Goal: Task Accomplishment & Management: Manage account settings

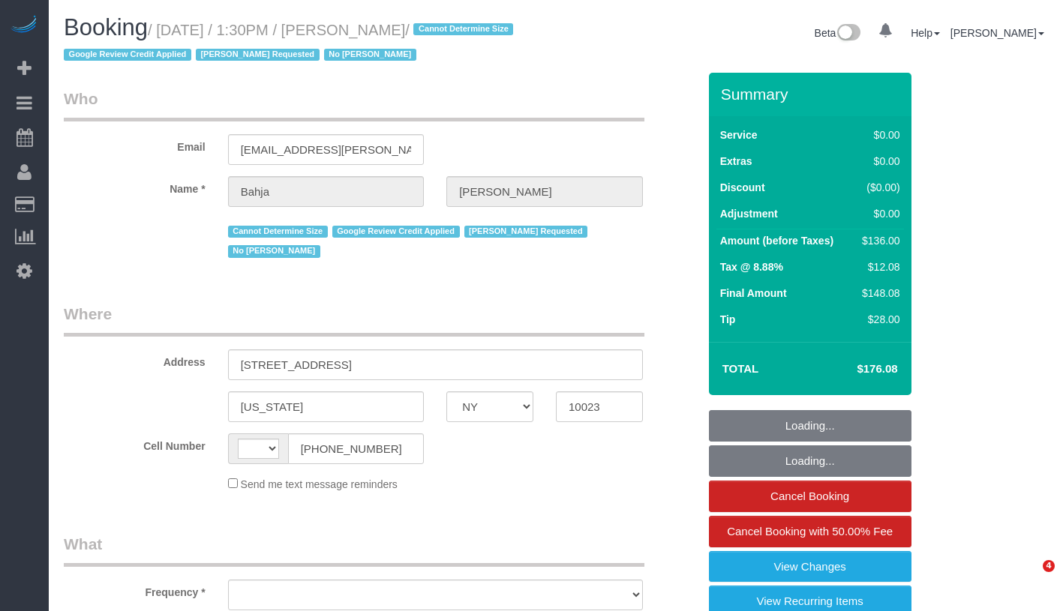
select select "NY"
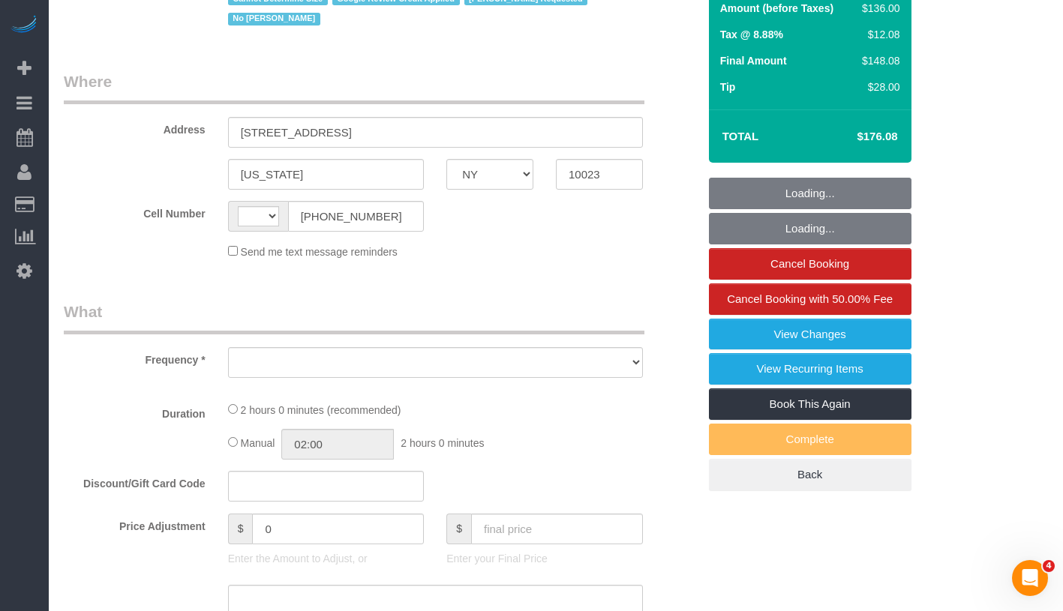
select select "string:US"
select select "object:764"
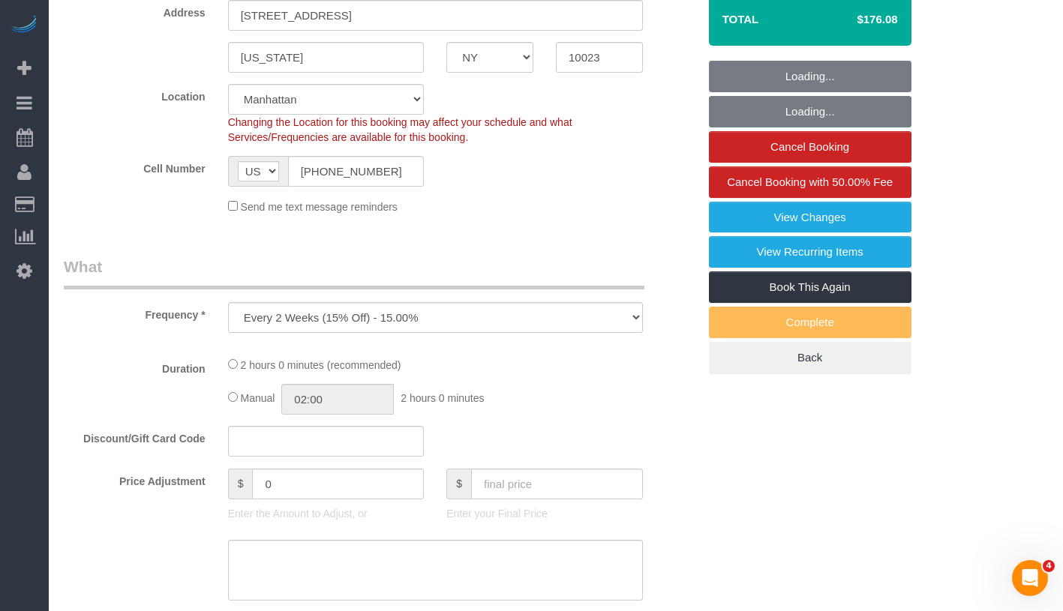
select select "string:stripe-pm_1QCQ6R4VGloSiKo7hCjl4DkS"
select select "1"
select select "number:59"
select select "number:73"
select select "number:15"
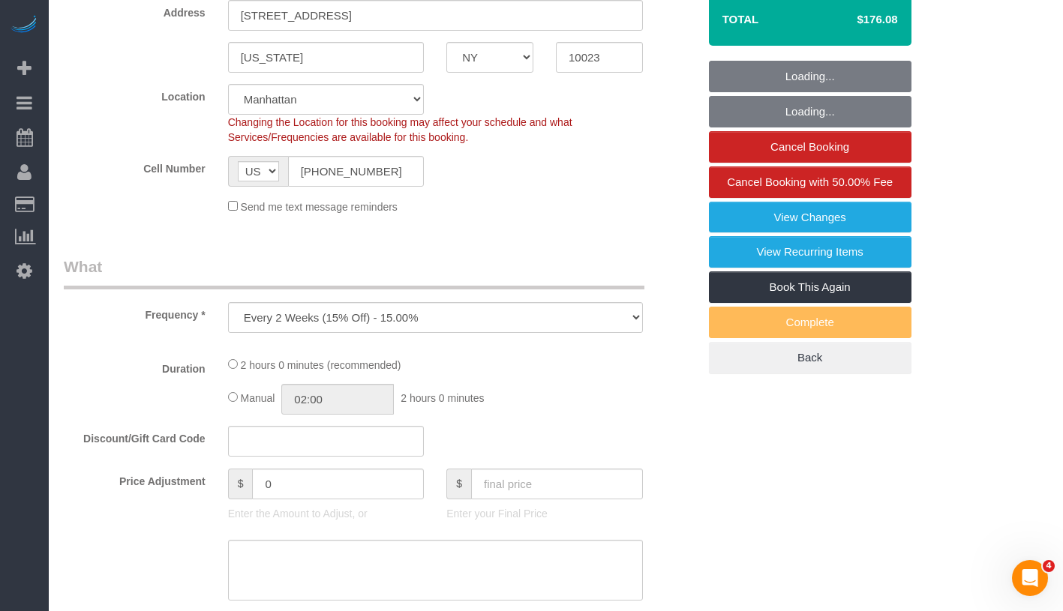
select select "number:6"
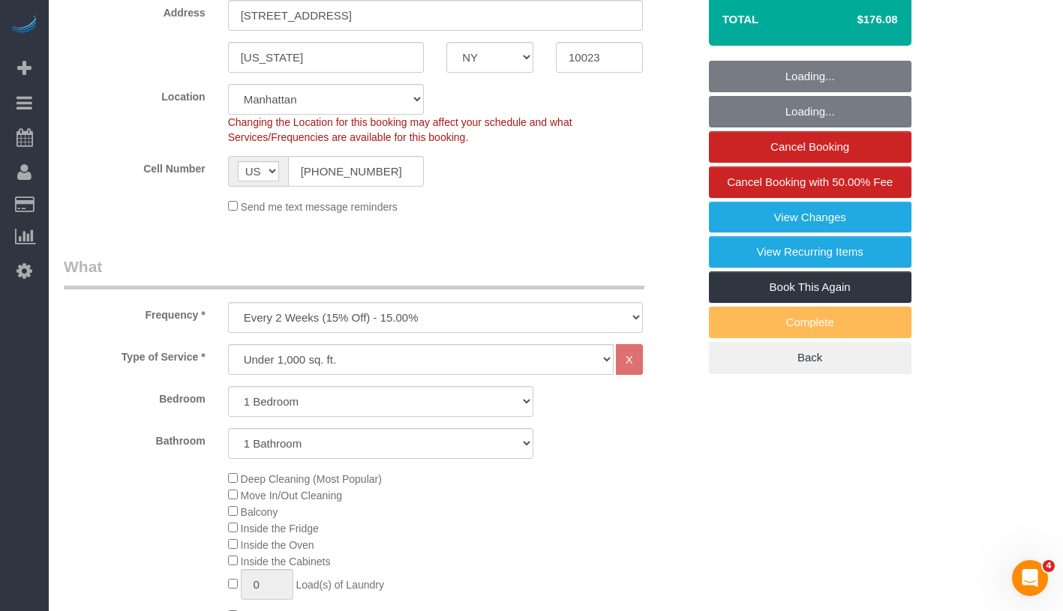
select select "object:1022"
select select "1"
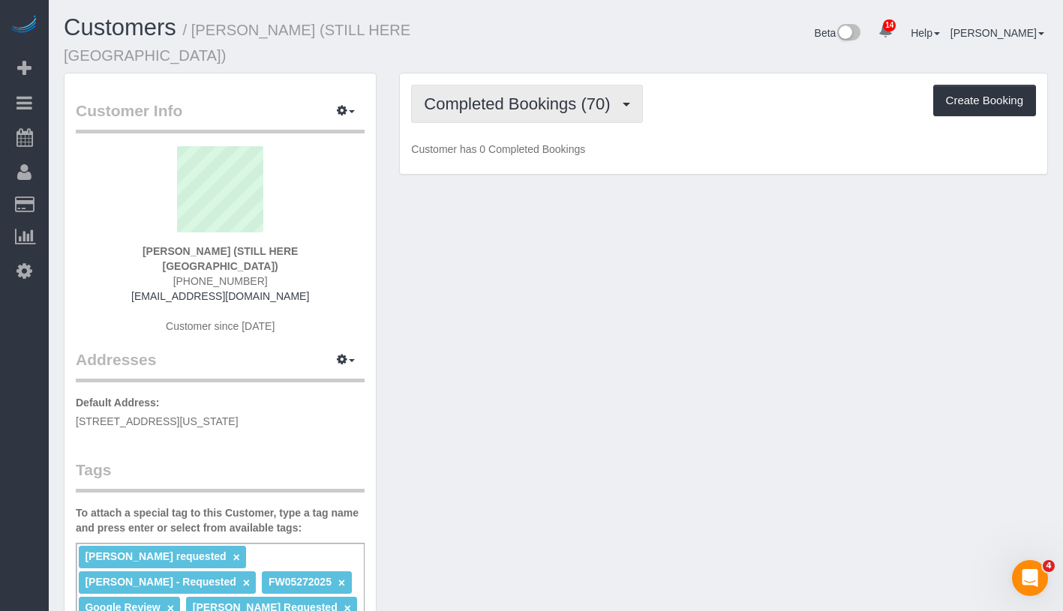
click at [497, 95] on span "Completed Bookings (70)" at bounding box center [521, 104] width 194 height 19
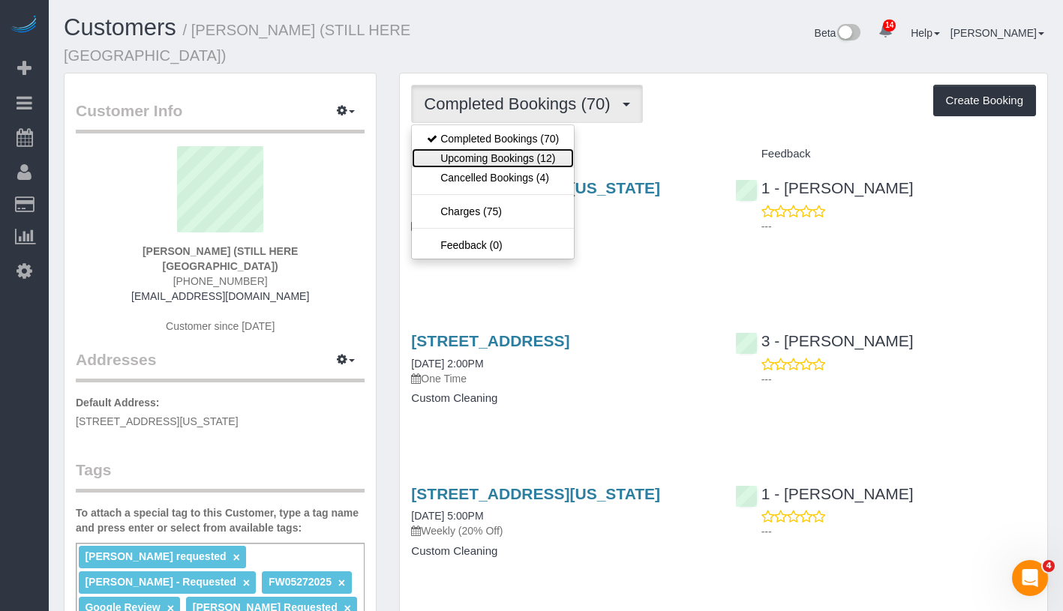
click at [499, 149] on link "Upcoming Bookings (12)" at bounding box center [493, 159] width 162 height 20
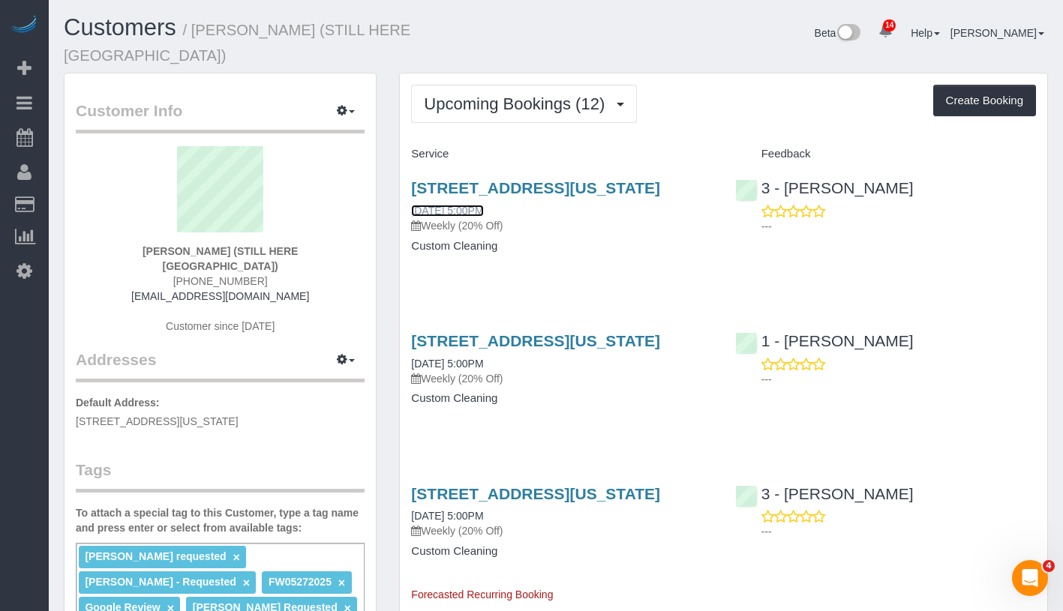
click at [473, 208] on link "09/09/2025 5:00PM" at bounding box center [447, 211] width 72 height 12
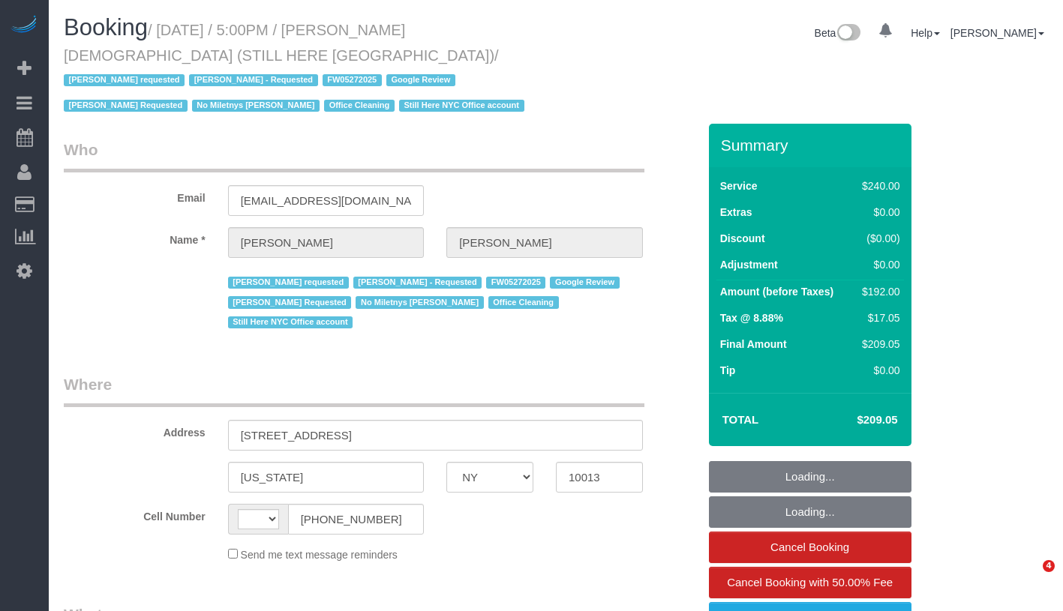
select select "NY"
select select "object:489"
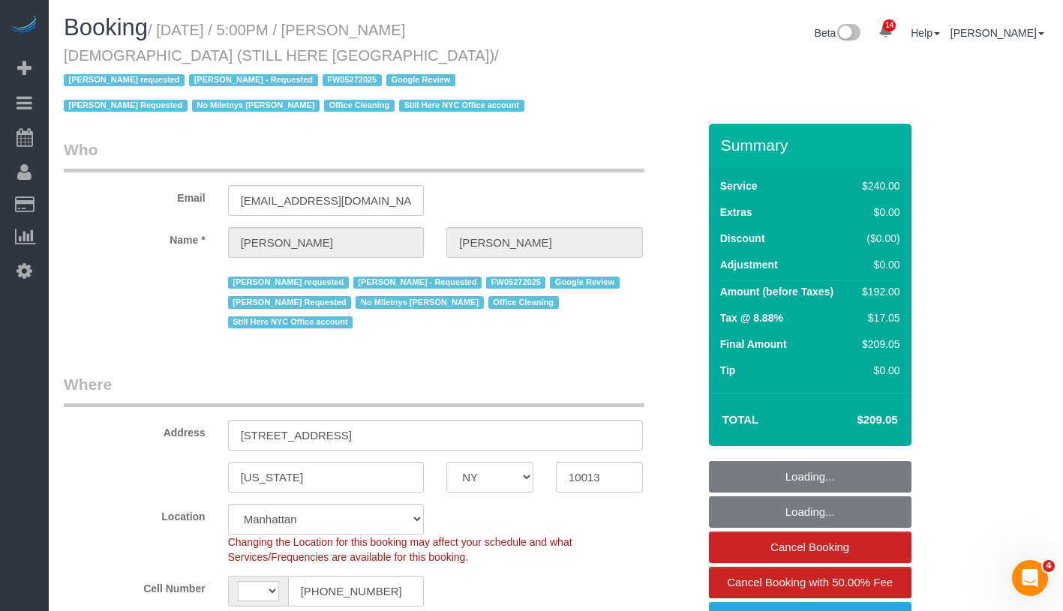
select select "string:US"
select select "number:89"
select select "number:90"
select select "number:15"
select select "number:5"
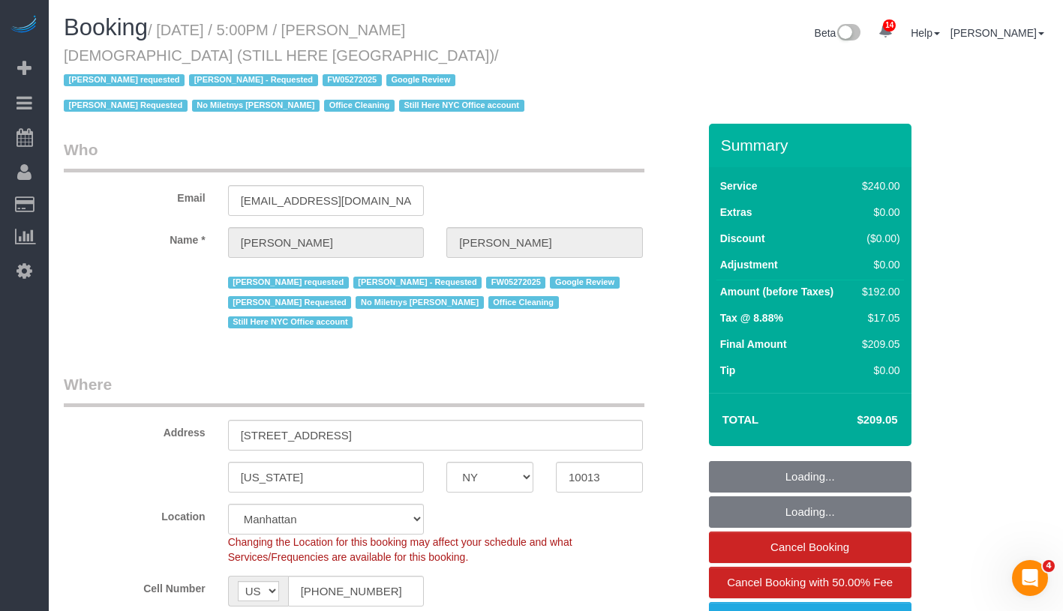
select select "180"
select select "spot1"
select select "object:1486"
select select "string:stripe-pm_1QY8Py4VGloSiKo7kVLuacfg"
drag, startPoint x: 386, startPoint y: 32, endPoint x: 487, endPoint y: 27, distance: 100.6
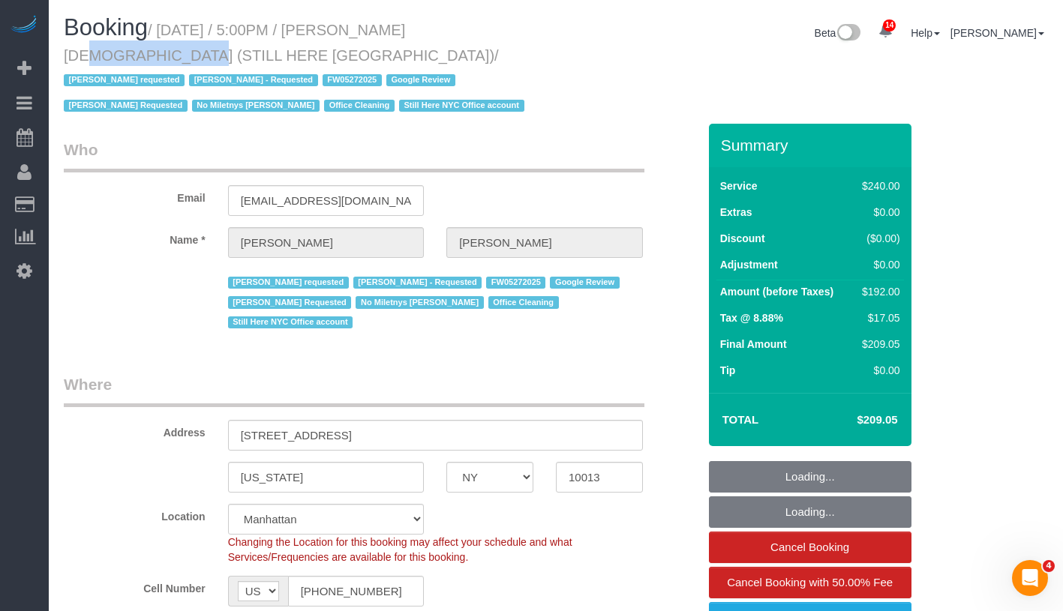
click at [487, 27] on small "/ September 09, 2025 / 5:00PM / William Jewkes (STILL HERE NYC) / Ana Araujo re…" at bounding box center [296, 68] width 465 height 93
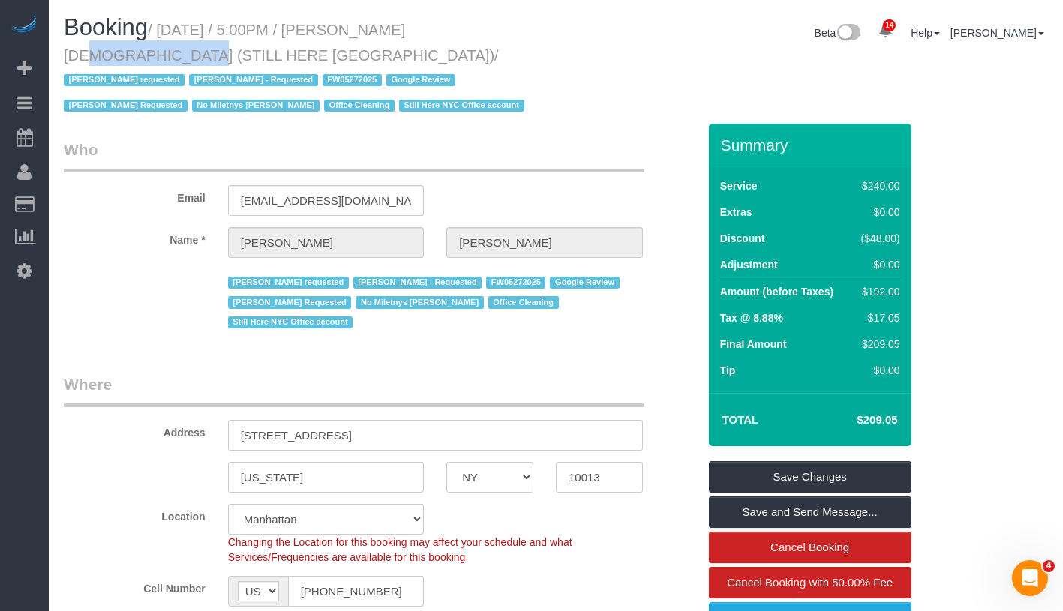
copy small "William Jewkes"
drag, startPoint x: 170, startPoint y: 29, endPoint x: 159, endPoint y: 55, distance: 28.6
click at [159, 55] on small "/ September 09, 2025 / 5:00PM / William Jewkes (STILL HERE NYC) / Ana Araujo re…" at bounding box center [296, 68] width 465 height 93
copy small "September 09, 2025 / 5:00PM / William Jewkes (STILL HERE NYC) /"
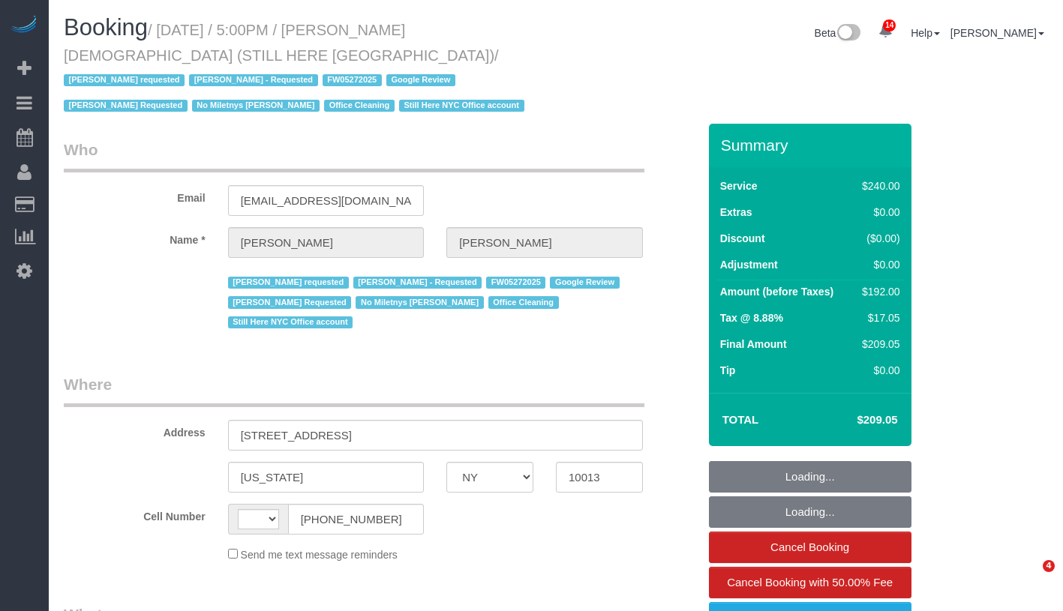
select select "NY"
select select "object:531"
select select "number:89"
select select "number:90"
select select "number:15"
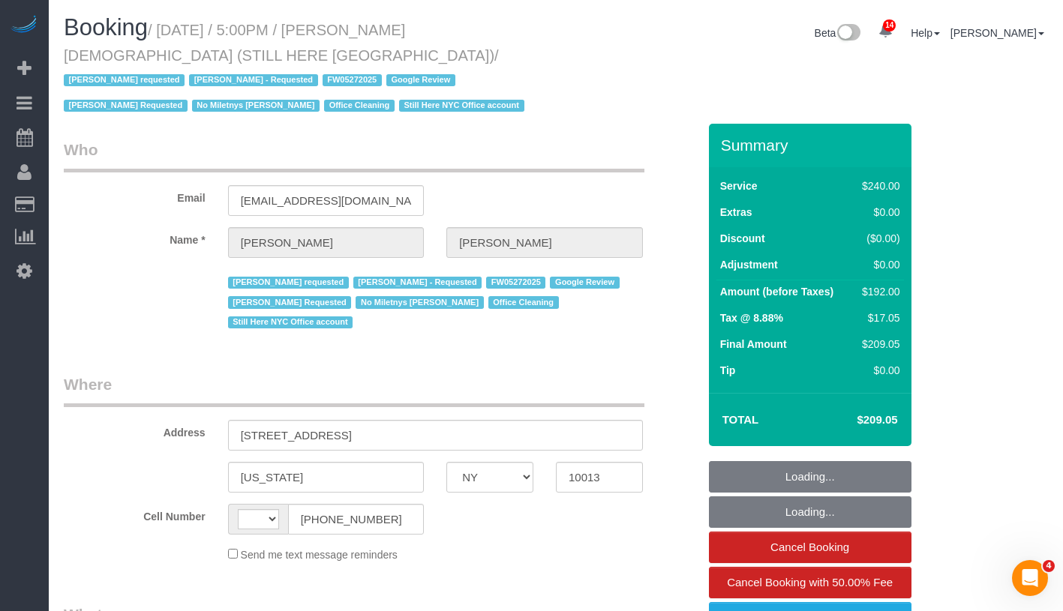
select select "number:5"
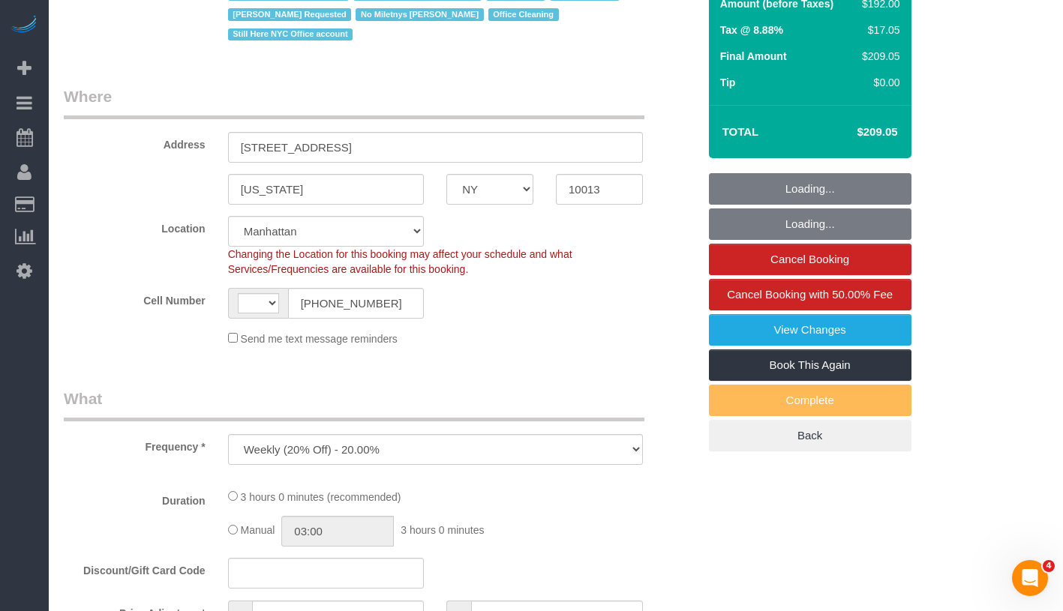
select select "string:stripe-pm_1QY8Py4VGloSiKo7kVLuacfg"
select select "object:682"
select select "string:US"
select select "spot1"
select select "180"
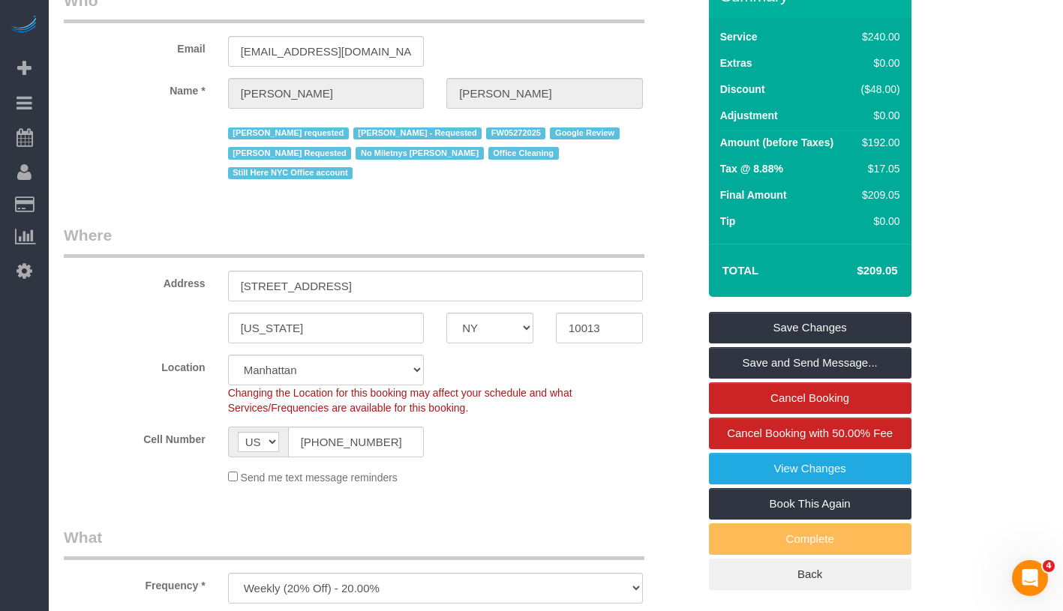
scroll to position [35, 0]
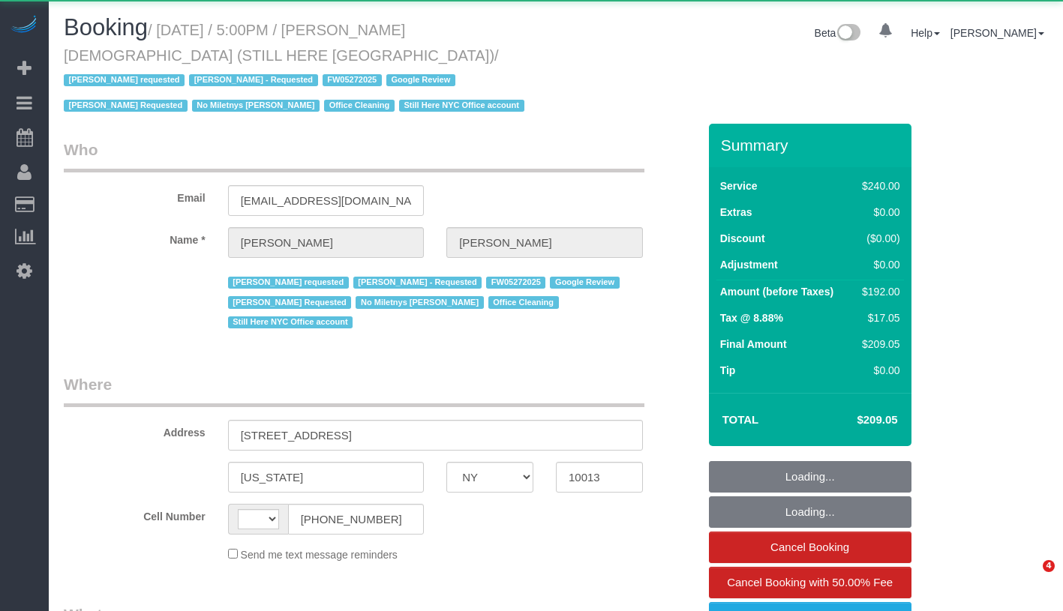
select select "NY"
select select "string:[GEOGRAPHIC_DATA]"
select select "object:778"
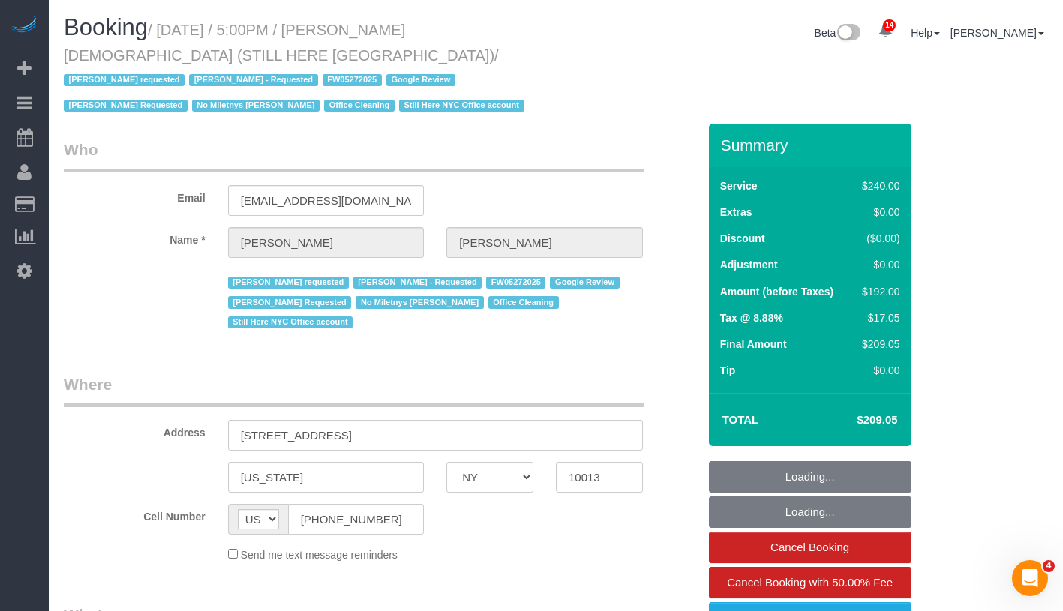
select select "string:stripe-pm_1QY8Py4VGloSiKo7kVLuacfg"
select select "180"
select select "number:89"
select select "number:90"
select select "number:15"
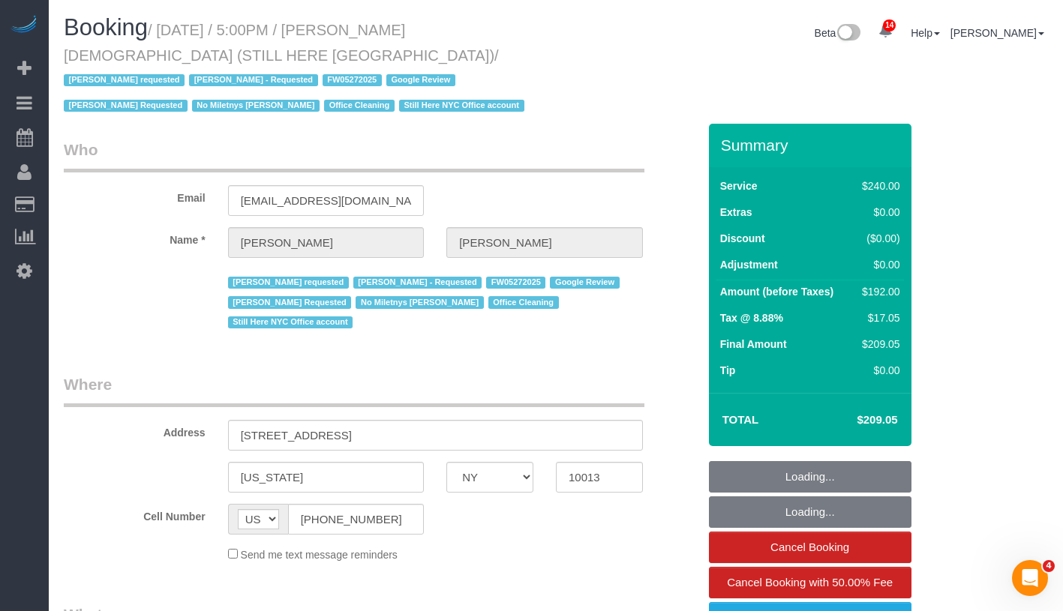
select select "number:5"
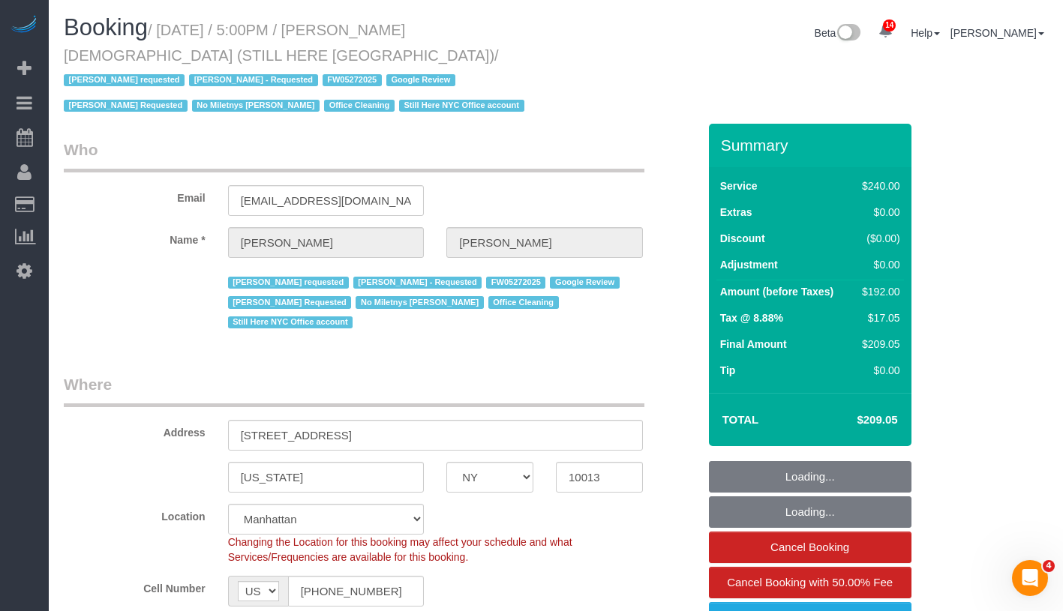
select select "spot1"
select select "object:1486"
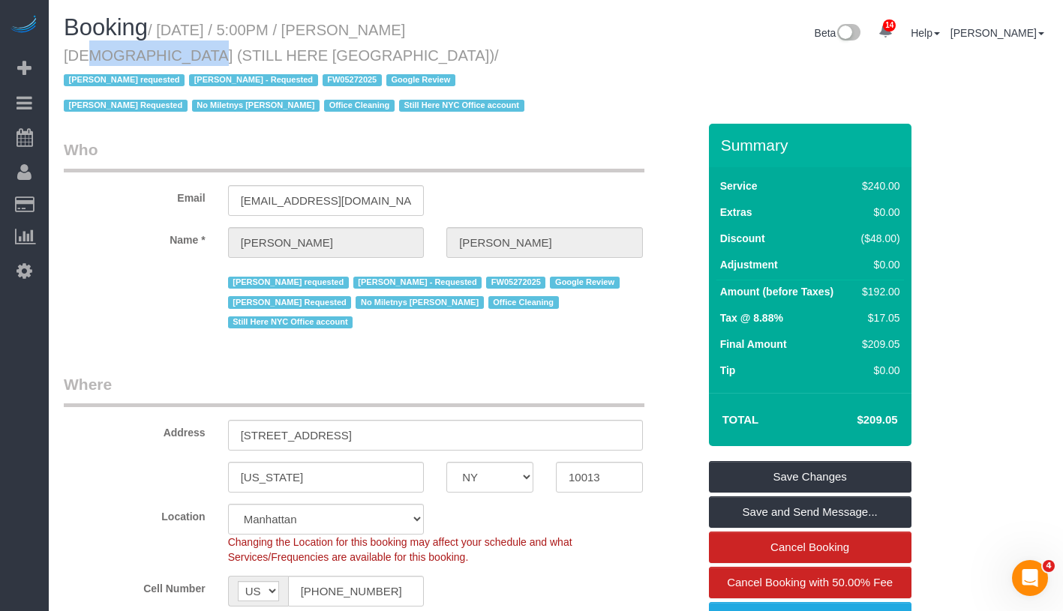
drag, startPoint x: 386, startPoint y: 34, endPoint x: 488, endPoint y: 32, distance: 102.8
click at [488, 32] on small "/ September 09, 2025 / 5:00PM / William Jewkes (STILL HERE NYC) / Ana Araujo re…" at bounding box center [296, 68] width 465 height 93
copy small "William Jewkes"
click at [881, 602] on link "View Changes" at bounding box center [810, 618] width 203 height 32
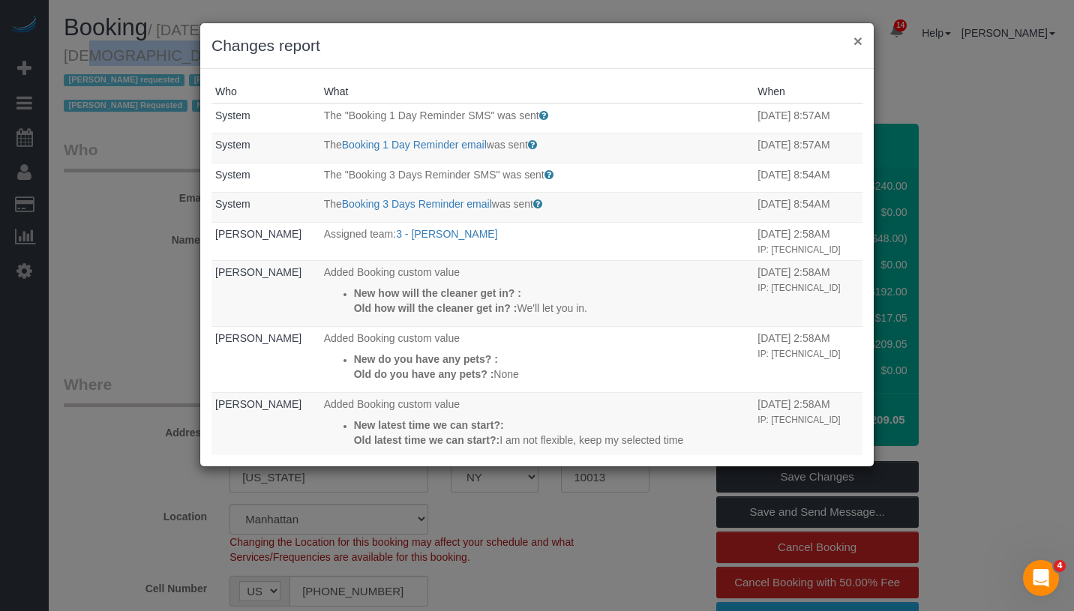
click at [857, 43] on button "×" at bounding box center [858, 41] width 9 height 16
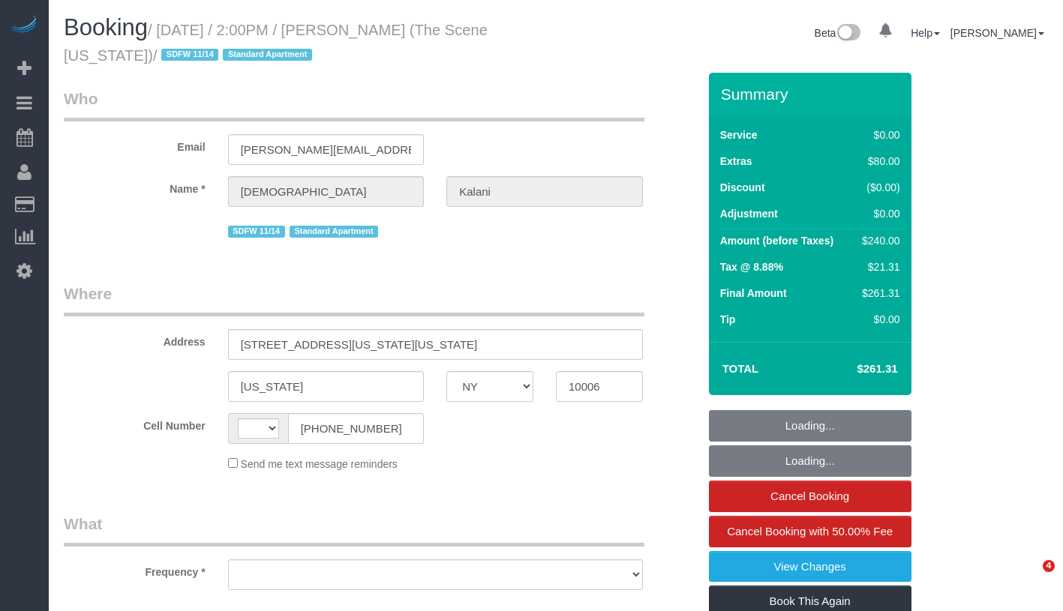
select select "NY"
select select "string:[GEOGRAPHIC_DATA]"
select select "object:754"
select select "1"
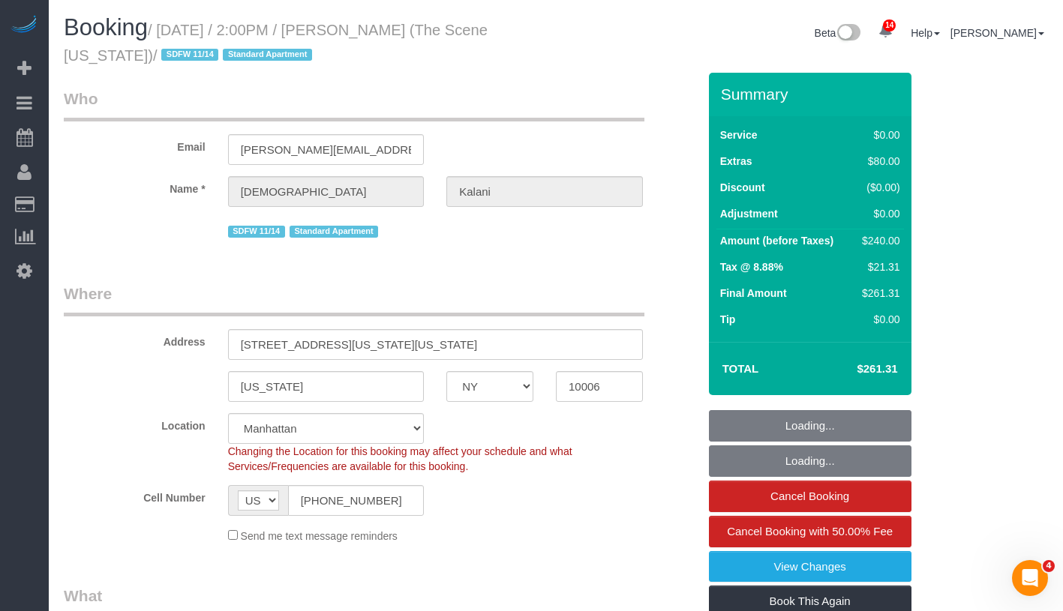
select select "spot1"
select select "number:89"
select select "number:90"
select select "number:15"
select select "number:5"
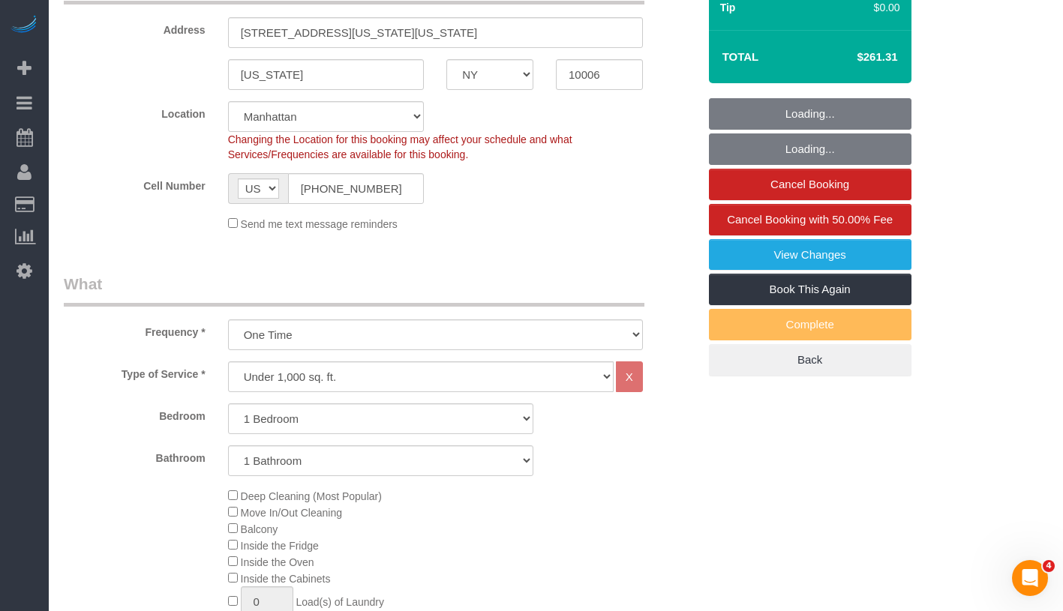
select select "string:stripe-pm_1S5GB34VGloSiKo7MYM5gOiZ"
select select "object:1436"
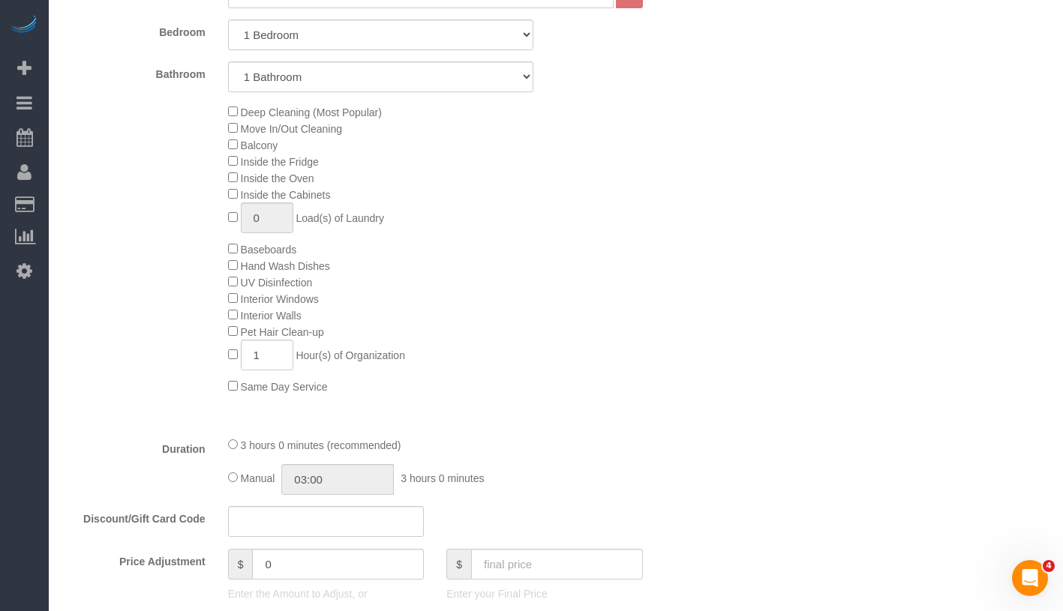
scroll to position [813, 0]
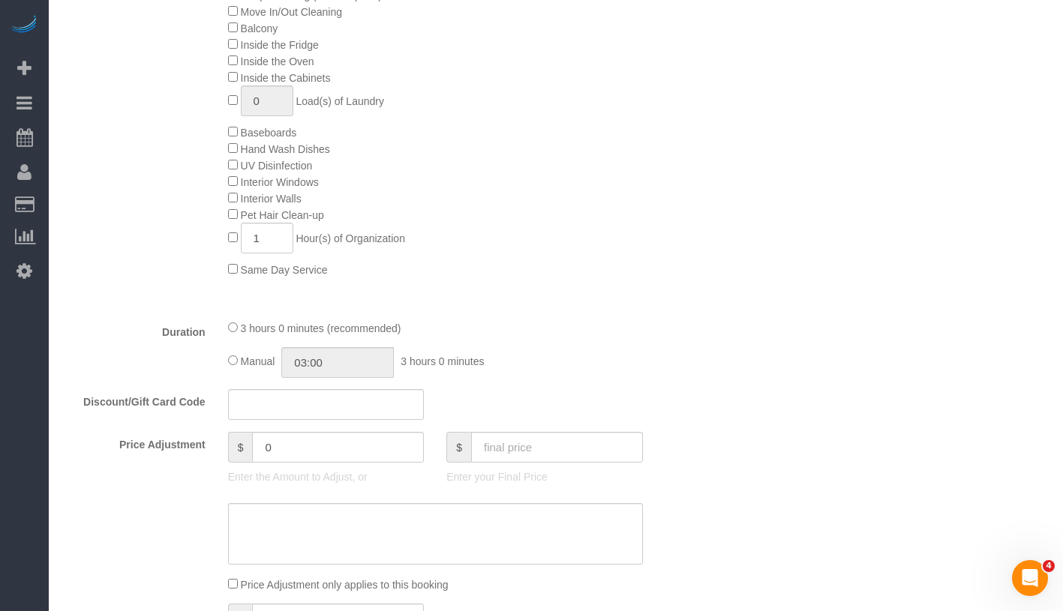
select select "1"
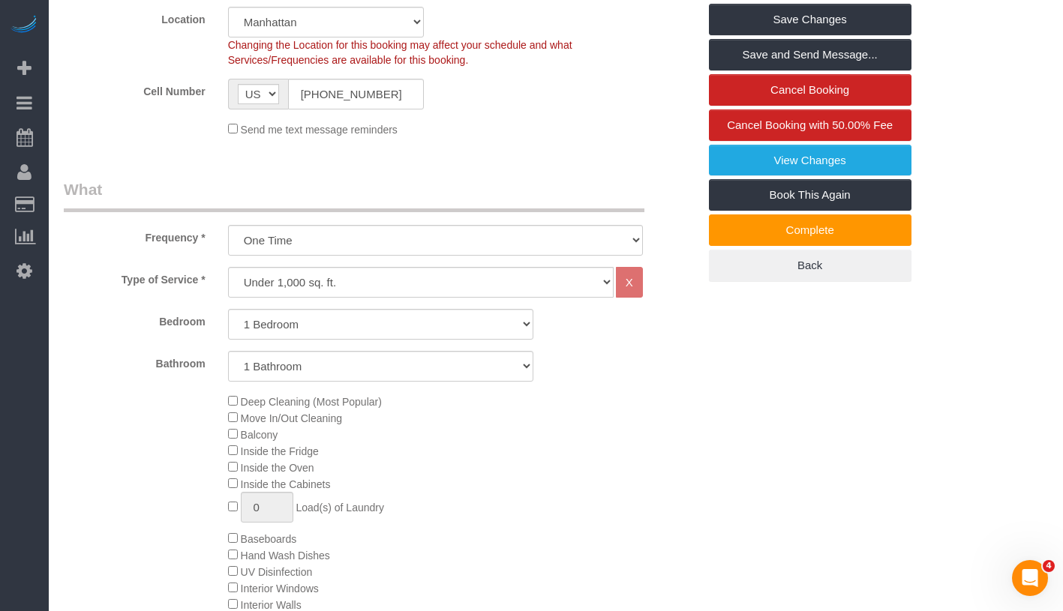
scroll to position [0, 0]
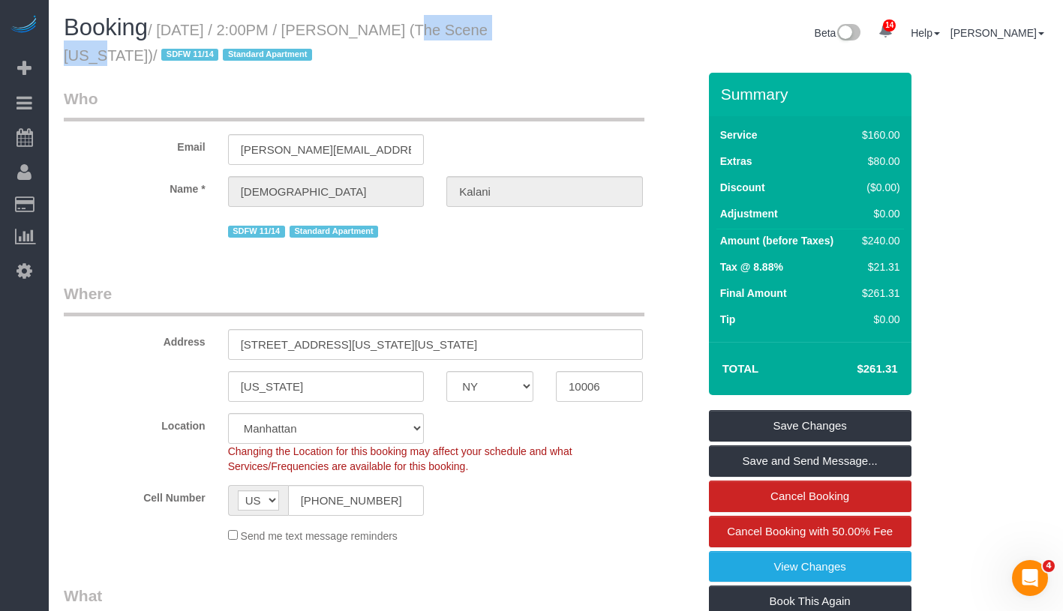
drag, startPoint x: 385, startPoint y: 31, endPoint x: 488, endPoint y: 35, distance: 102.9
click at [488, 35] on small "/ September 09, 2025 / 2:00PM / Ridhima Kalani (The Scene New York) / SDFW 11/1…" at bounding box center [276, 43] width 424 height 42
copy small "[PERSON_NAME]"
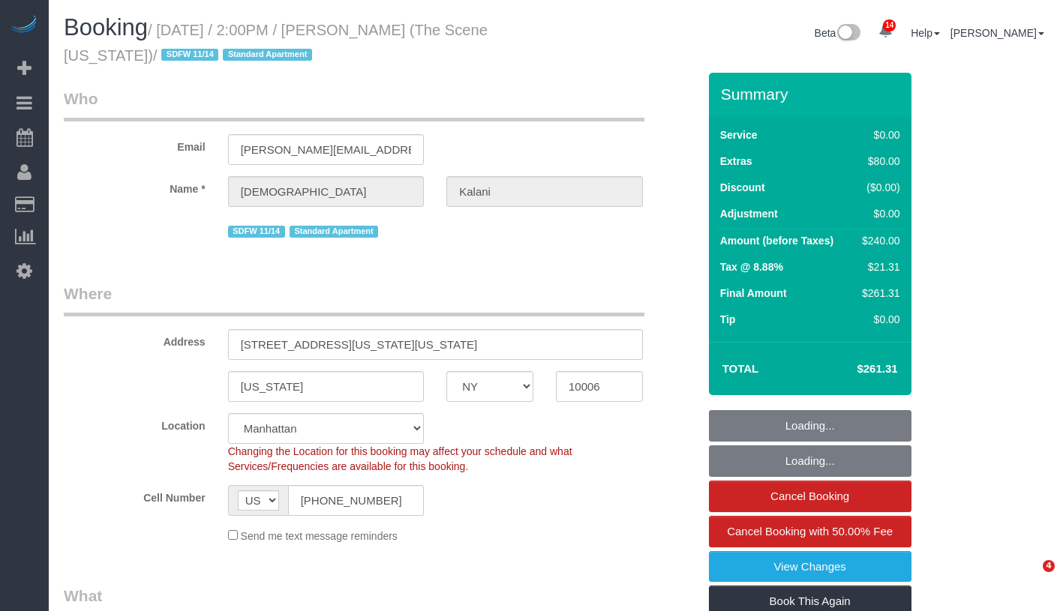
select select "NY"
select select "1"
select select "string:stripe-pm_1S5GB34VGloSiKo7MYM5gOiZ"
select select "spot1"
select select "number:89"
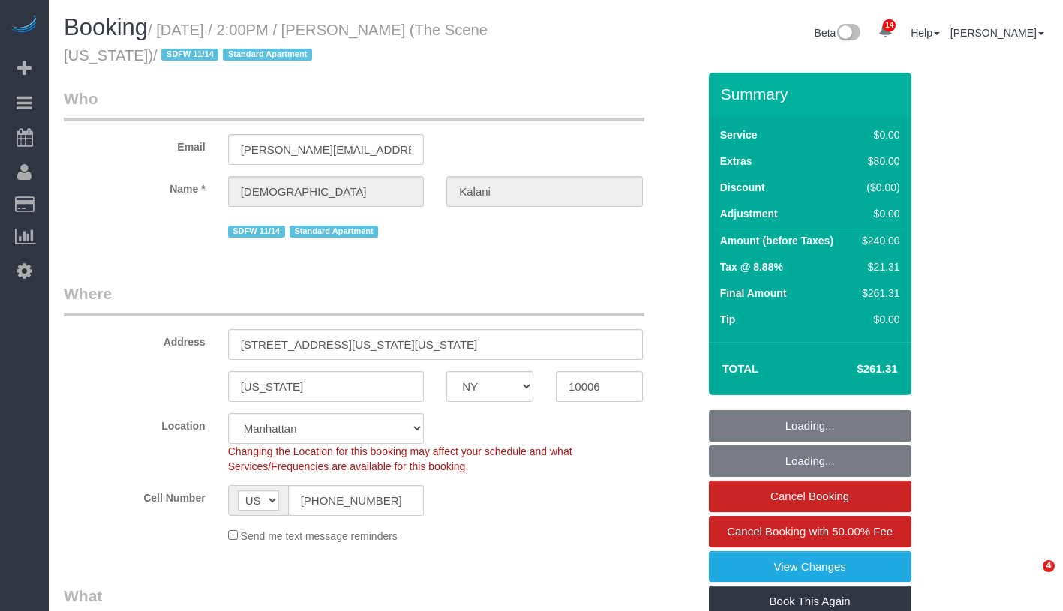
select select "number:90"
select select "number:15"
select select "number:5"
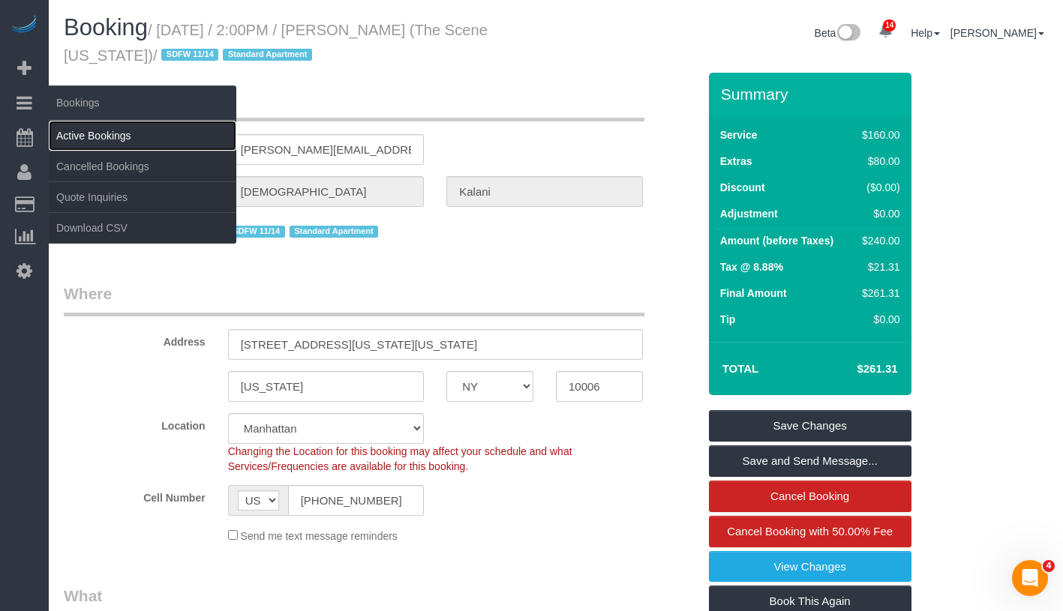
click at [118, 134] on link "Active Bookings" at bounding box center [143, 136] width 188 height 30
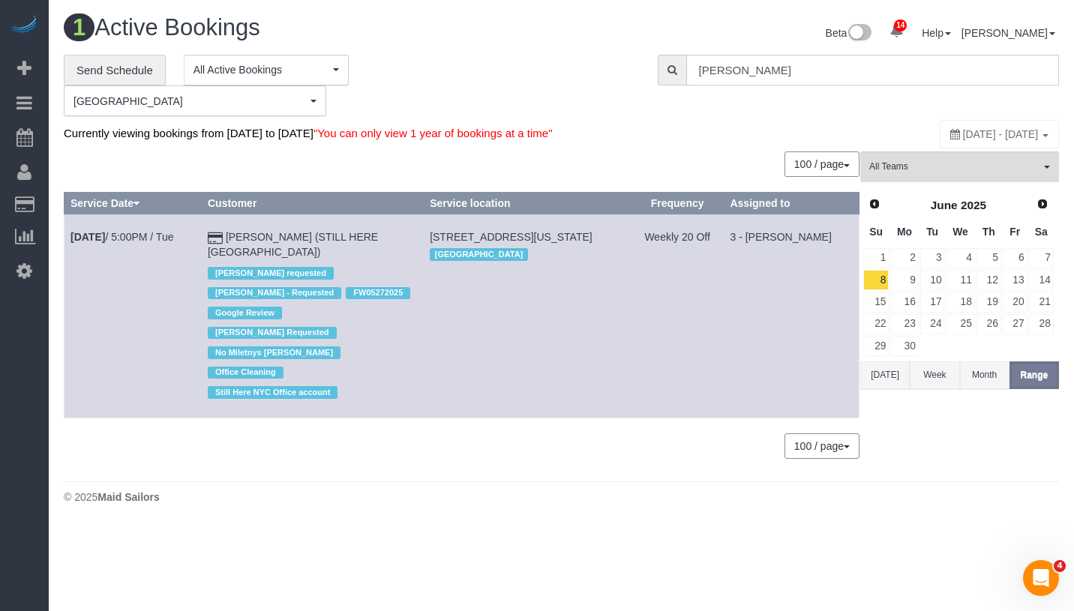
click at [802, 67] on input "William Jewke" at bounding box center [872, 70] width 373 height 31
paste input "Ridhima Kalani"
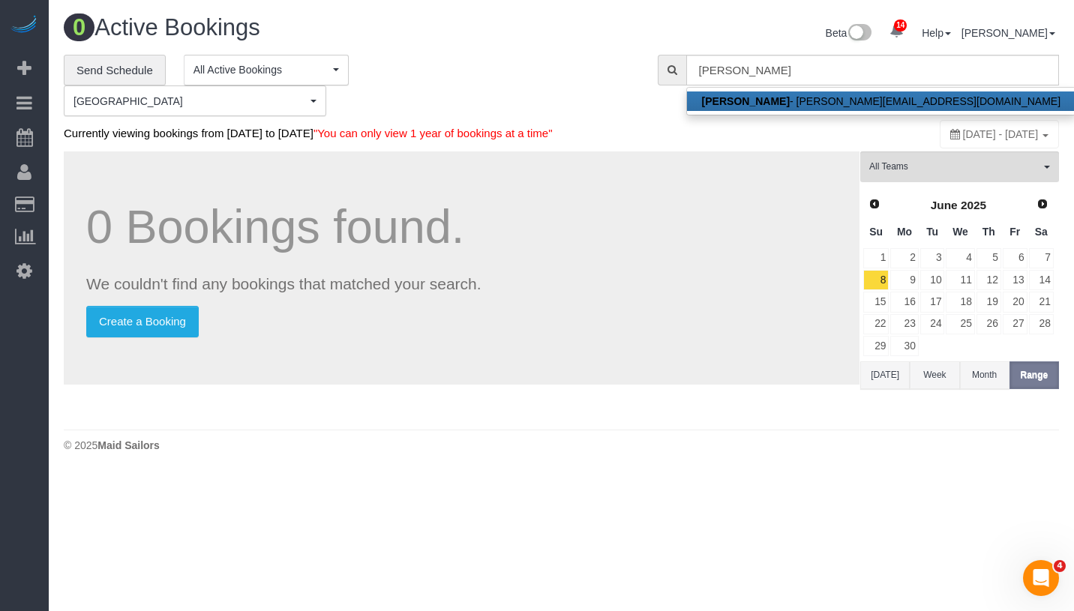
click at [800, 99] on link "Ridhima Kalani - ridhima@thescenenyc.com" at bounding box center [881, 102] width 389 height 20
type input "ridhima@thescenenyc.com"
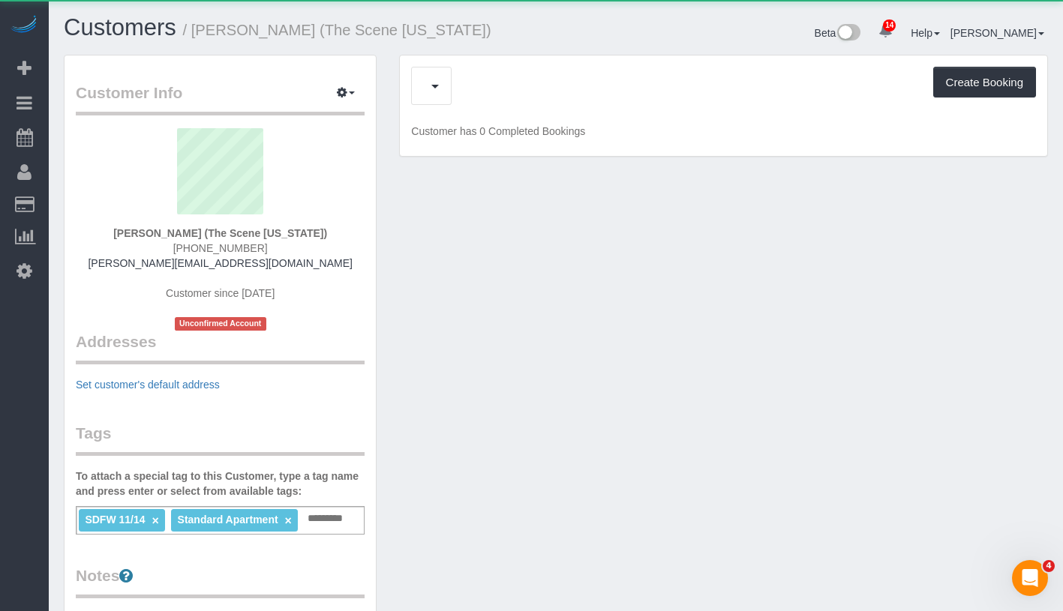
click at [503, 91] on div "Create Booking" at bounding box center [723, 86] width 625 height 38
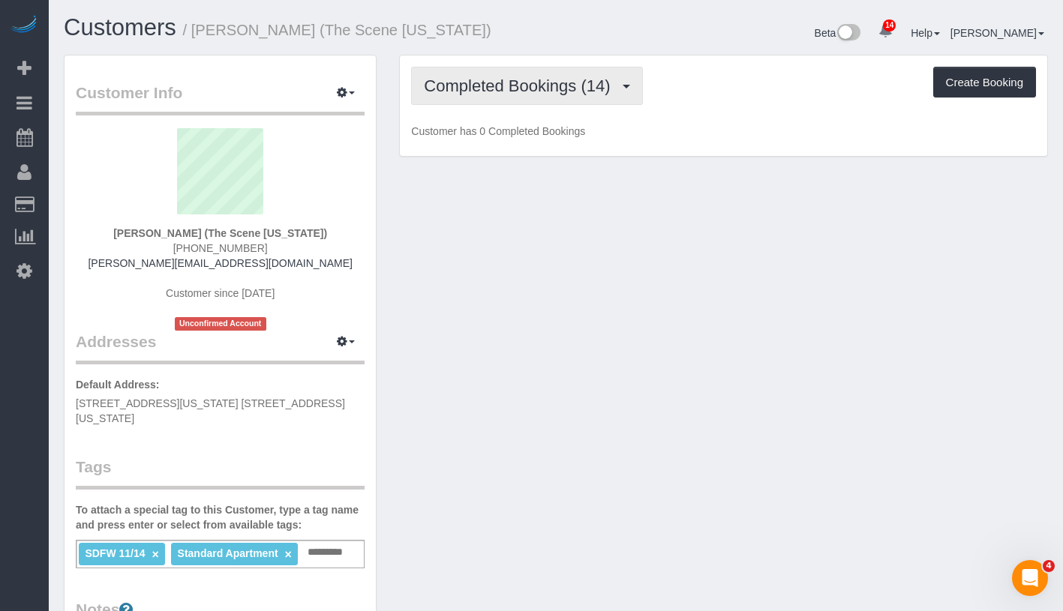
click at [503, 91] on span "Completed Bookings (14)" at bounding box center [521, 86] width 194 height 19
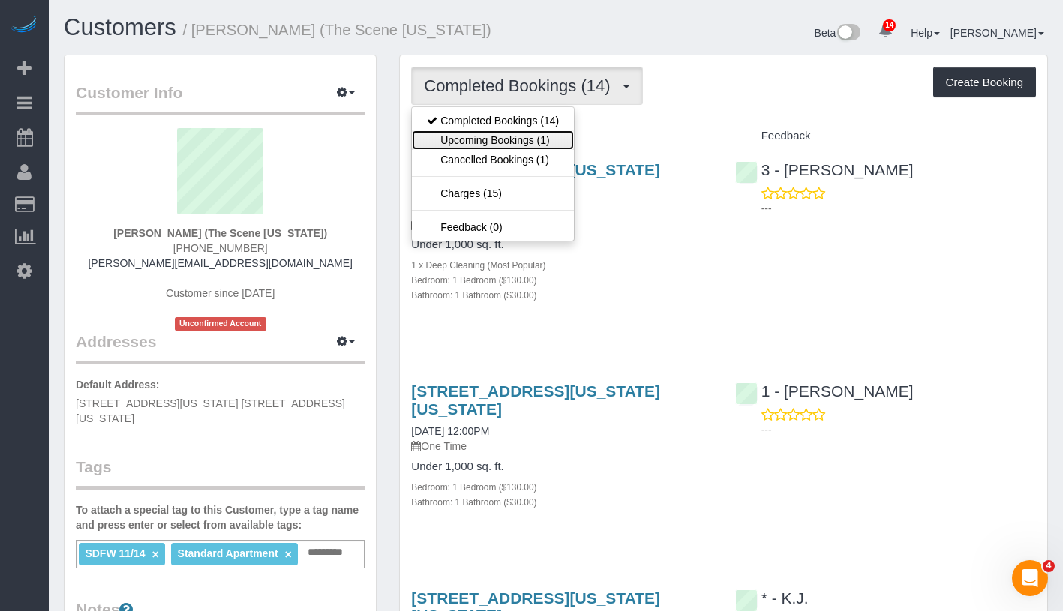
click at [505, 136] on link "Upcoming Bookings (1)" at bounding box center [493, 141] width 162 height 20
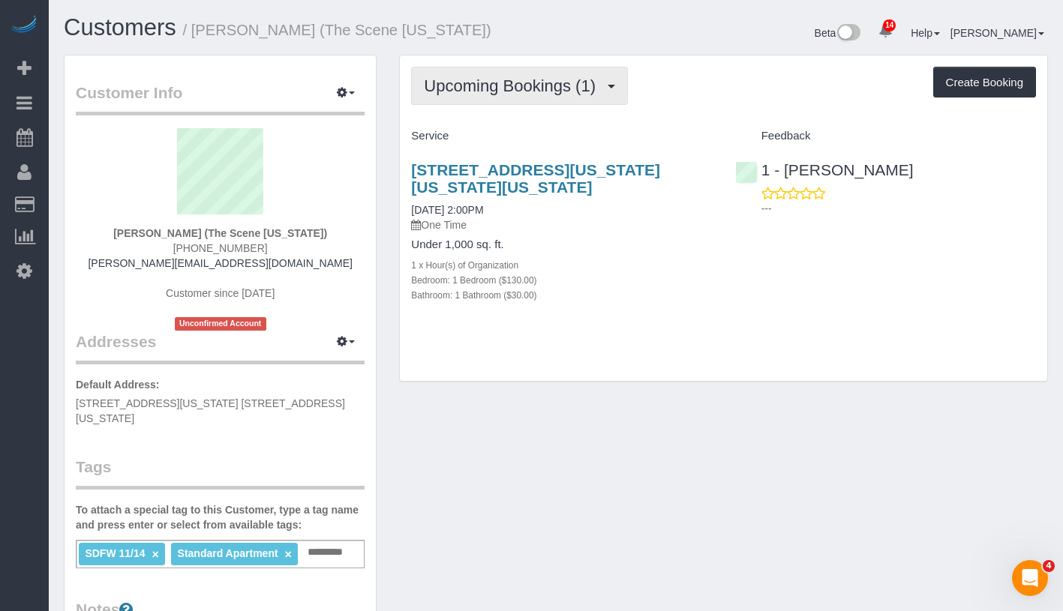
click at [539, 84] on span "Upcoming Bookings (1)" at bounding box center [513, 86] width 179 height 19
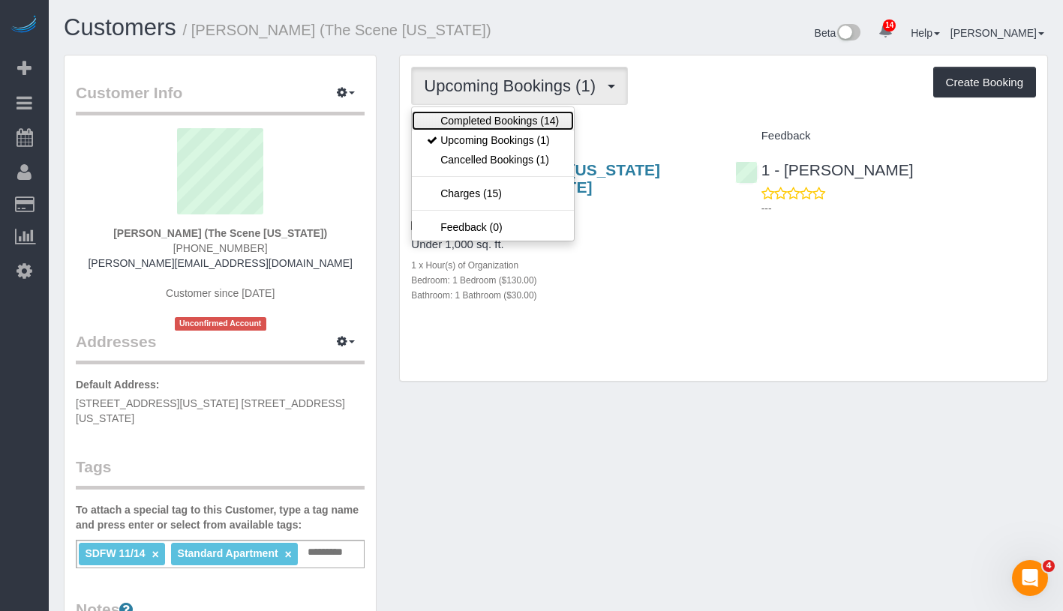
click at [513, 120] on link "Completed Bookings (14)" at bounding box center [493, 121] width 162 height 20
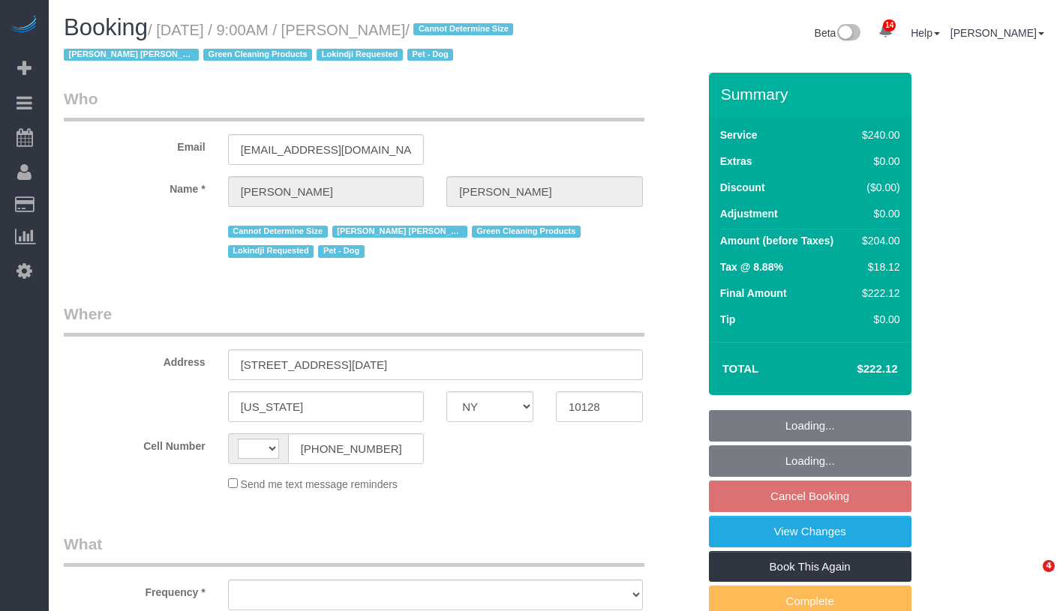
select select "NY"
select select "object:515"
select select "spot2"
select select "number:89"
select select "number:90"
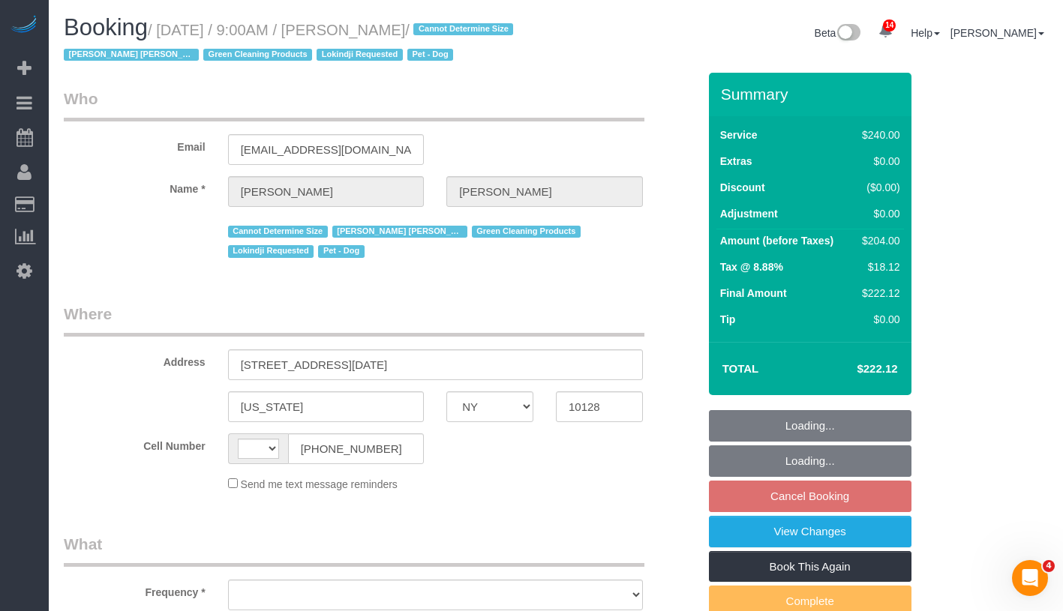
select select "number:13"
select select "number:5"
select select "string:[GEOGRAPHIC_DATA]"
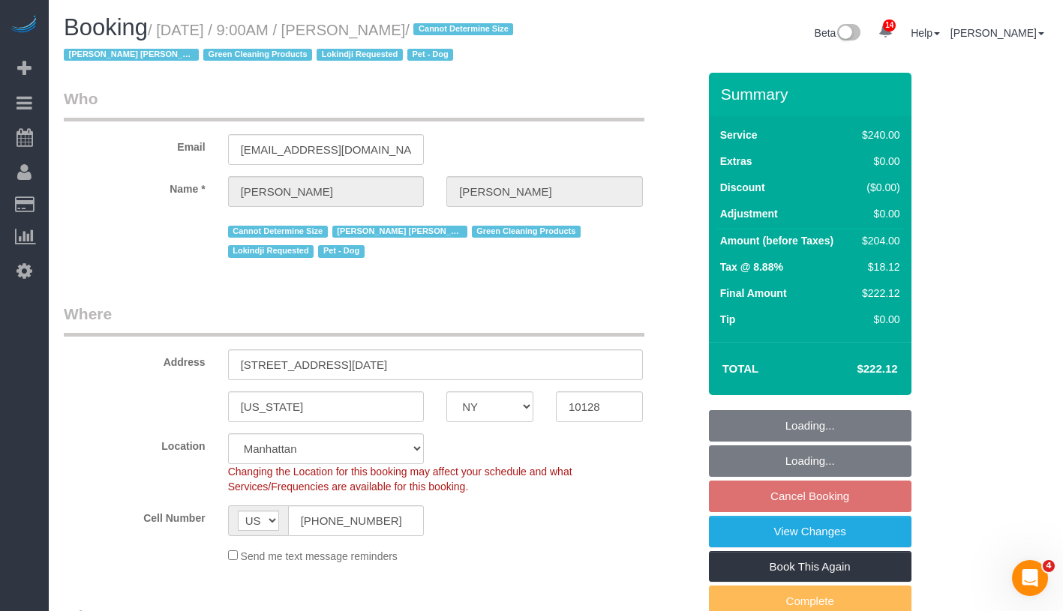
select select "object:1341"
select select "string:stripe-pm_1RHEiV4VGloSiKo7LfsKSaxC"
select select "180"
select select "spot61"
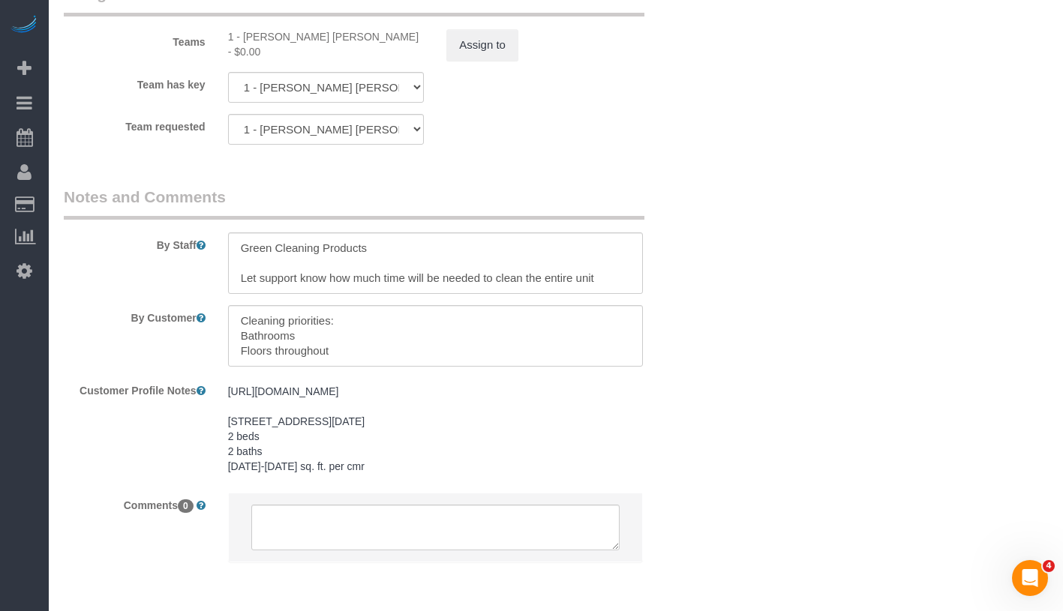
scroll to position [1565, 0]
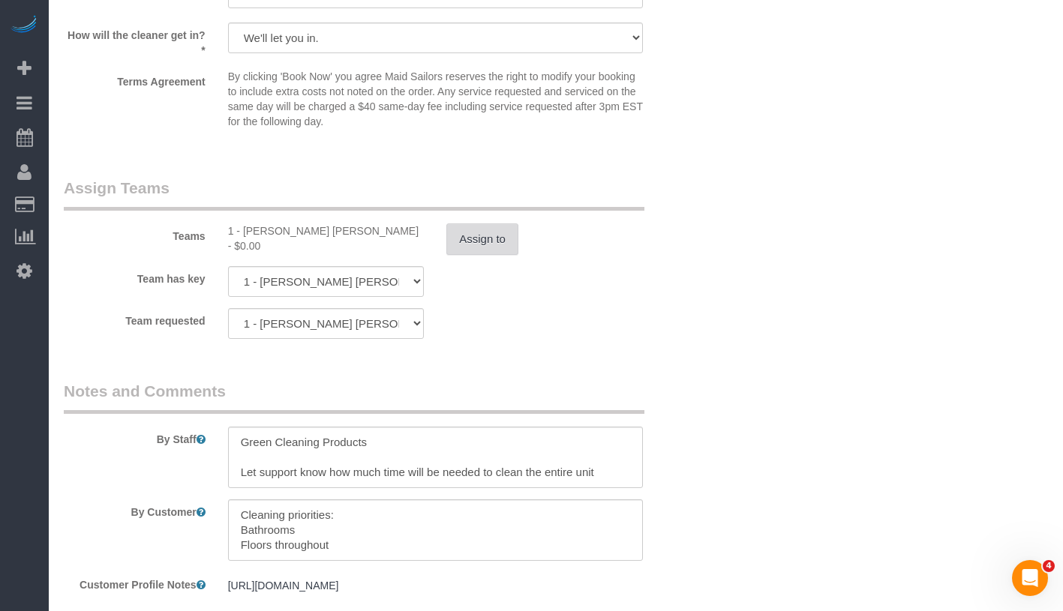
click at [476, 255] on button "Assign to" at bounding box center [482, 240] width 72 height 32
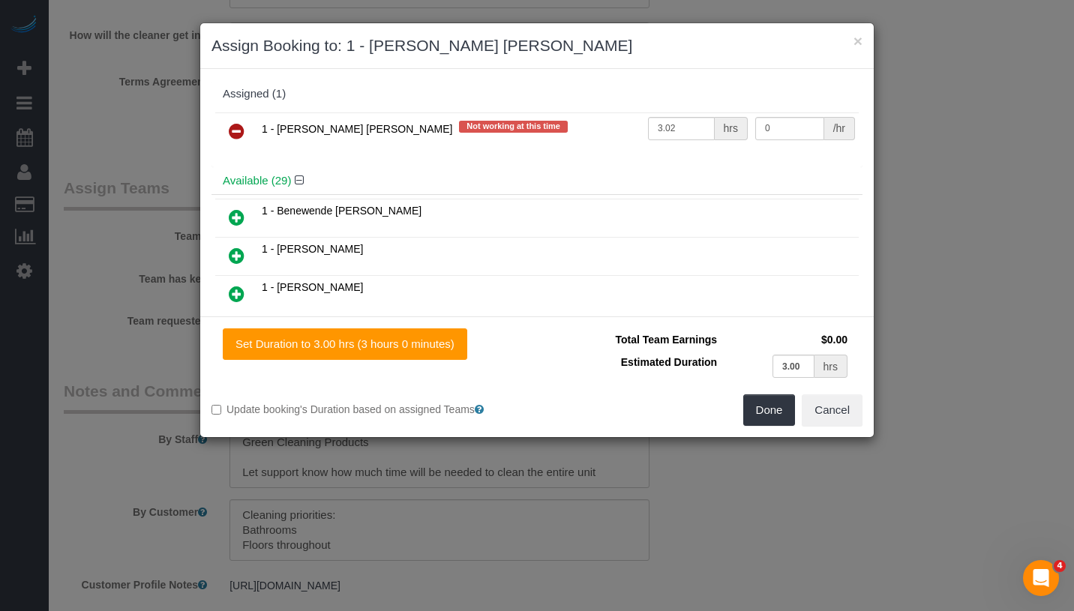
click at [240, 127] on icon at bounding box center [237, 131] width 16 height 18
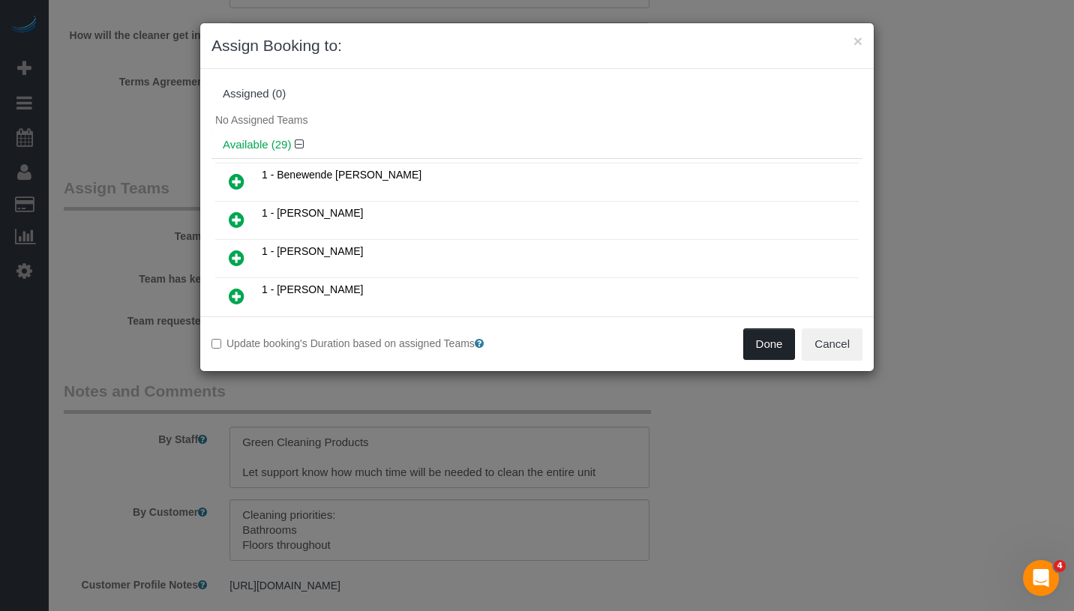
click at [787, 340] on button "Done" at bounding box center [769, 345] width 53 height 32
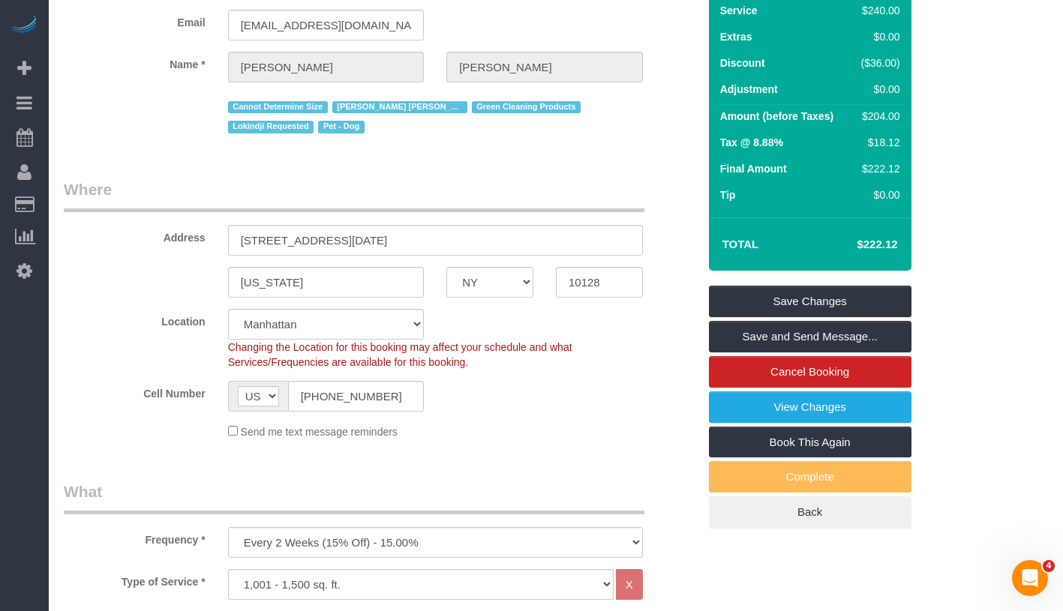
scroll to position [29, 0]
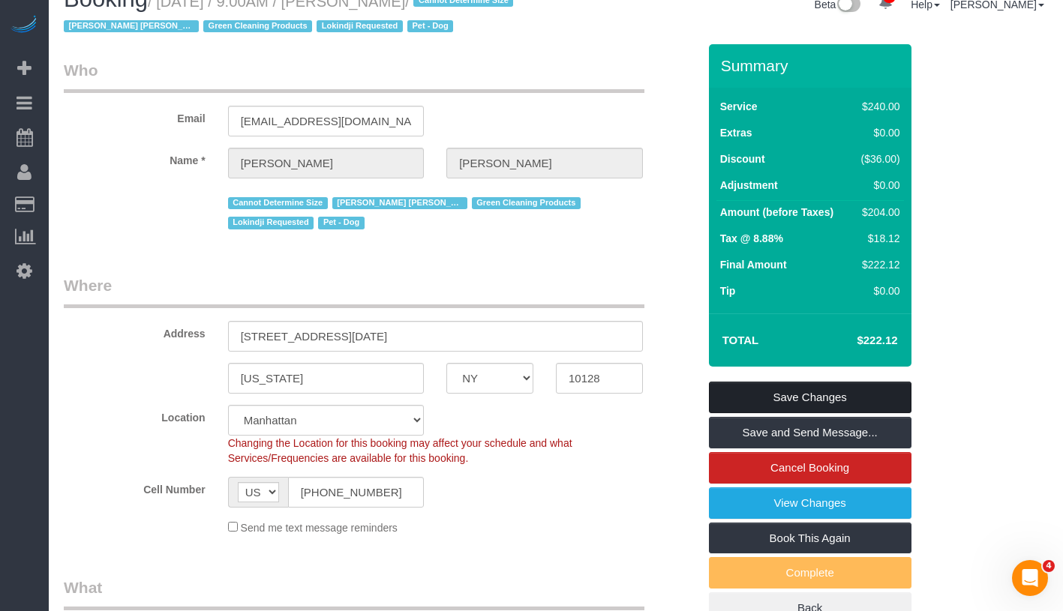
click at [869, 413] on link "Save Changes" at bounding box center [810, 398] width 203 height 32
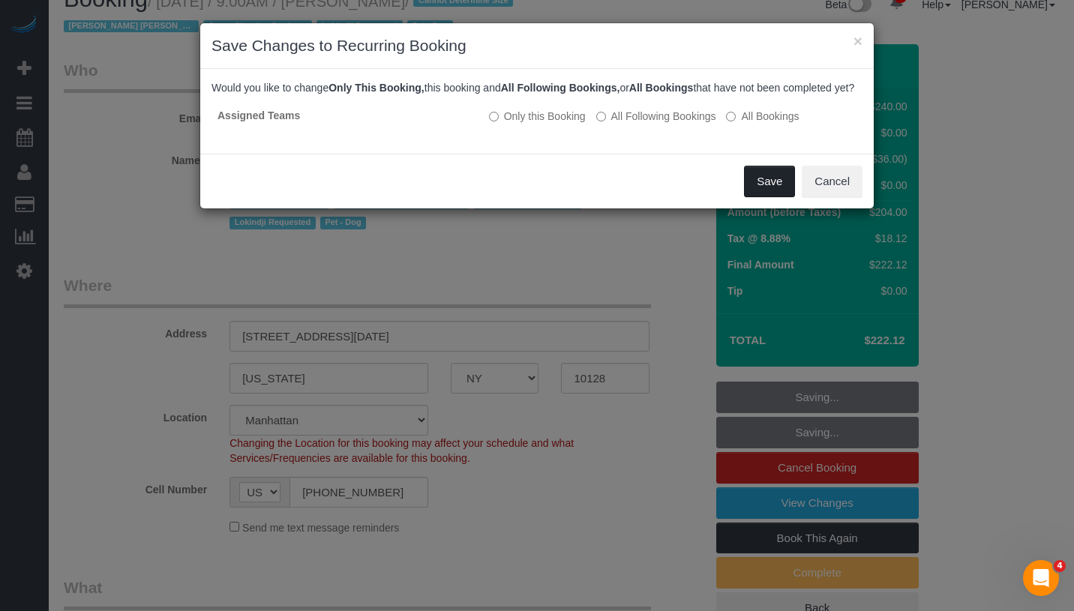
click at [759, 192] on button "Save" at bounding box center [769, 182] width 51 height 32
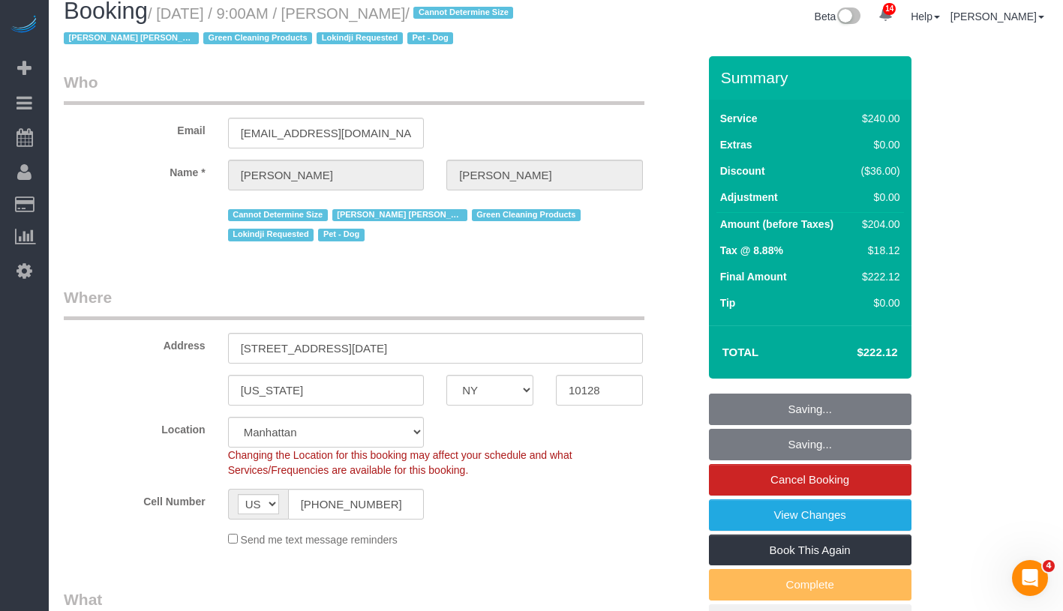
scroll to position [0, 0]
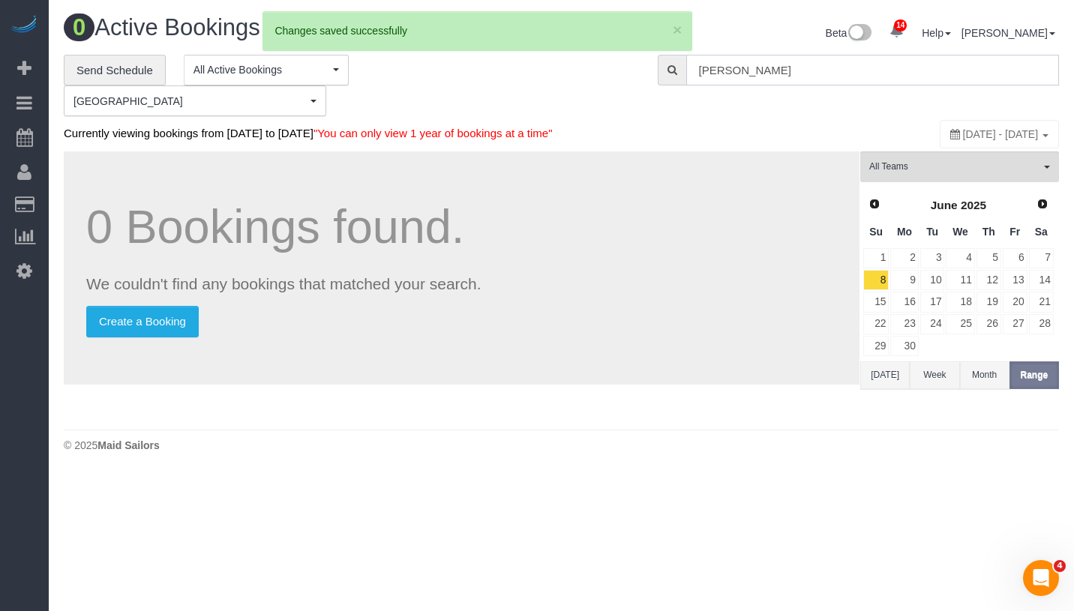
click at [889, 74] on input "Ridhima Kalani" at bounding box center [872, 70] width 373 height 31
paste input "Elaine Pugsley -"
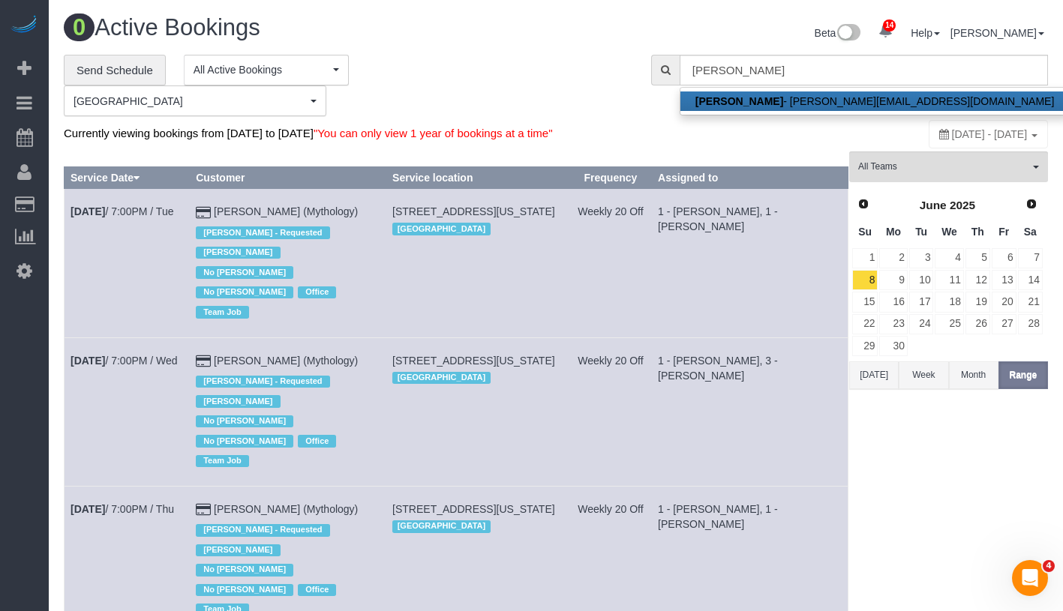
click at [864, 95] on link "Elaine Pugsley - elaine@mythology.com" at bounding box center [874, 102] width 389 height 20
type input "elaine@mythology.com"
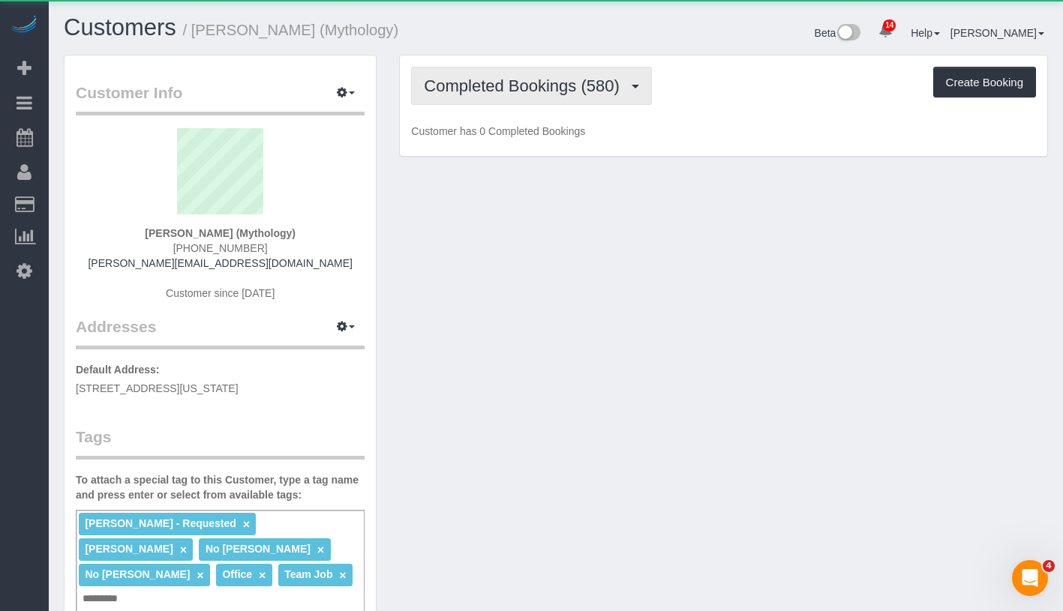
click at [492, 96] on button "Completed Bookings (580)" at bounding box center [531, 86] width 241 height 38
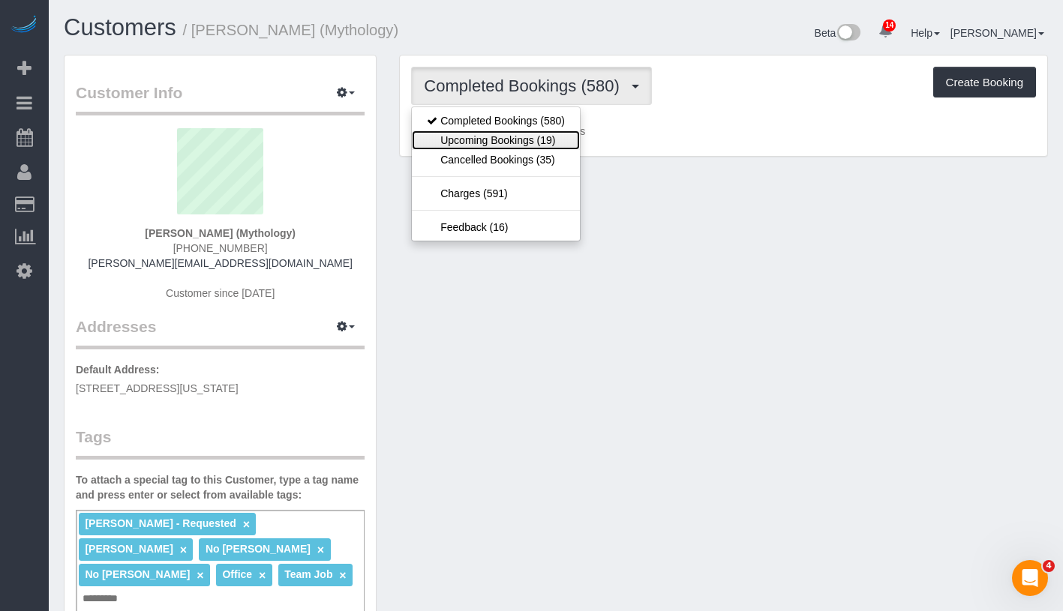
click at [497, 143] on link "Upcoming Bookings (19)" at bounding box center [496, 141] width 168 height 20
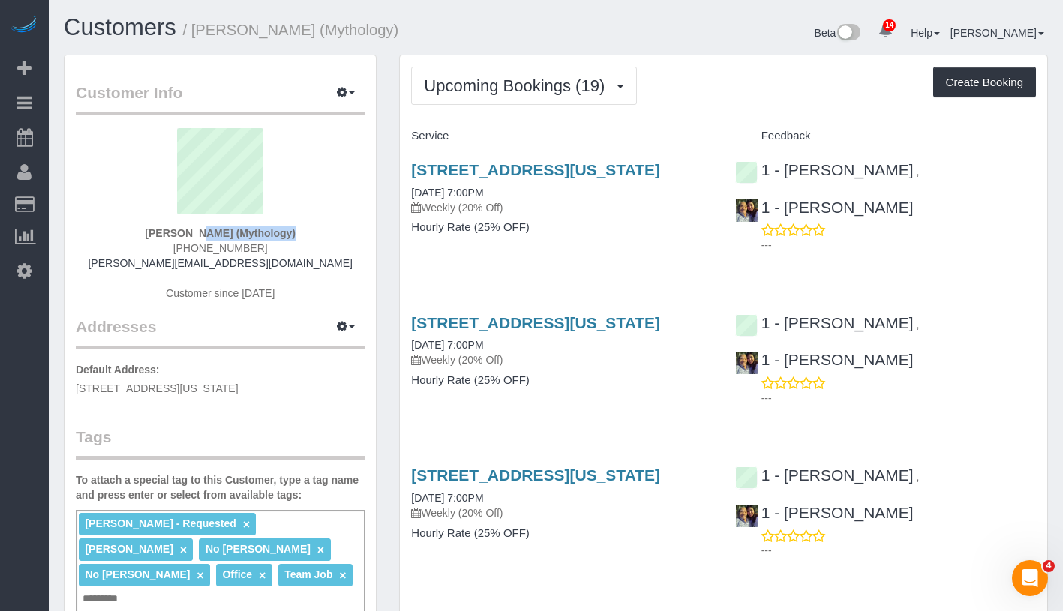
drag, startPoint x: 146, startPoint y: 230, endPoint x: 236, endPoint y: 231, distance: 90.0
click at [236, 231] on div "Elaine Pugsley (Mythology) (618) 387-1118 elaine@mythology.com Customer since 2…" at bounding box center [220, 222] width 289 height 188
copy strong "Elaine Pugsley ("
click at [145, 234] on div "Elaine Pugsley (Mythology) (618) 387-1118 elaine@mythology.com Customer since 2…" at bounding box center [220, 222] width 289 height 188
drag, startPoint x: 141, startPoint y: 231, endPoint x: 304, endPoint y: 237, distance: 162.9
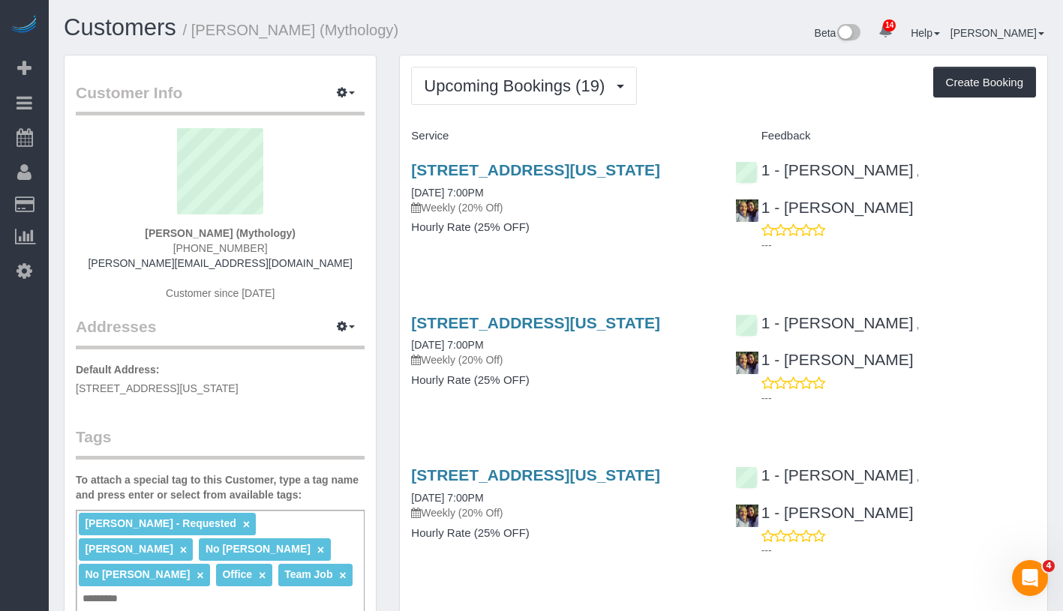
click at [304, 237] on div "Elaine Pugsley (Mythology) (618) 387-1118 elaine@mythology.com Customer since 2…" at bounding box center [220, 222] width 289 height 188
copy strong "Elaine Pugsley (Mythology)"
drag, startPoint x: 410, startPoint y: 210, endPoint x: 515, endPoint y: 208, distance: 105.8
click at [515, 208] on div "324 Lafayette Street, 2nd Floor, New York, NY 10012 09/09/2025 7:00PM Weekly (2…" at bounding box center [561, 207] width 323 height 116
copy link "09/09/2025 7:00PM"
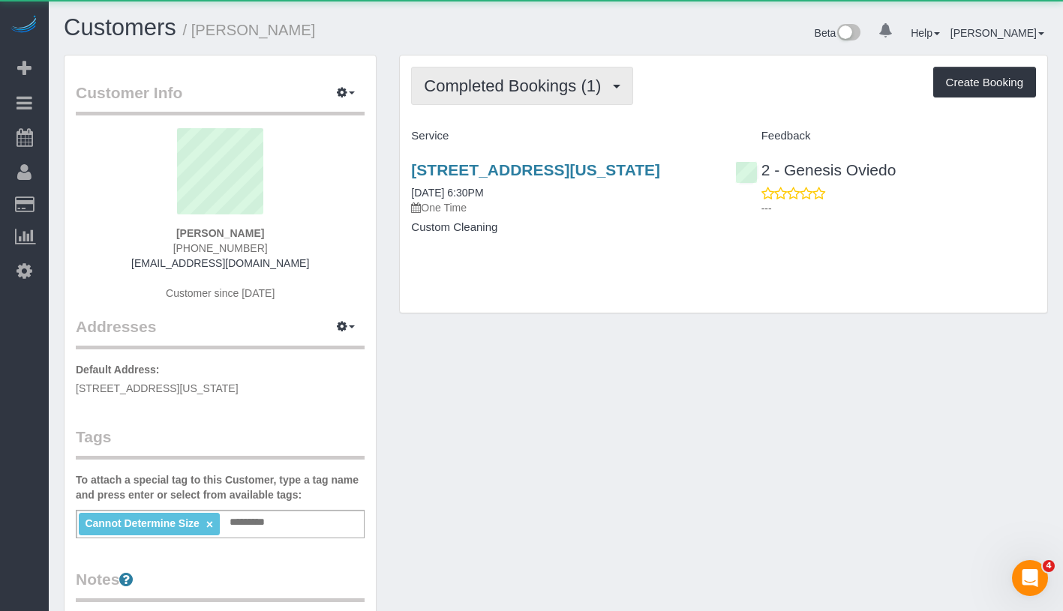
click at [519, 83] on span "Completed Bookings (1)" at bounding box center [516, 86] width 185 height 19
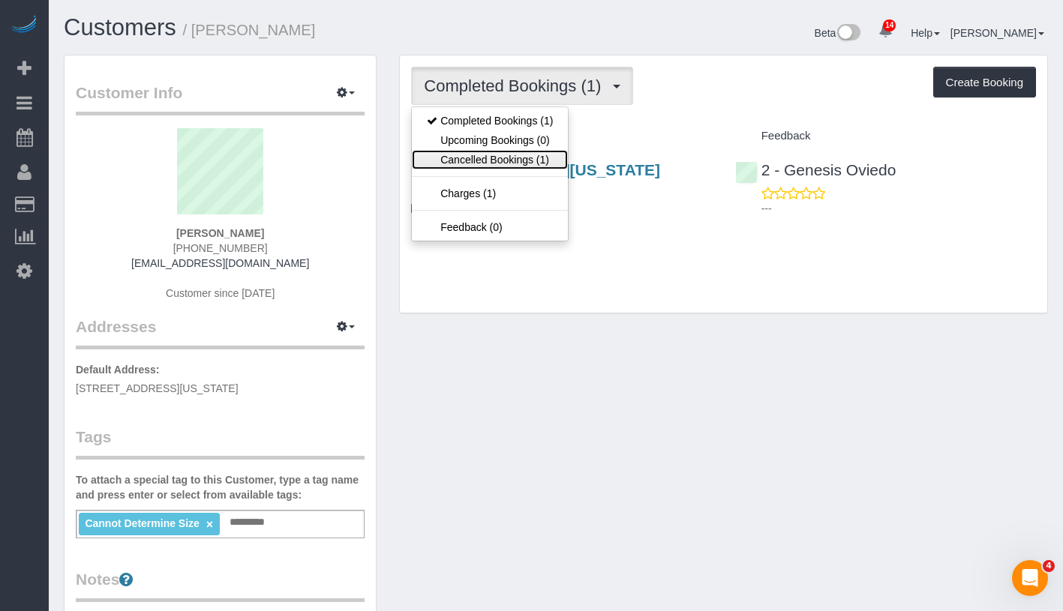
click at [536, 162] on link "Cancelled Bookings (1)" at bounding box center [490, 160] width 156 height 20
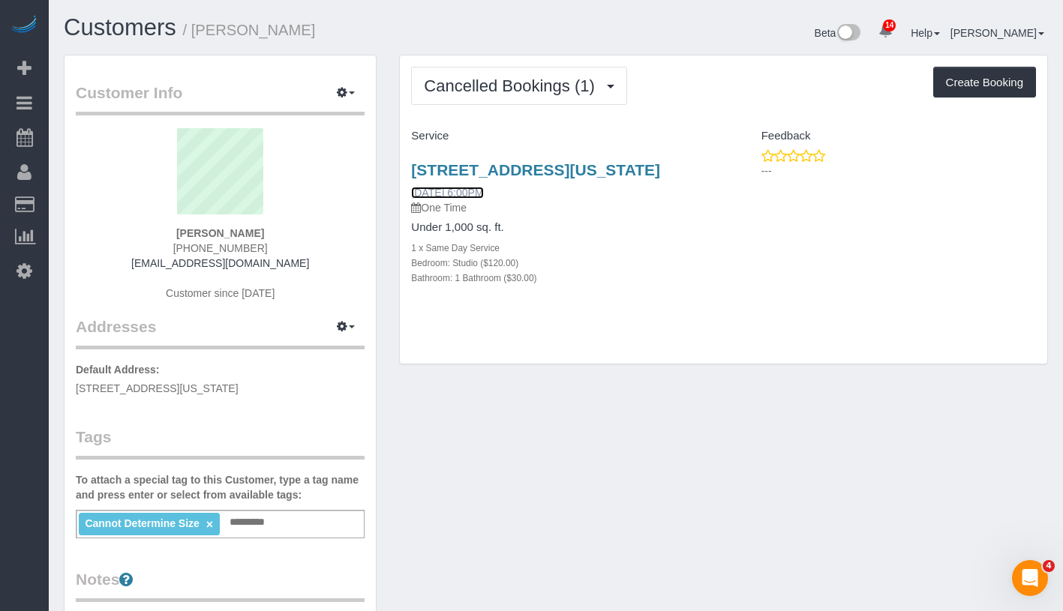
click at [472, 188] on link "[DATE] 6:00PM" at bounding box center [447, 193] width 72 height 12
click at [602, 173] on link "[STREET_ADDRESS][US_STATE]" at bounding box center [535, 169] width 249 height 17
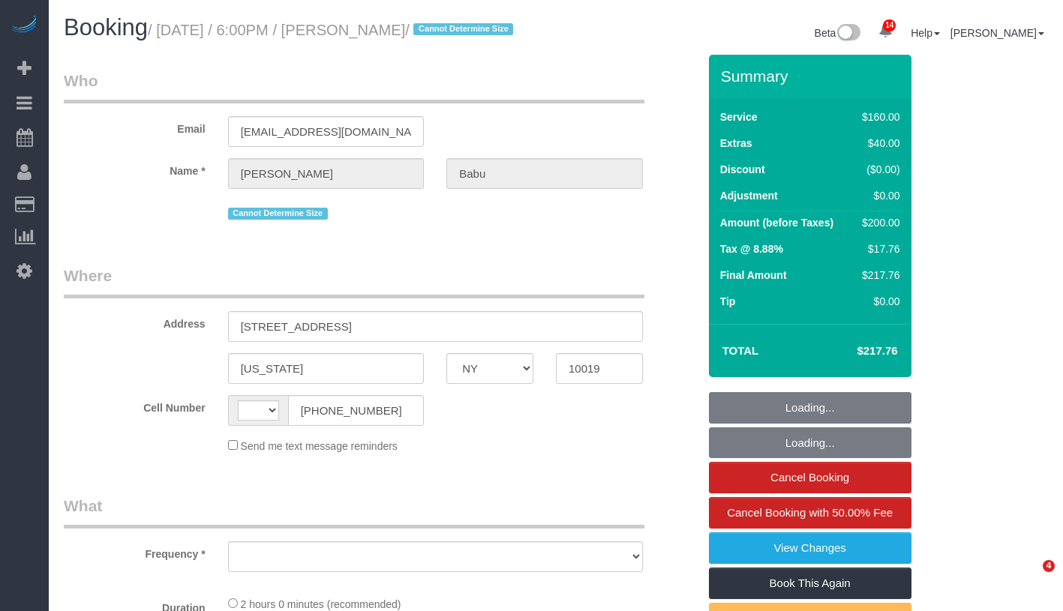
select select "NY"
select select "number:89"
select select "number:90"
select select "number:15"
select select "number:5"
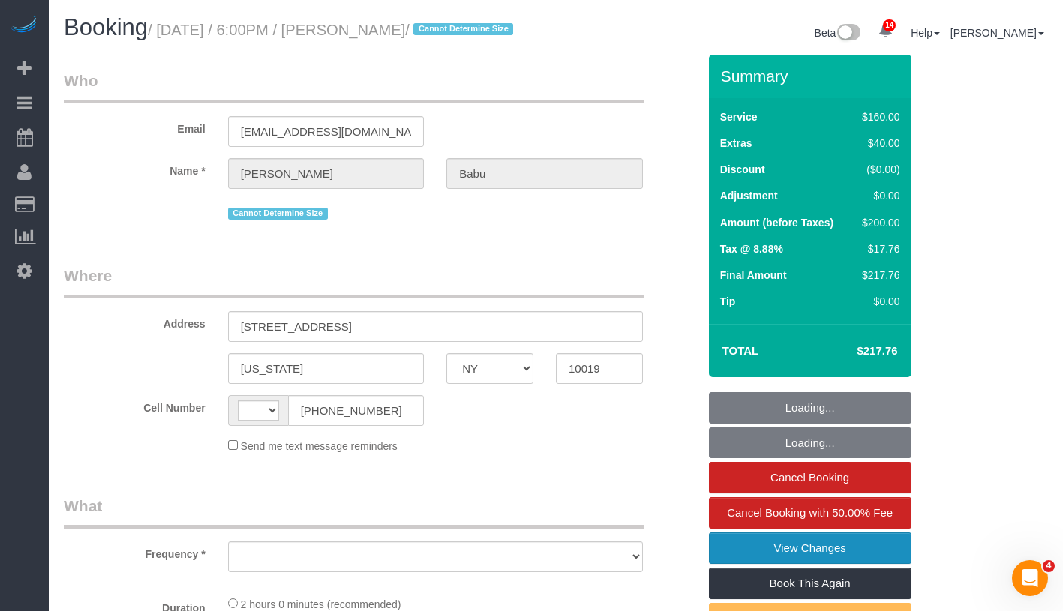
select select "string:US"
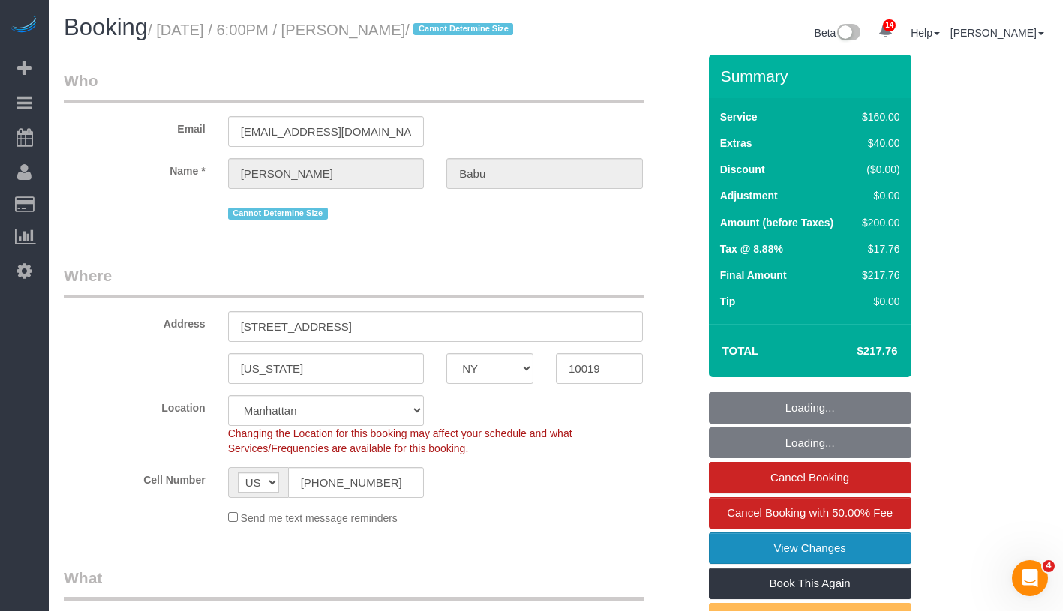
select select "object:1035"
select select "spot1"
select select "string:stripe-pm_1S5WcS4VGloSiKo7DhcqWhyW"
click at [885, 564] on link "View Changes" at bounding box center [810, 549] width 203 height 32
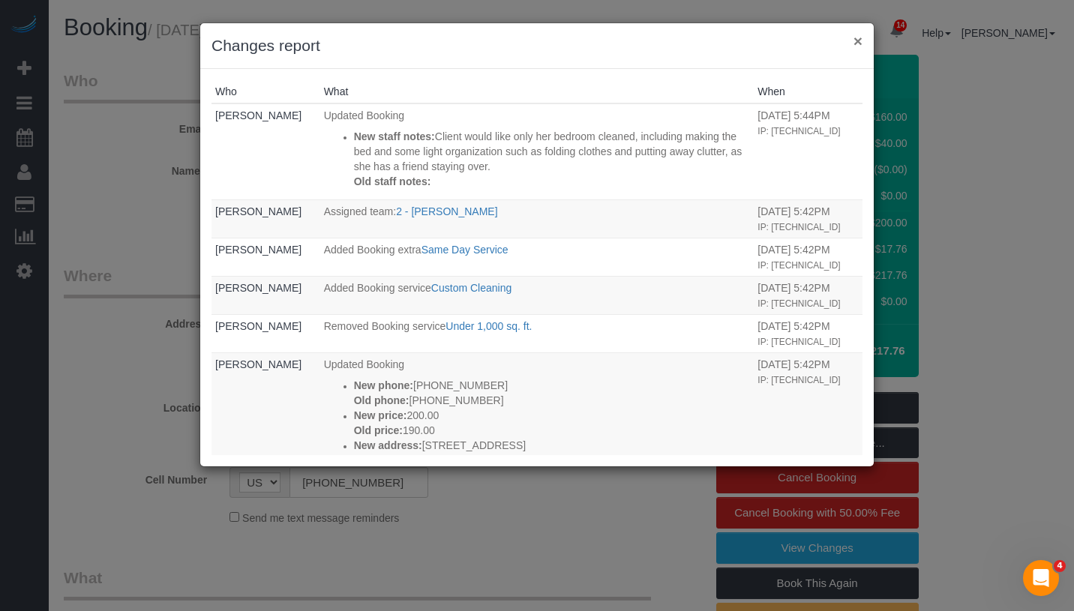
click at [858, 38] on button "×" at bounding box center [858, 41] width 9 height 16
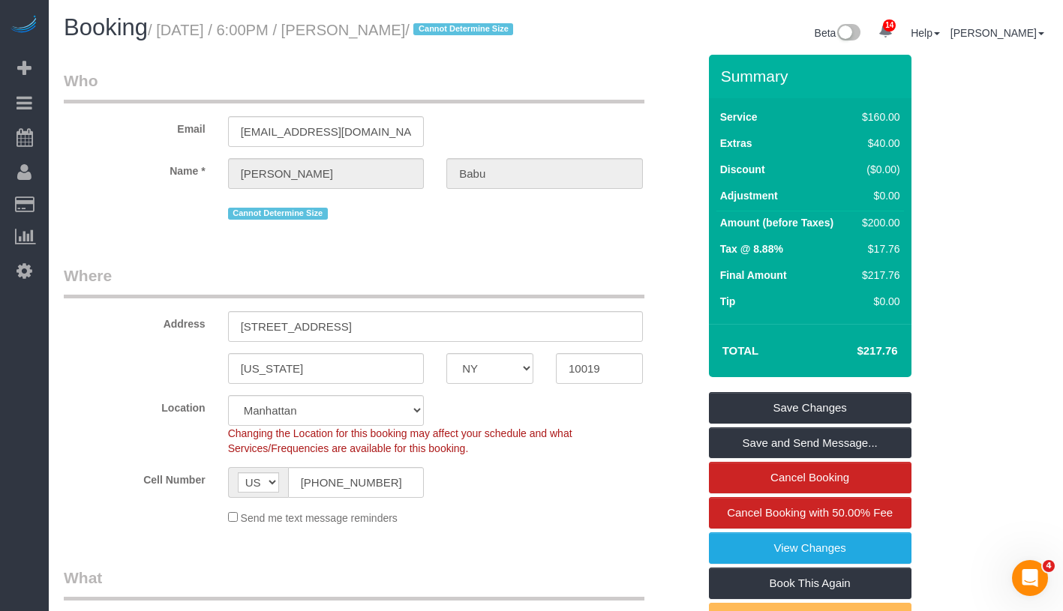
drag, startPoint x: 846, startPoint y: 372, endPoint x: 904, endPoint y: 371, distance: 57.8
click at [904, 371] on div "Total $217.76" at bounding box center [810, 350] width 203 height 53
copy table "Total"
click at [848, 564] on link "View Changes" at bounding box center [810, 549] width 203 height 32
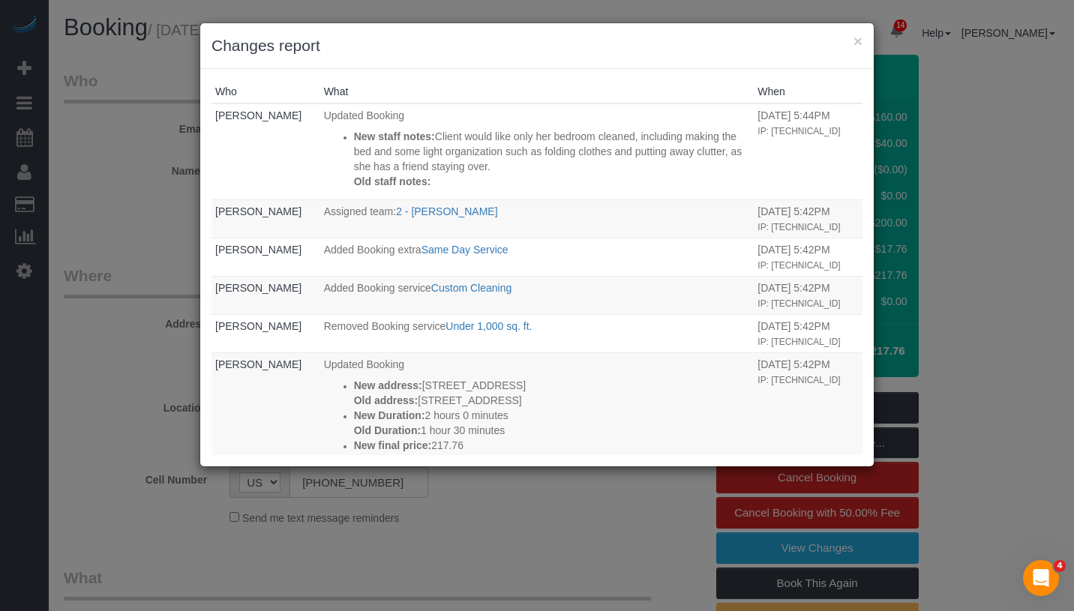
click at [852, 47] on h3 "Changes report" at bounding box center [537, 46] width 651 height 23
click at [854, 44] on button "×" at bounding box center [858, 41] width 9 height 16
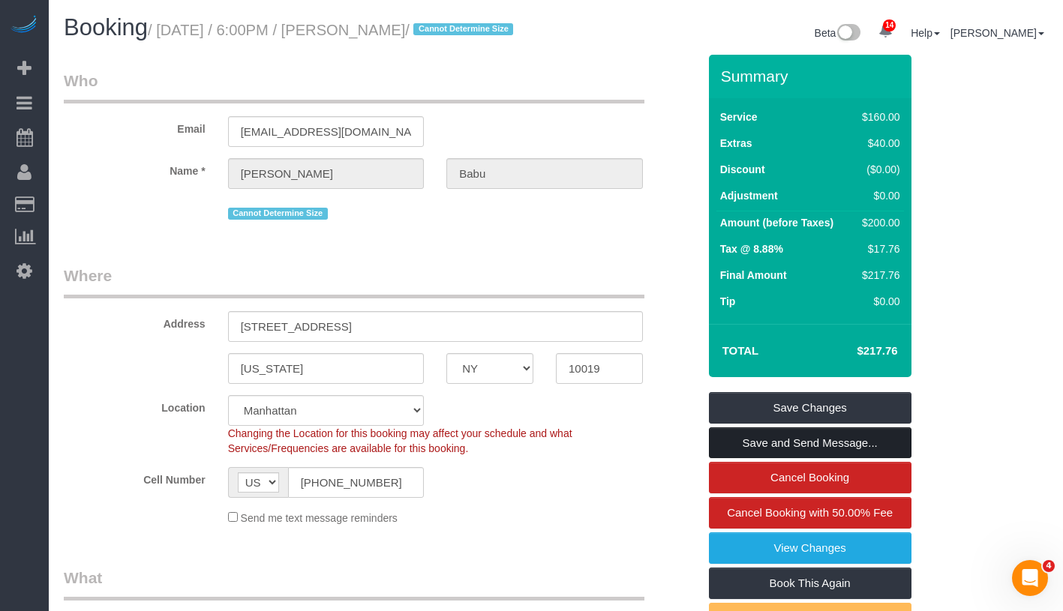
click at [881, 458] on link "Save and Send Message..." at bounding box center [810, 444] width 203 height 32
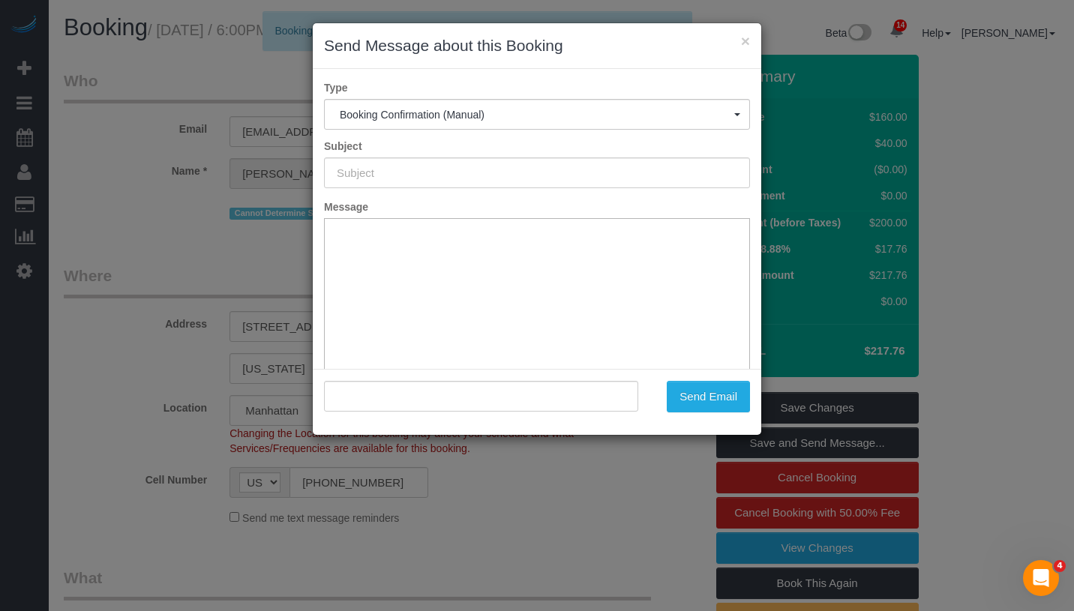
type input "Cleaning Confirmed for 09/09/2025 at 6:00pm"
type input ""Sarvesh Babu" <sarveshrbabu@gmail.com>"
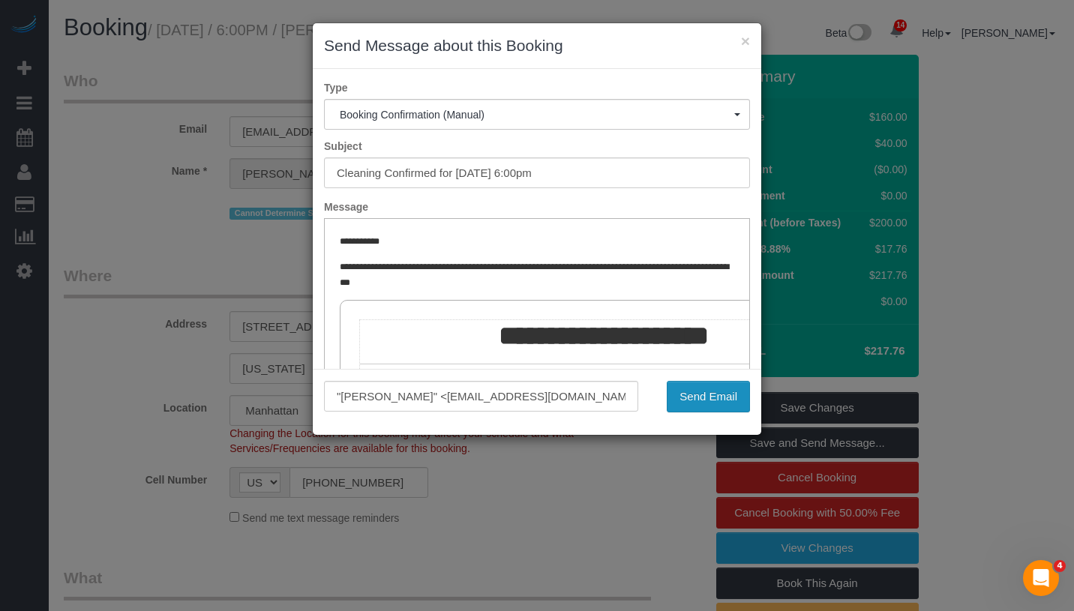
click at [729, 403] on button "Send Email" at bounding box center [708, 397] width 83 height 32
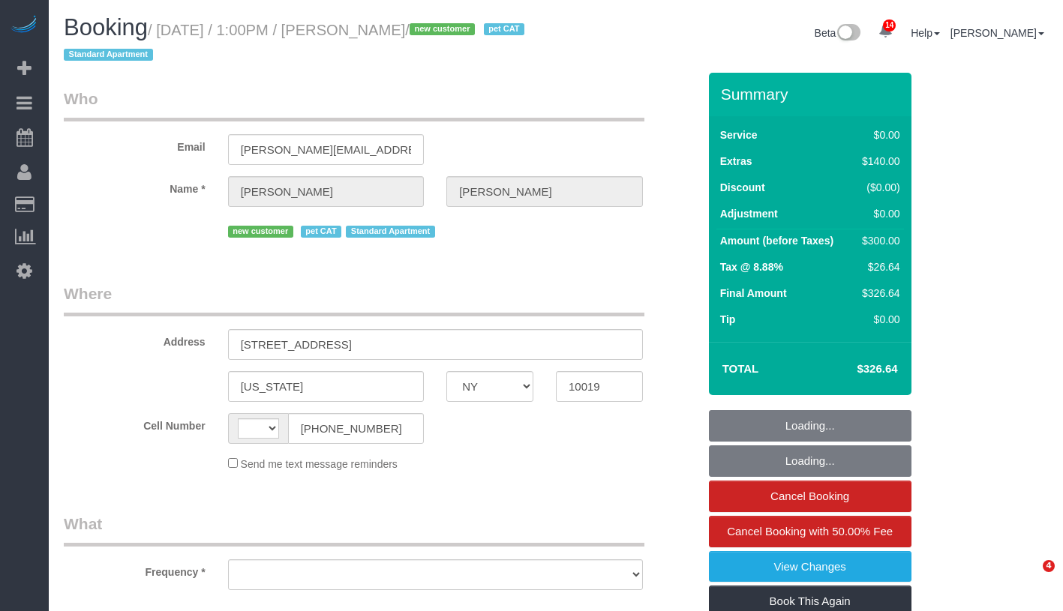
select select "NY"
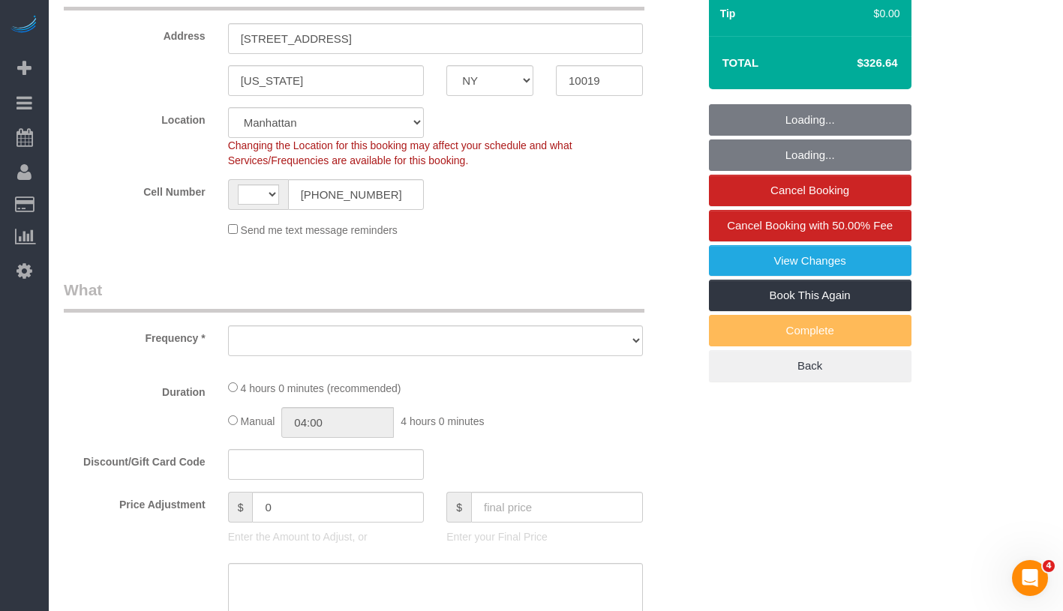
scroll to position [314, 0]
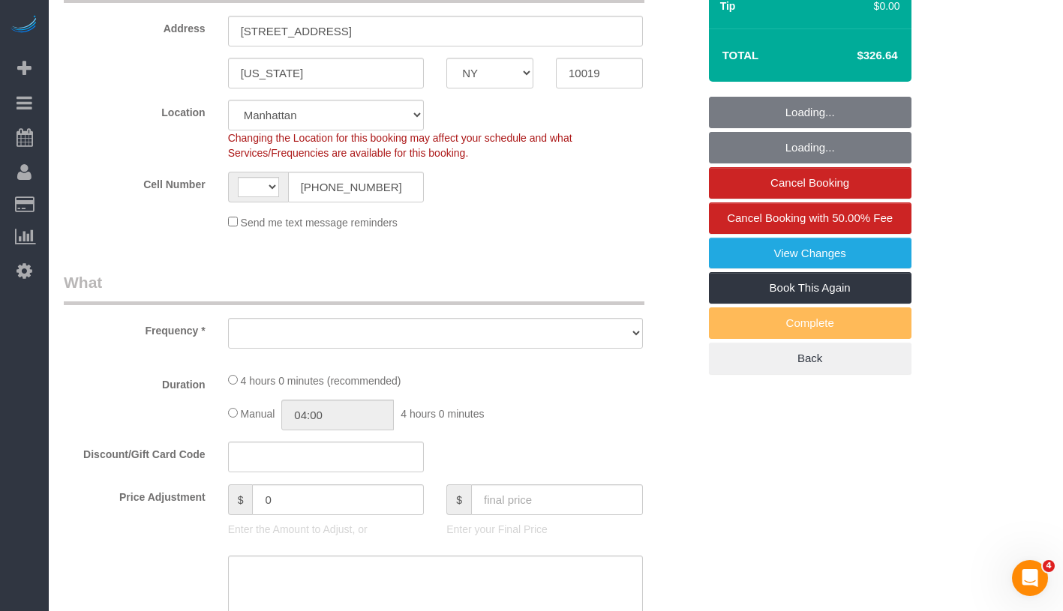
select select "string:[GEOGRAPHIC_DATA]"
select select "string:stripe-pm_1S415Y4VGloSiKo7QmQBodpY"
select select "number:89"
select select "number:90"
select select "number:14"
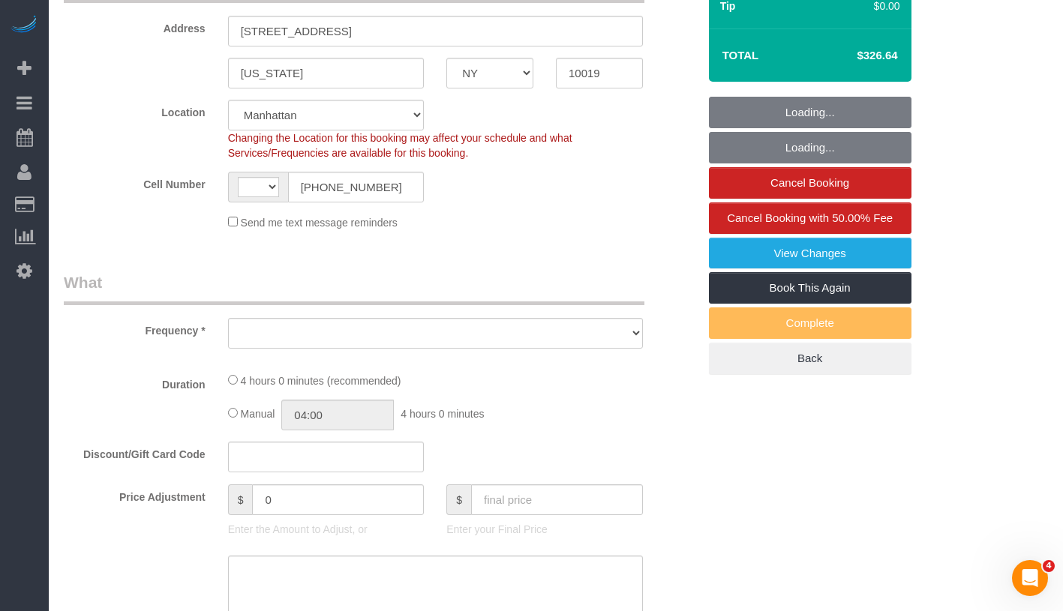
select select "number:5"
select select "object:926"
select select "1"
select select "spot1"
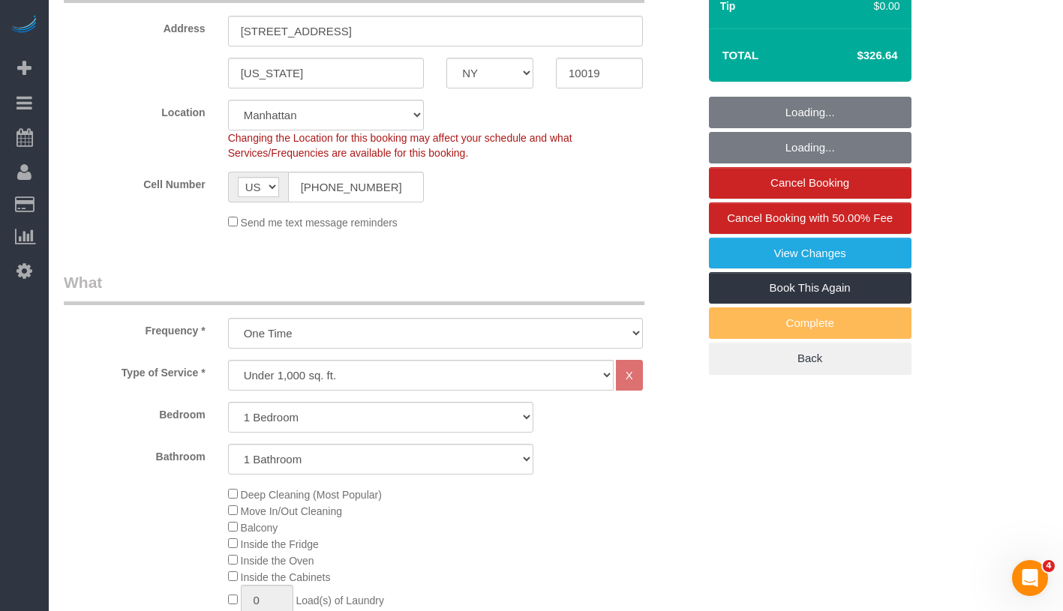
select select "object:1038"
select select "1"
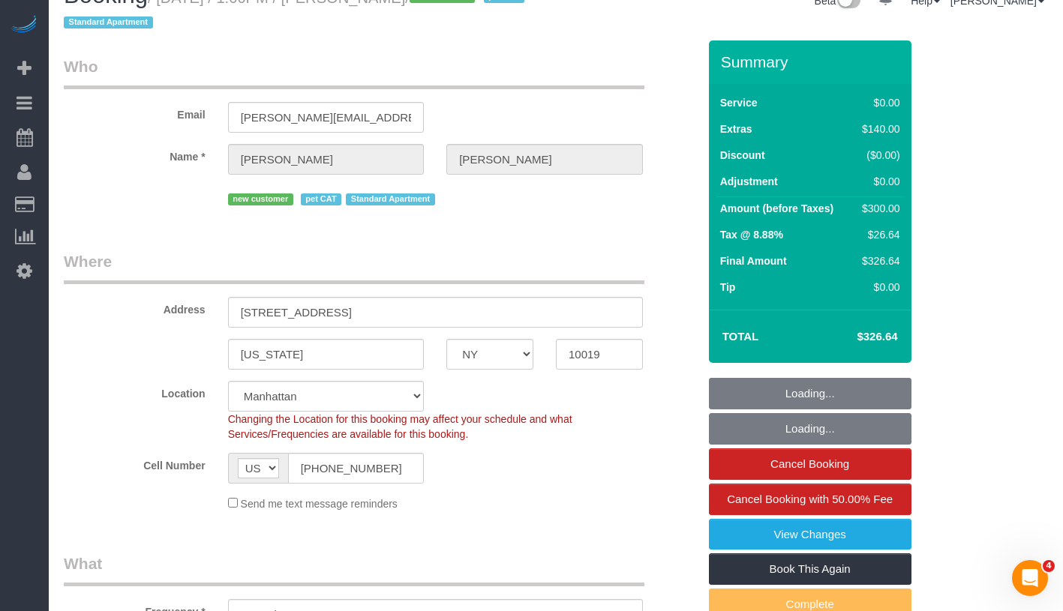
scroll to position [0, 0]
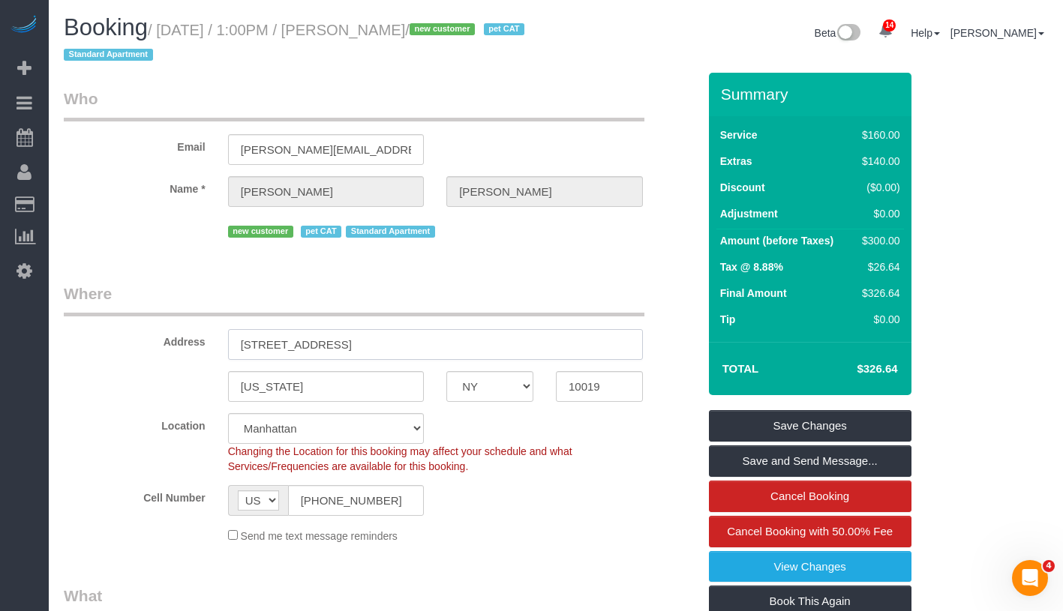
drag, startPoint x: 238, startPoint y: 344, endPoint x: 446, endPoint y: 348, distance: 207.8
click at [446, 348] on input "555 West 59th Street, Apt 7A" at bounding box center [435, 344] width 415 height 31
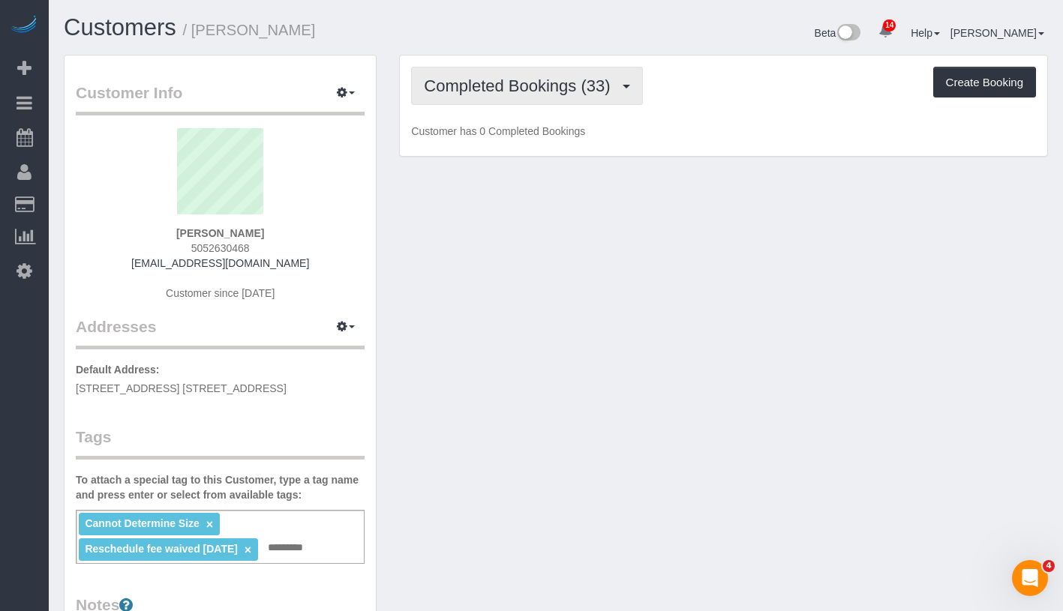
click at [536, 90] on span "Completed Bookings (33)" at bounding box center [521, 86] width 194 height 19
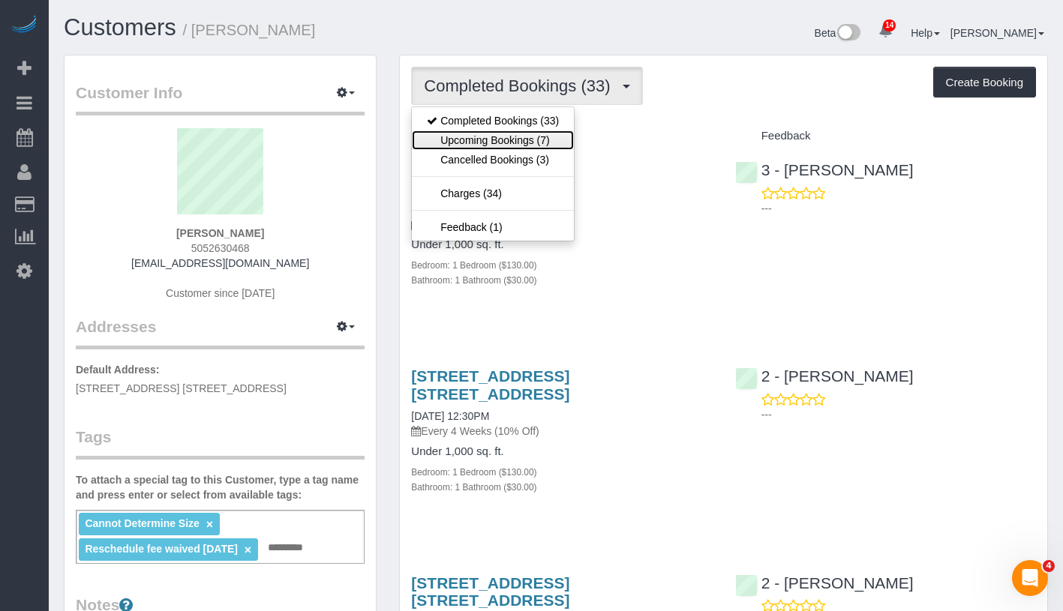
click at [533, 139] on link "Upcoming Bookings (7)" at bounding box center [493, 141] width 162 height 20
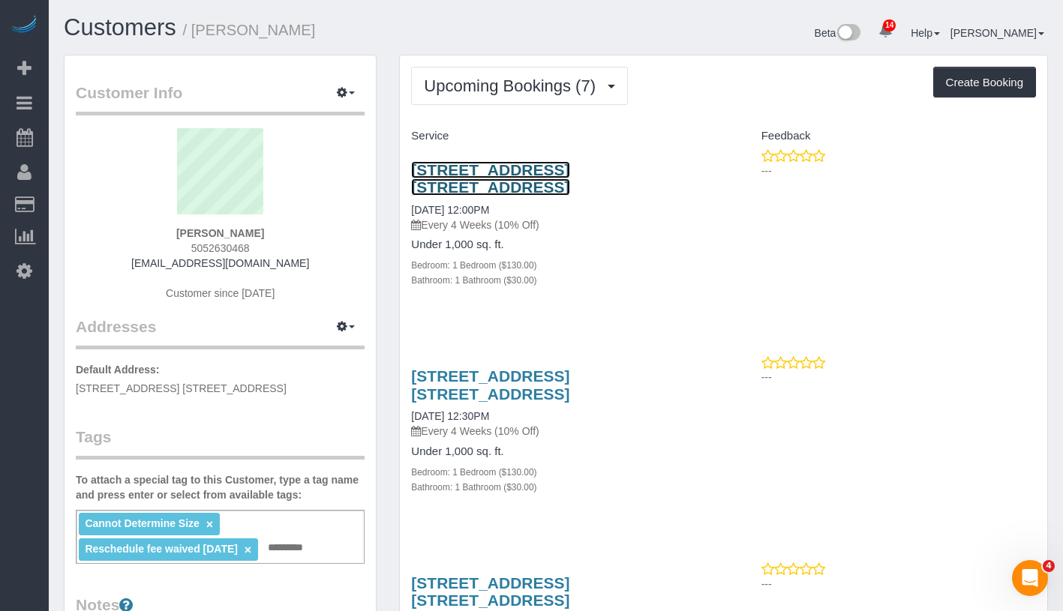
click at [569, 170] on link "[STREET_ADDRESS] [STREET_ADDRESS]" at bounding box center [490, 178] width 158 height 35
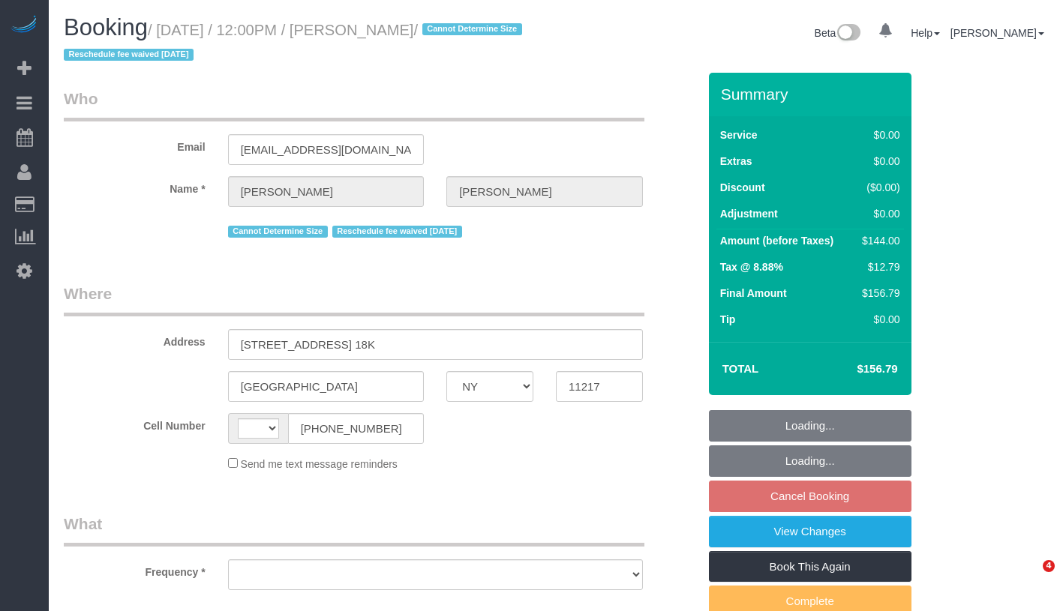
select select "NY"
select select "string:[GEOGRAPHIC_DATA]"
select select "object:744"
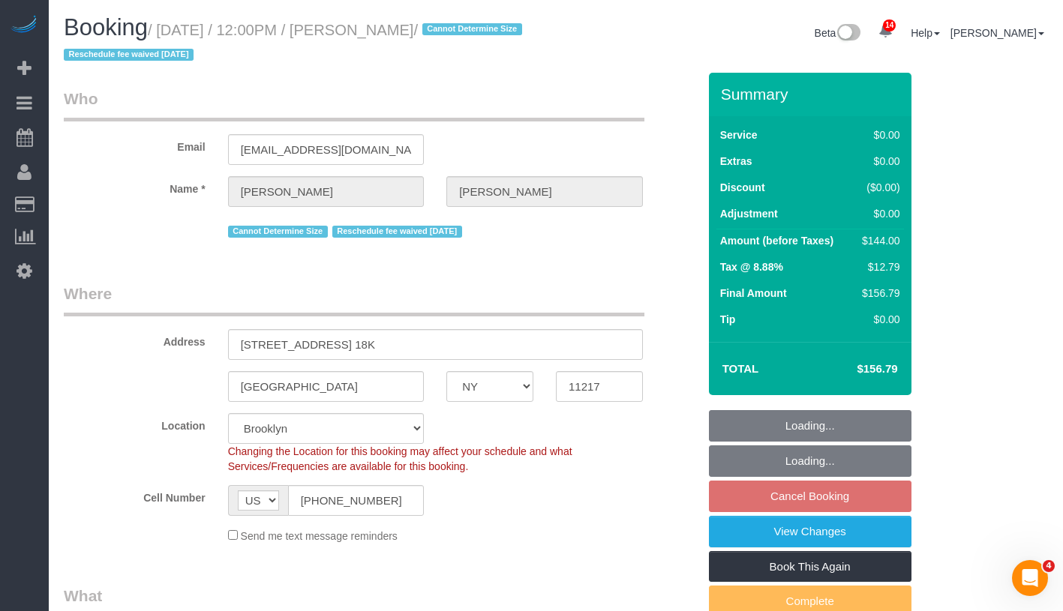
select select "string:stripe-pm_1KZLGv4VGloSiKo7h7q92ObF"
select select "1"
select select "object:853"
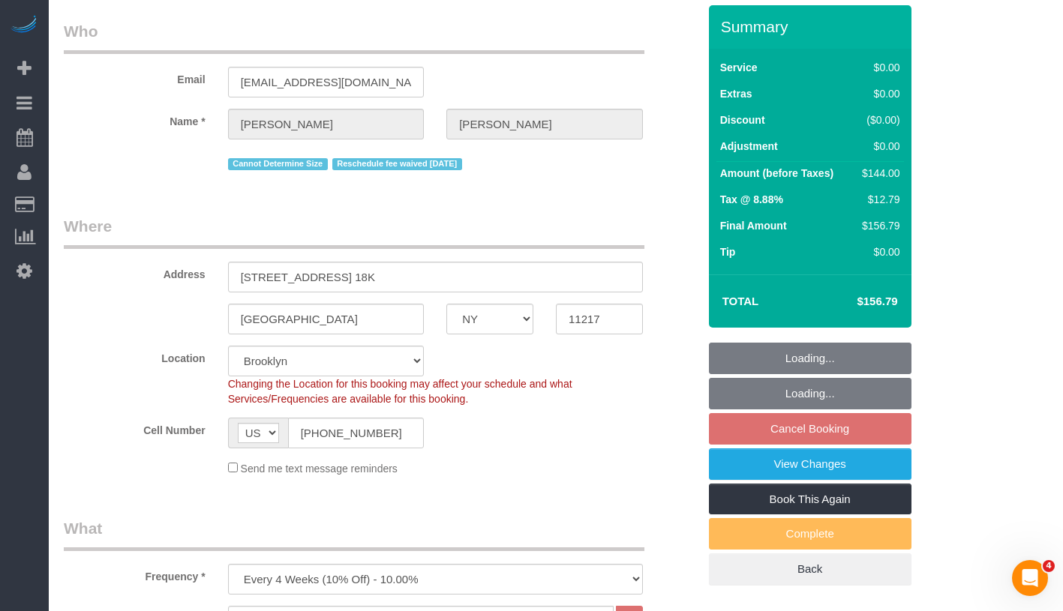
select select "spot5"
select select "1"
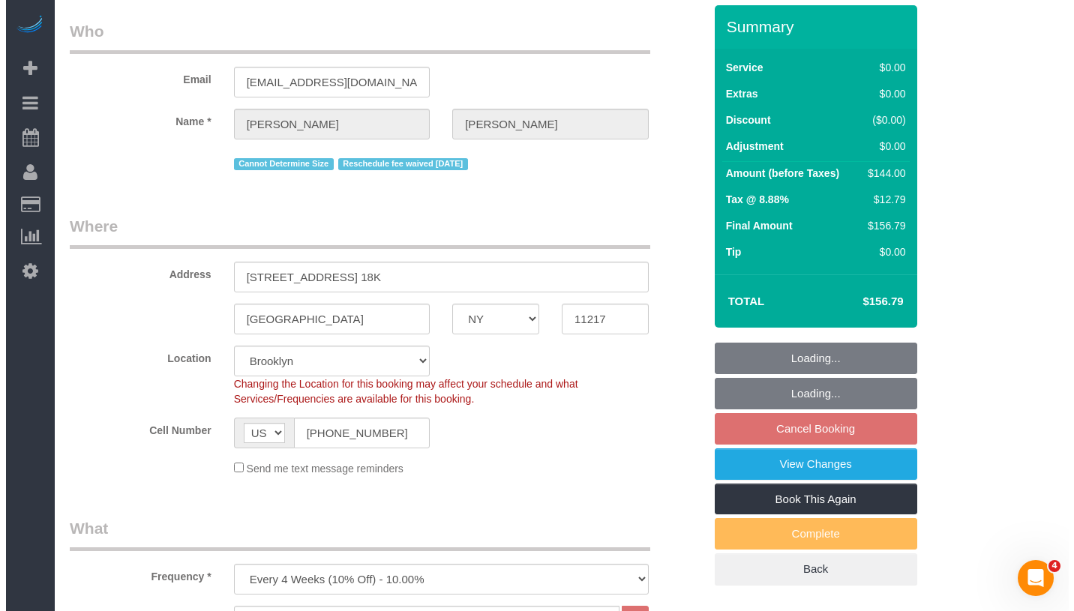
scroll to position [131, 0]
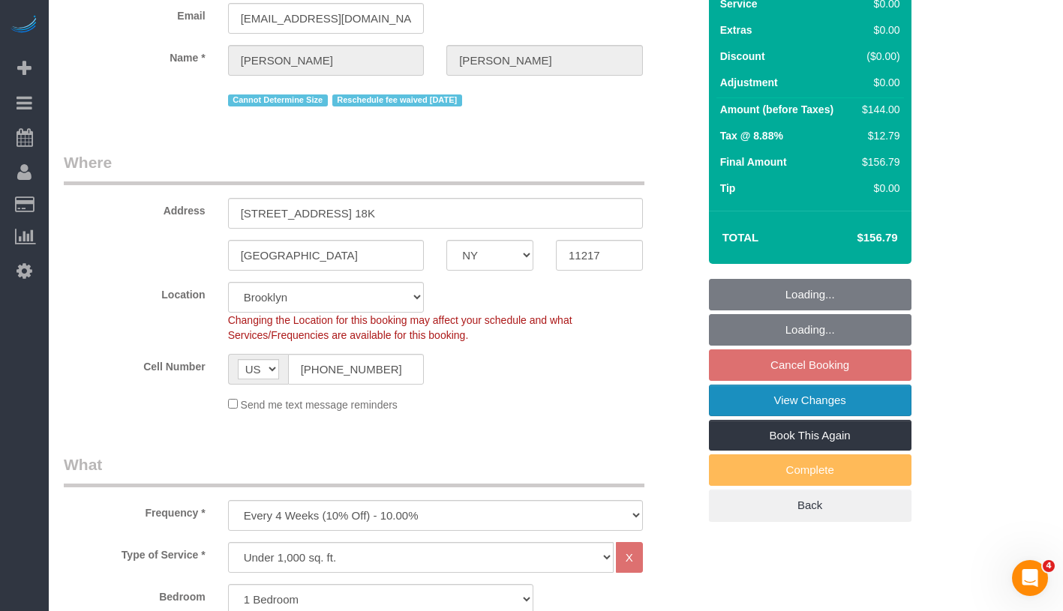
select select "number:57"
select select "number:74"
select select "number:15"
select select "number:6"
click at [866, 401] on link "View Changes" at bounding box center [810, 401] width 203 height 32
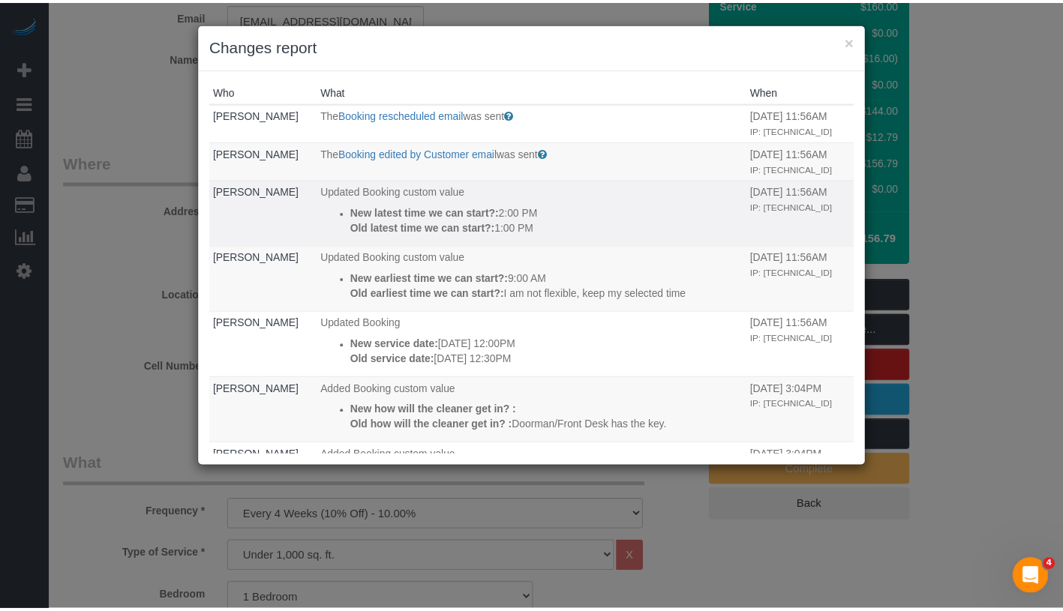
scroll to position [0, 0]
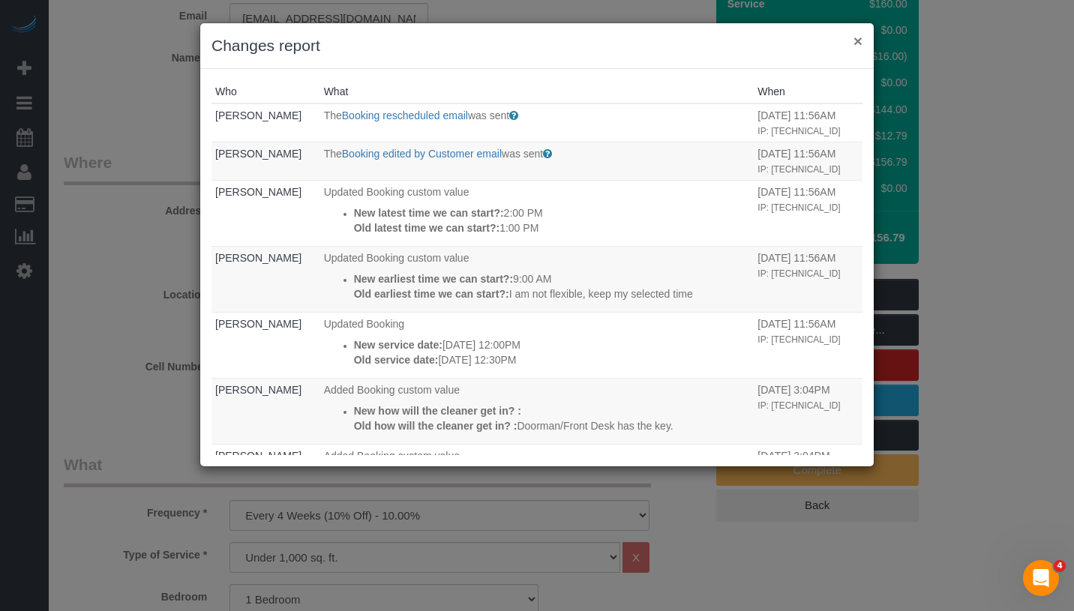
click at [860, 42] on button "×" at bounding box center [858, 41] width 9 height 16
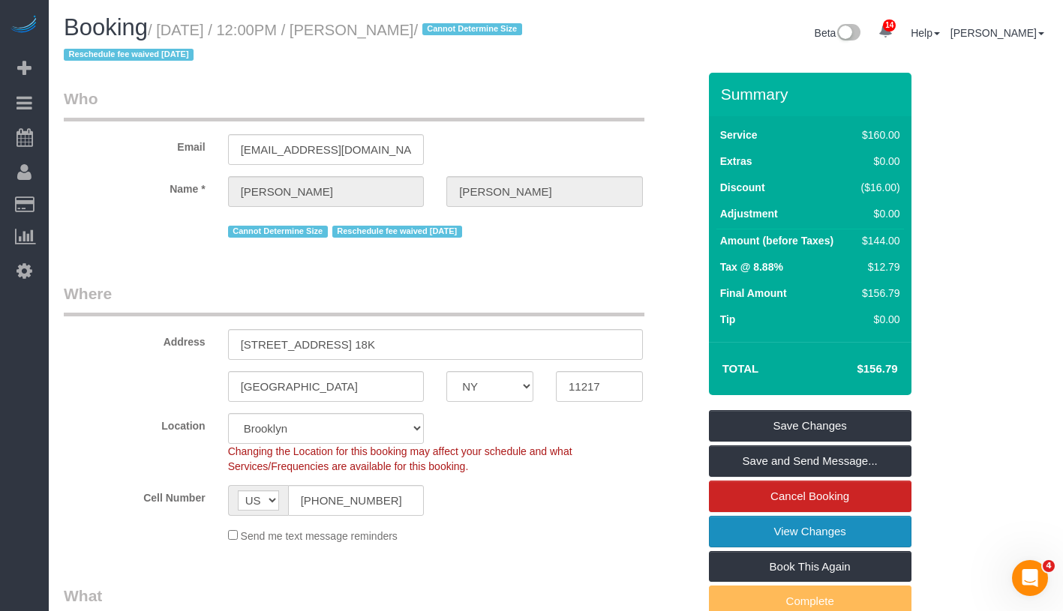
click at [876, 535] on link "View Changes" at bounding box center [810, 532] width 203 height 32
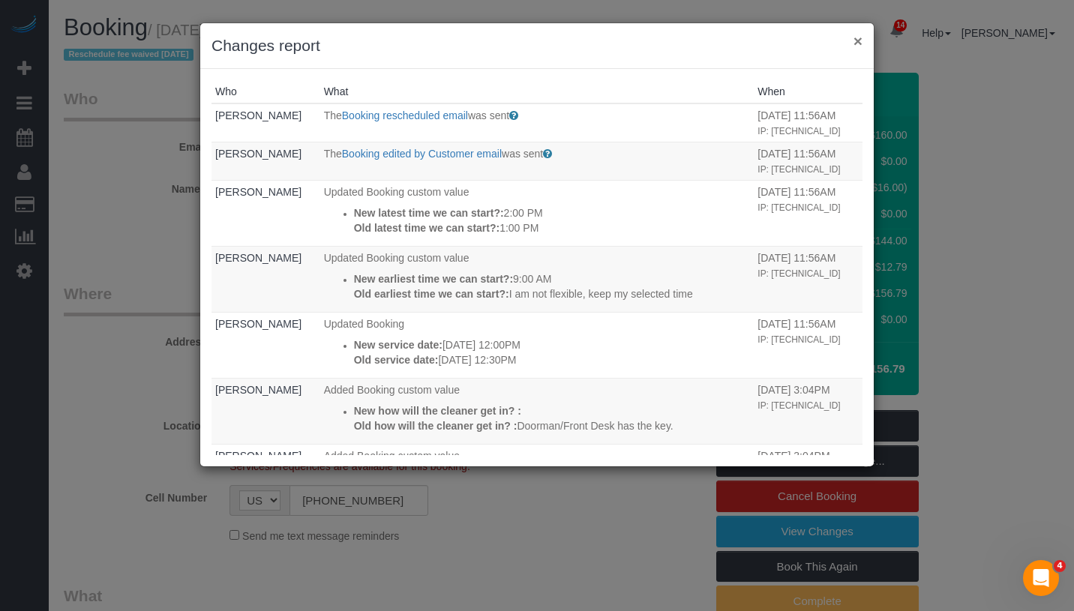
click at [860, 43] on button "×" at bounding box center [858, 41] width 9 height 16
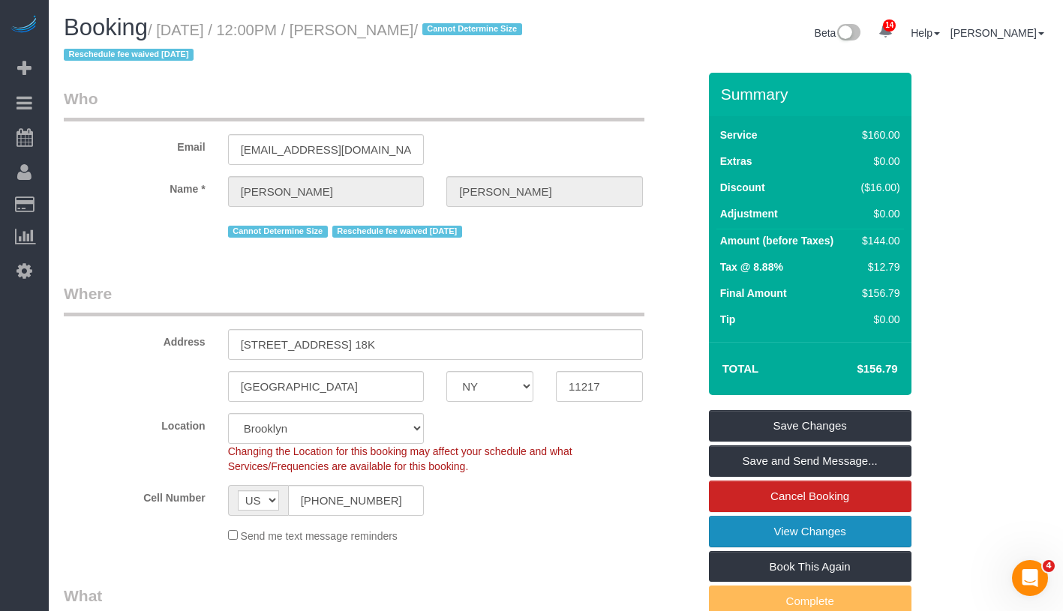
click at [894, 528] on link "View Changes" at bounding box center [810, 532] width 203 height 32
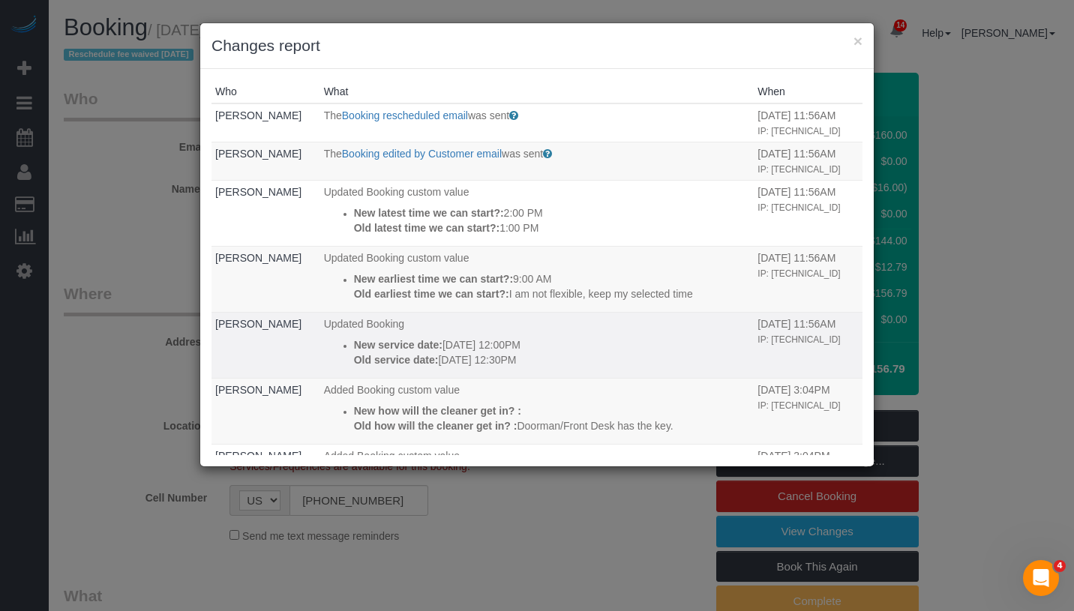
drag, startPoint x: 563, startPoint y: 363, endPoint x: 323, endPoint y: 346, distance: 239.9
click at [324, 346] on ul "New service date: [DATE] 12:00PM Old service date: [DATE] 12:30PM" at bounding box center [537, 353] width 427 height 30
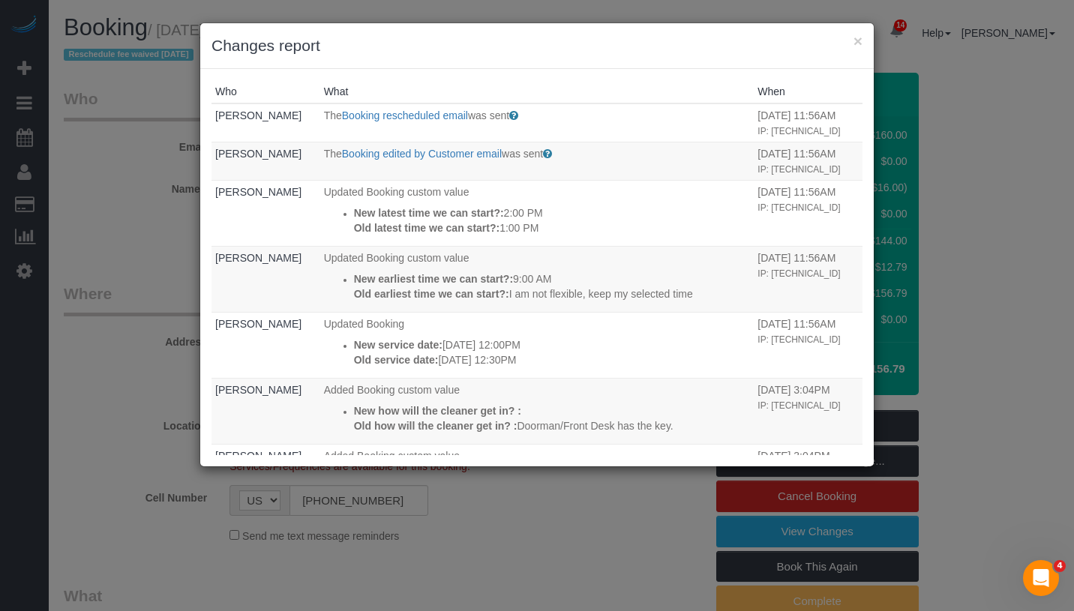
copy div "New service date: [DATE] 12:00PM Old service date: [DATE] 12:30PM"
click at [861, 40] on button "×" at bounding box center [858, 41] width 9 height 16
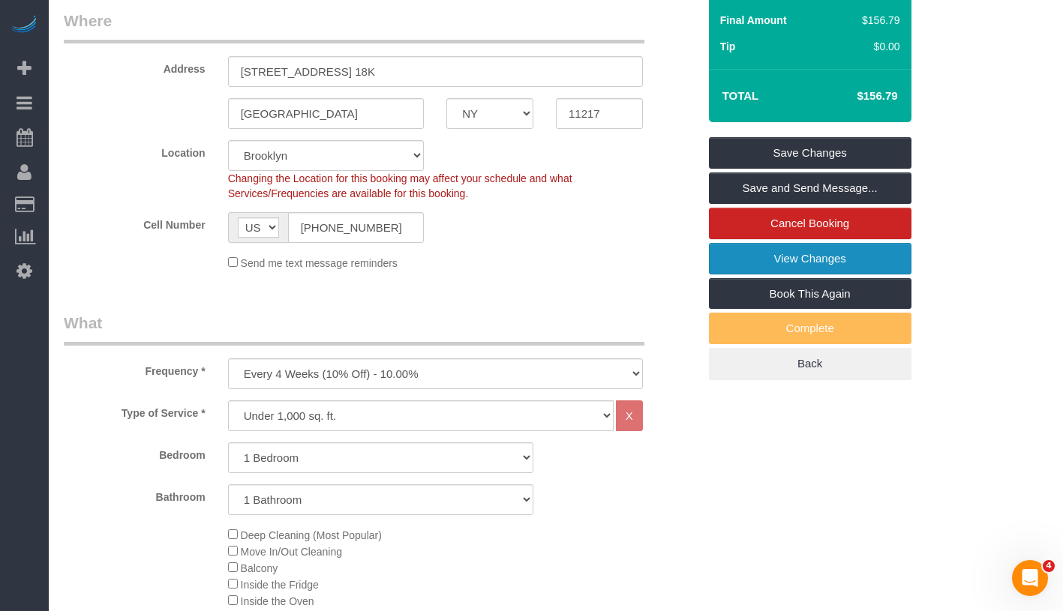
scroll to position [227, 0]
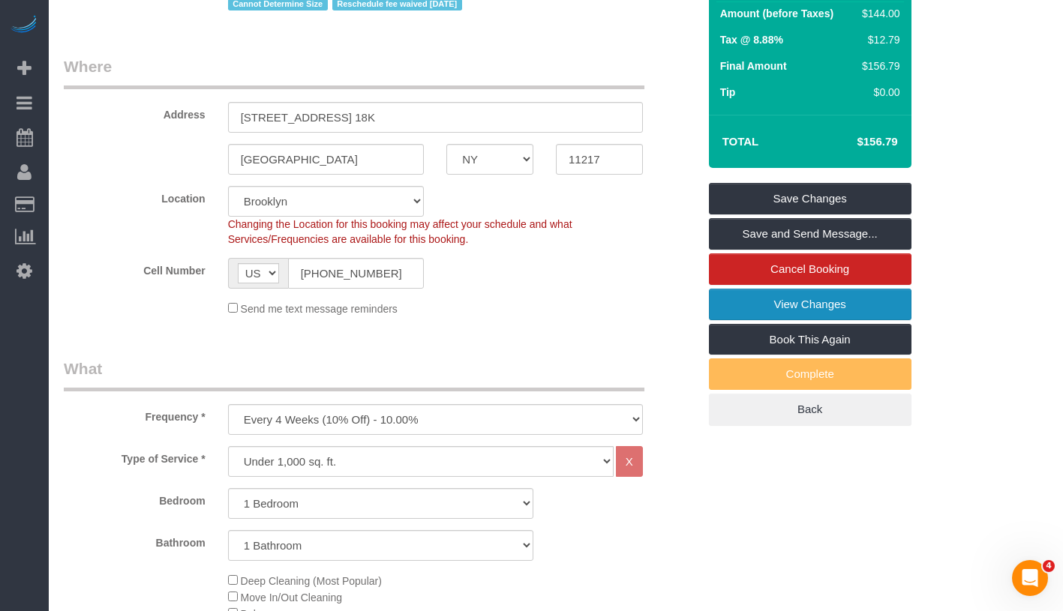
click at [858, 305] on link "View Changes" at bounding box center [810, 305] width 203 height 32
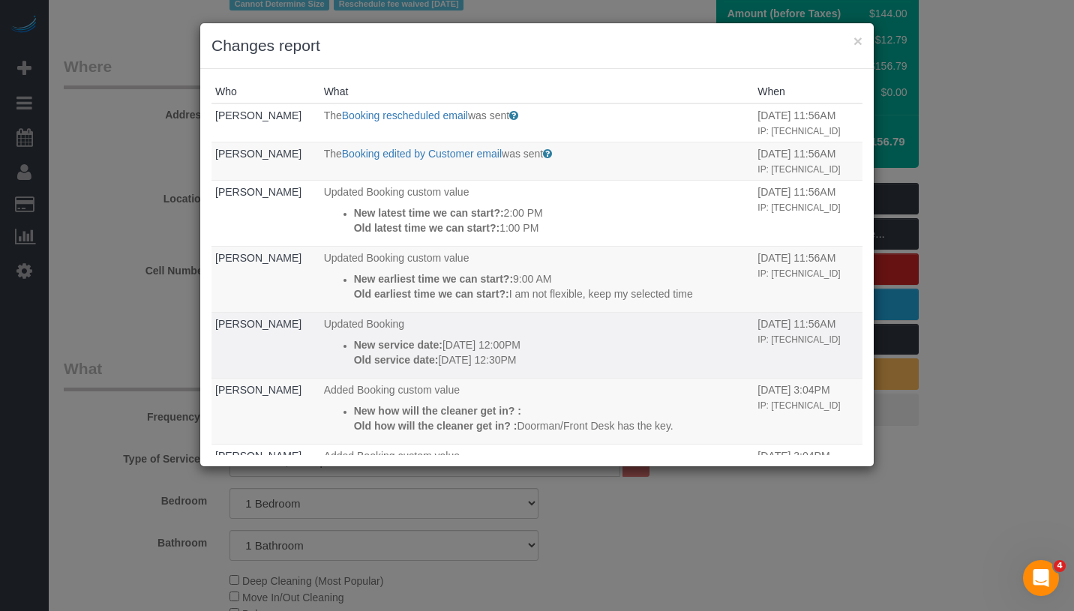
drag, startPoint x: 344, startPoint y: 336, endPoint x: 551, endPoint y: 355, distance: 207.1
click at [551, 355] on td "Updated Booking New service date: [DATE] 12:00PM Old service date: [DATE] 12:30…" at bounding box center [537, 345] width 434 height 66
copy div "New service date: [DATE] 12:00PM Old service date: [DATE] 12:30PM"
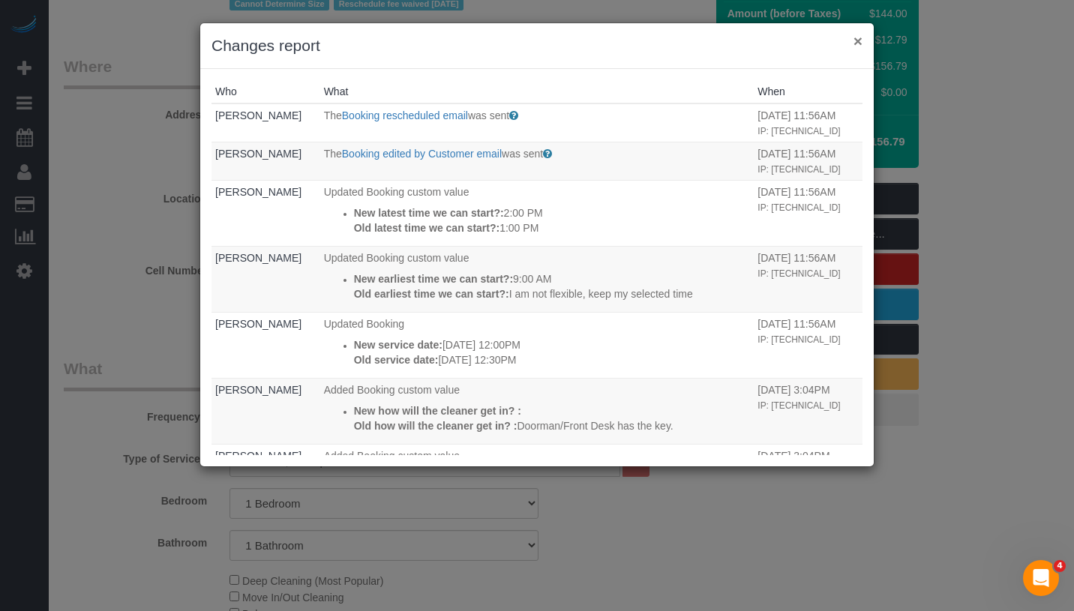
click at [858, 41] on button "×" at bounding box center [858, 41] width 9 height 16
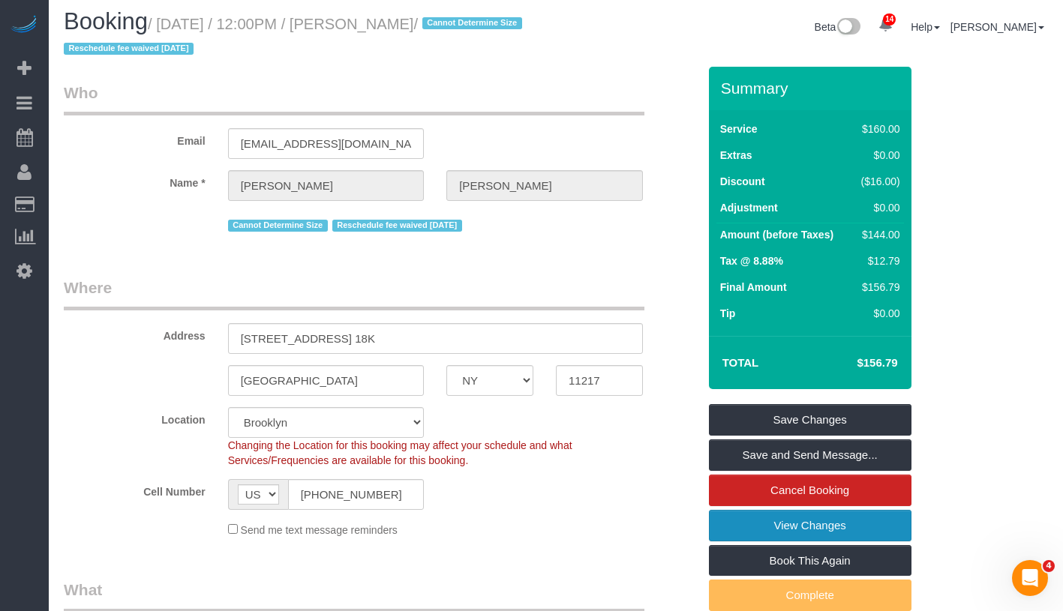
scroll to position [0, 0]
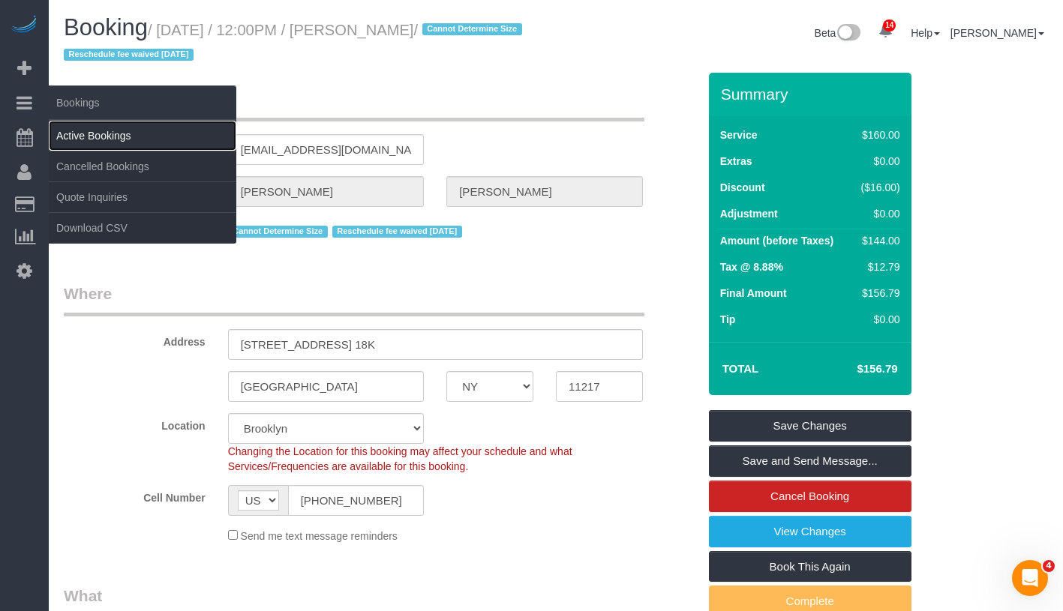
click at [131, 134] on link "Active Bookings" at bounding box center [143, 136] width 188 height 30
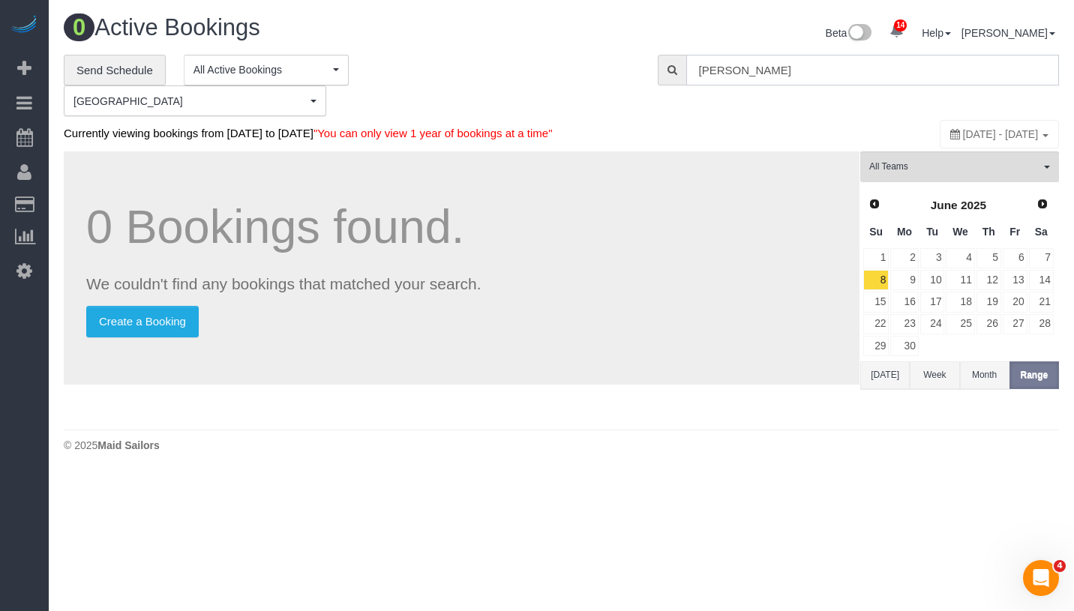
click at [803, 65] on input "[PERSON_NAME]" at bounding box center [872, 70] width 373 height 31
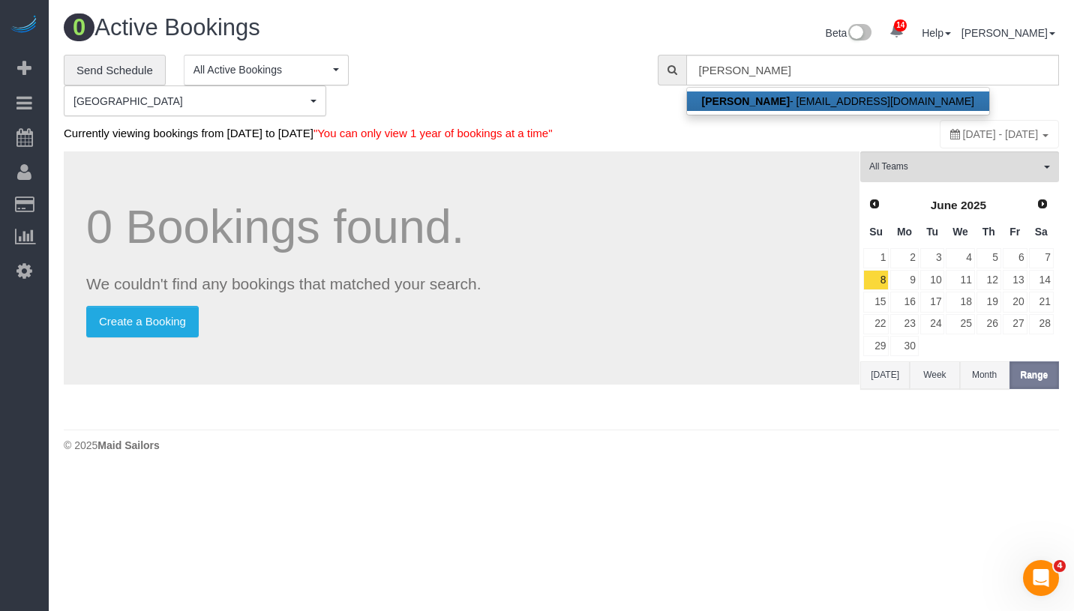
click at [772, 98] on link "Aaron Wiltse - aaronjwiltse@gmail.com" at bounding box center [838, 102] width 302 height 20
type input "[EMAIL_ADDRESS][DOMAIN_NAME]"
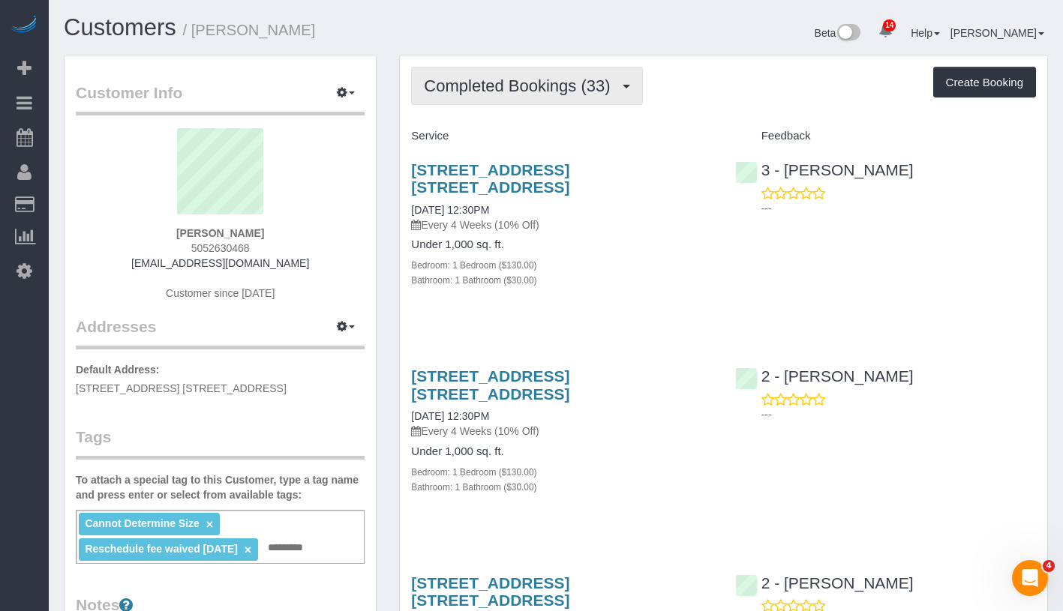
click at [540, 95] on button "Completed Bookings (33)" at bounding box center [526, 86] width 231 height 38
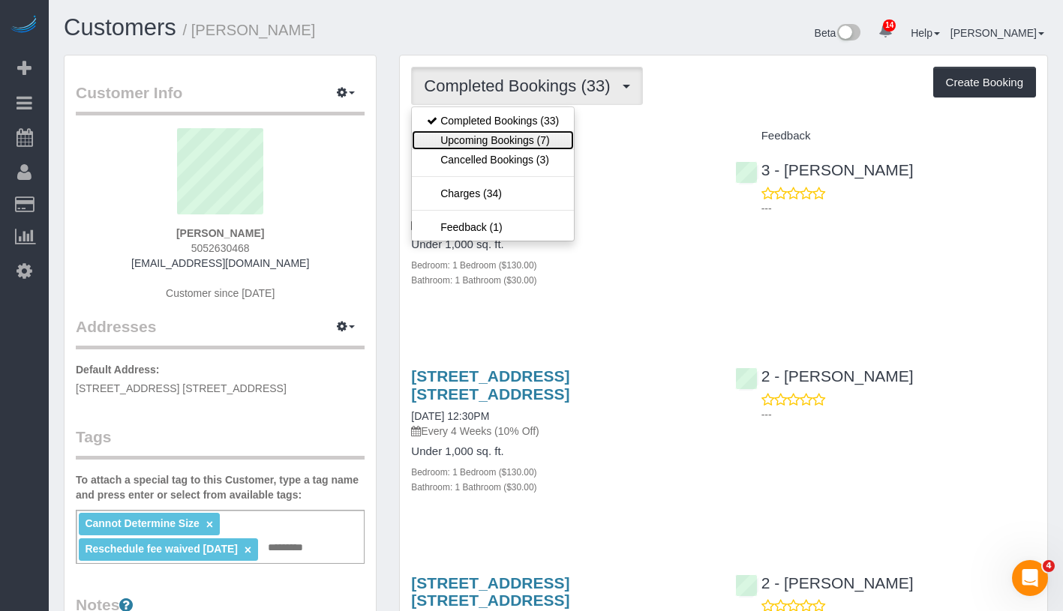
click at [529, 146] on link "Upcoming Bookings (7)" at bounding box center [493, 141] width 162 height 20
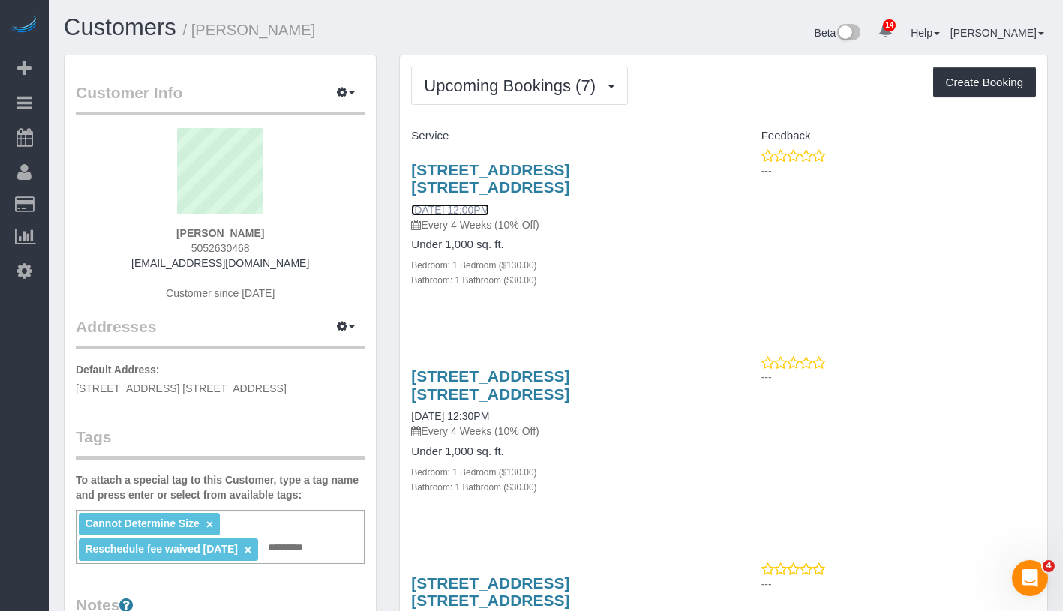
click at [489, 211] on link "09/12/2025 12:00PM" at bounding box center [450, 210] width 78 height 12
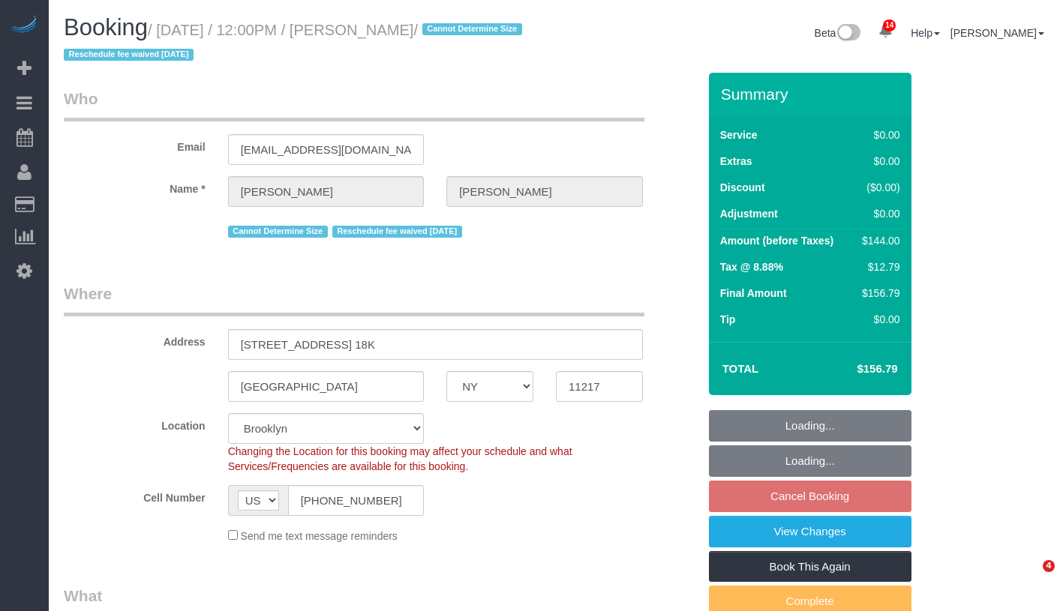
select select "NY"
select select "spot5"
select select "number:57"
select select "number:74"
select select "number:15"
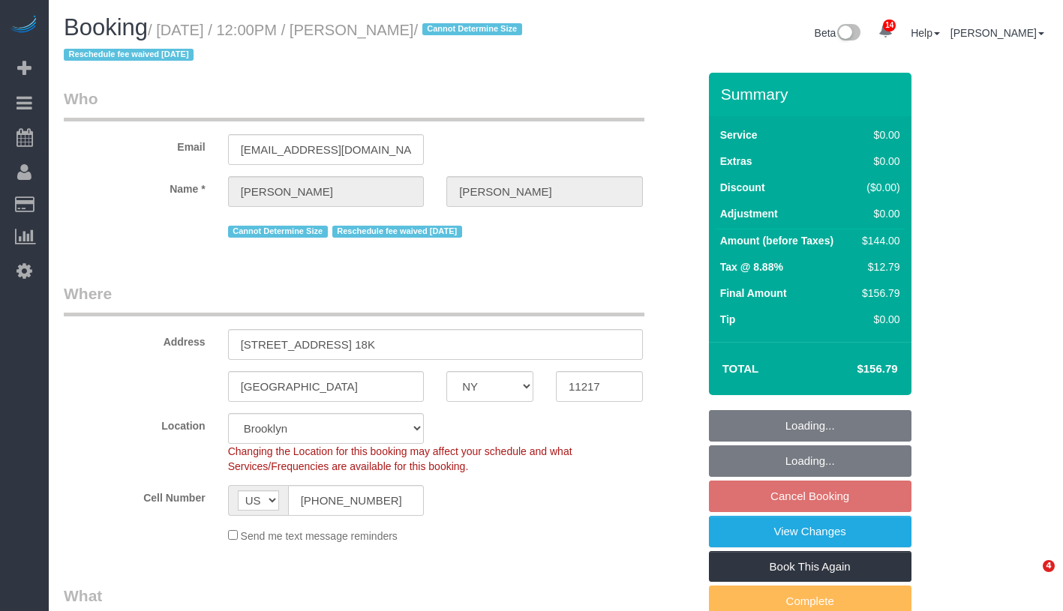
select select "number:6"
select select "object:1382"
select select "1"
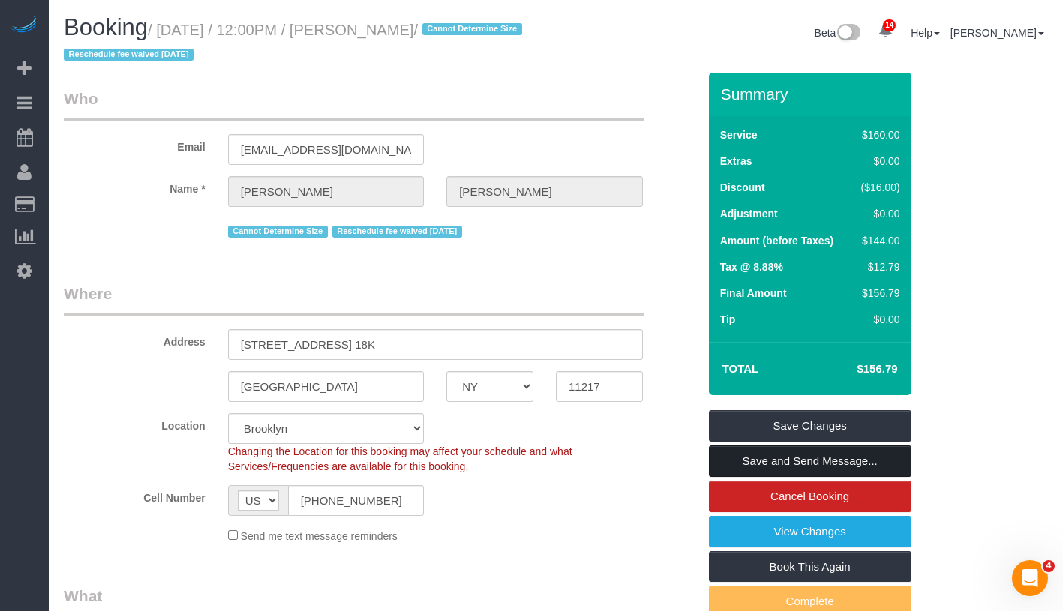
click at [884, 455] on link "Save and Send Message..." at bounding box center [810, 462] width 203 height 32
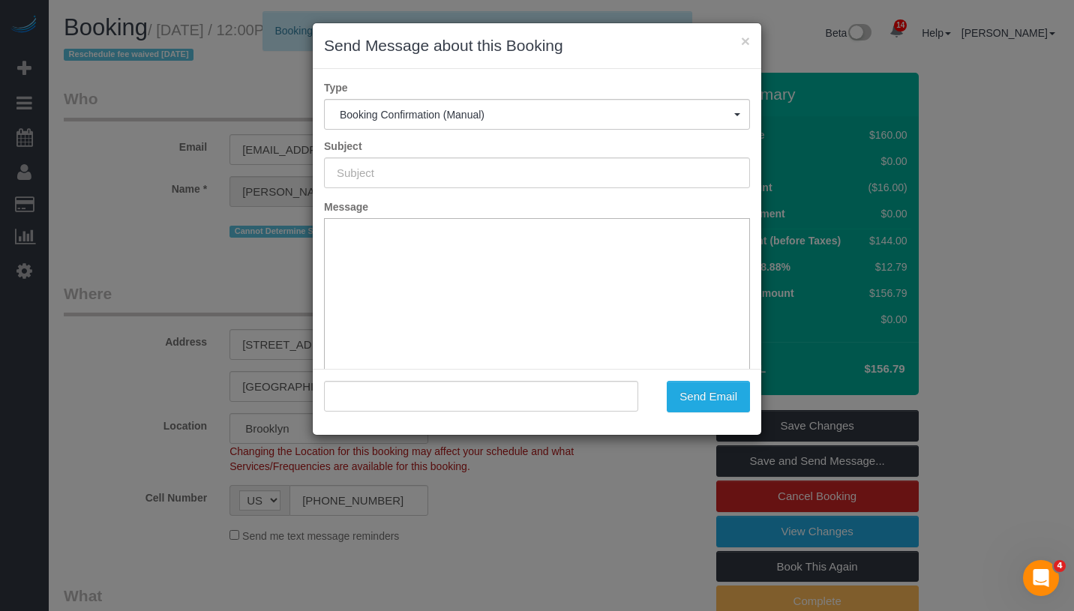
type input "Cleaning Confirmed for [DATE] 12:00pm"
type input ""[PERSON_NAME]" <[EMAIL_ADDRESS][DOMAIN_NAME]>"
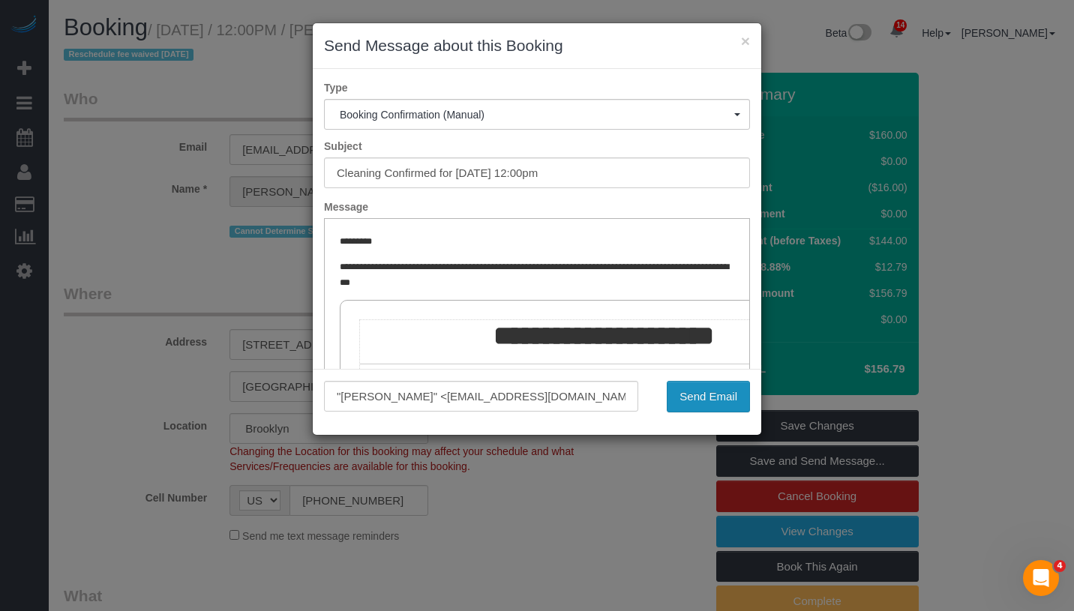
click at [713, 394] on button "Send Email" at bounding box center [708, 397] width 83 height 32
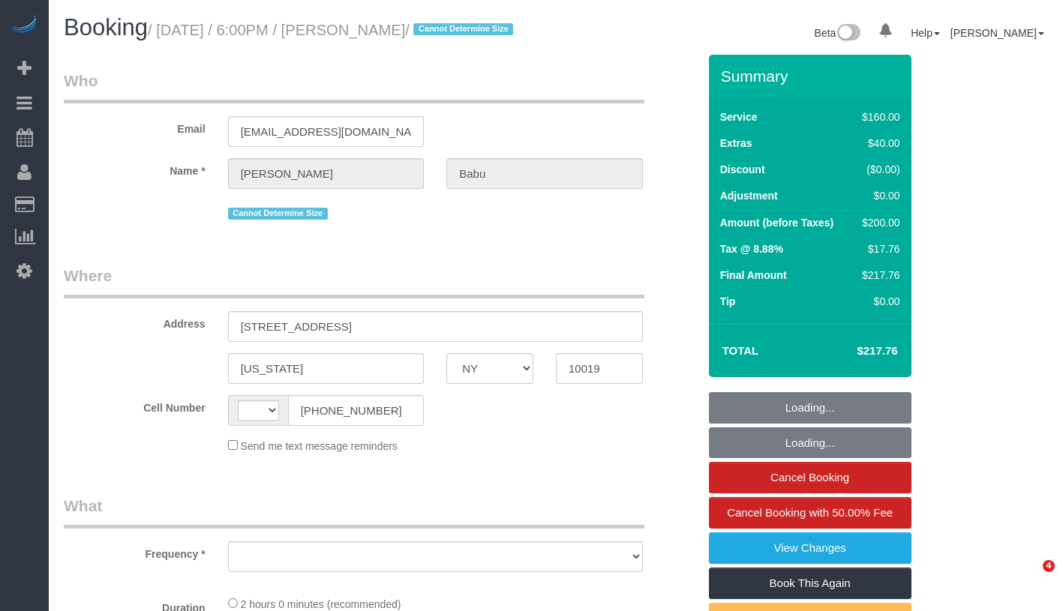
select select "NY"
select select "object:503"
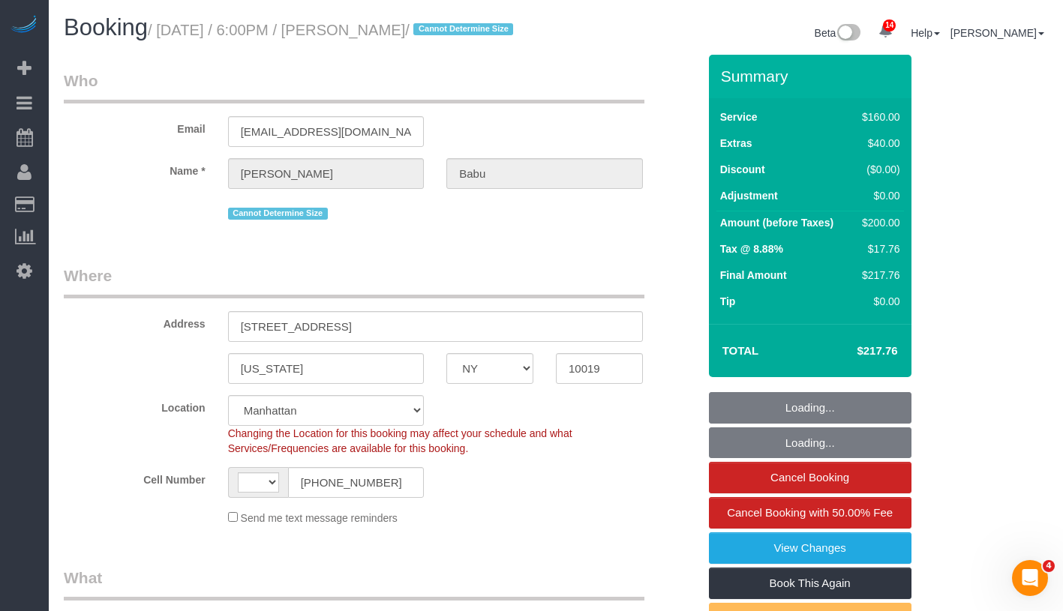
select select "string:stripe-pm_1S5WcS4VGloSiKo7DhcqWhyW"
select select "object:885"
select select "string:[GEOGRAPHIC_DATA]"
select select "number:89"
select select "number:90"
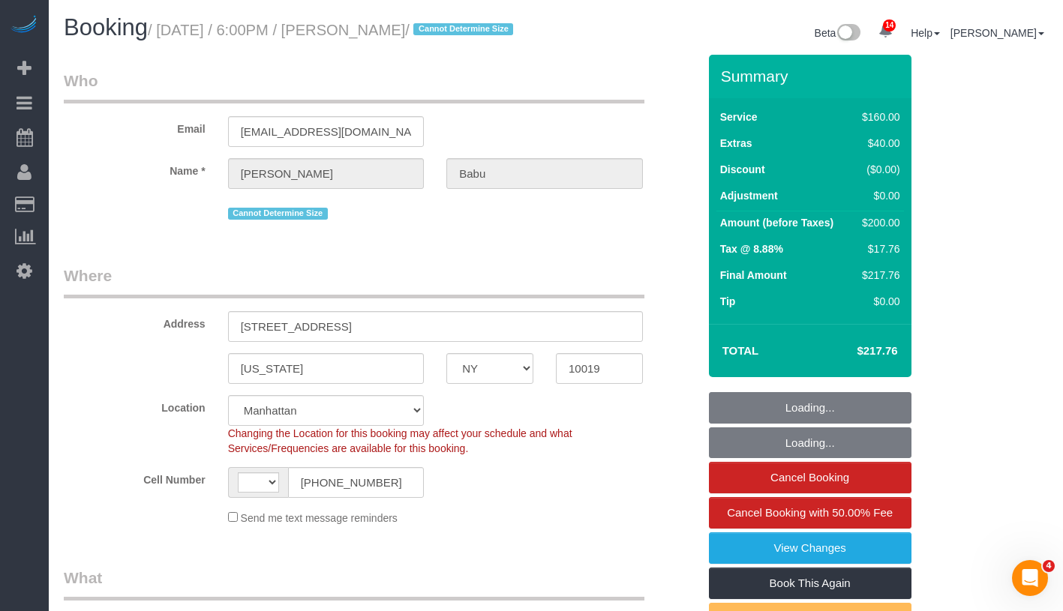
select select "number:15"
select select "number:5"
select select "spot1"
drag, startPoint x: 232, startPoint y: 28, endPoint x: 488, endPoint y: 35, distance: 255.9
click at [488, 35] on small "/ September 09, 2025 / 6:00PM / Sarvesh Babu / Cannot Determine Size" at bounding box center [333, 30] width 370 height 17
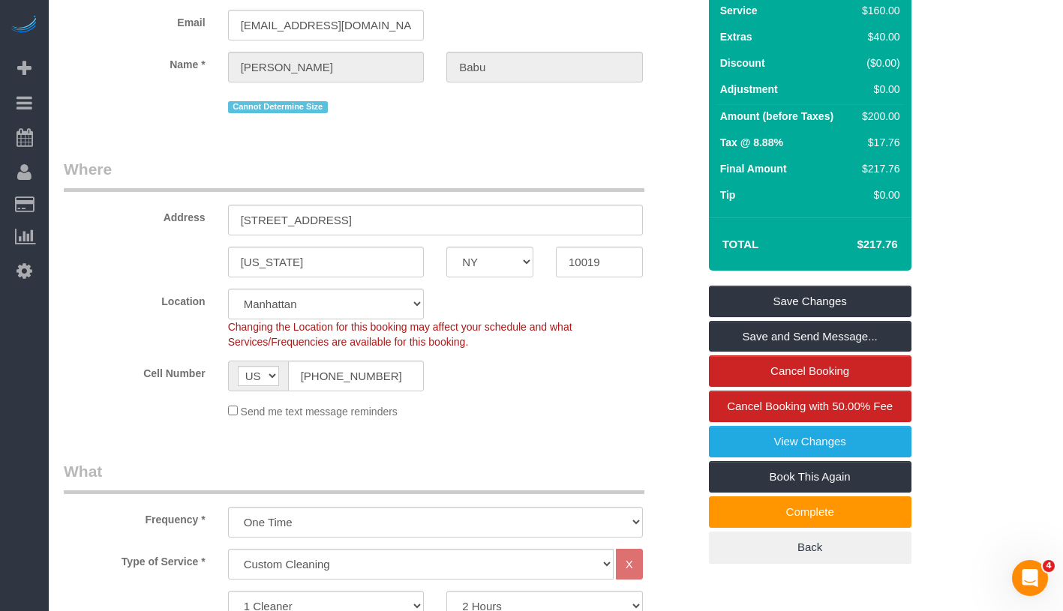
scroll to position [108, 0]
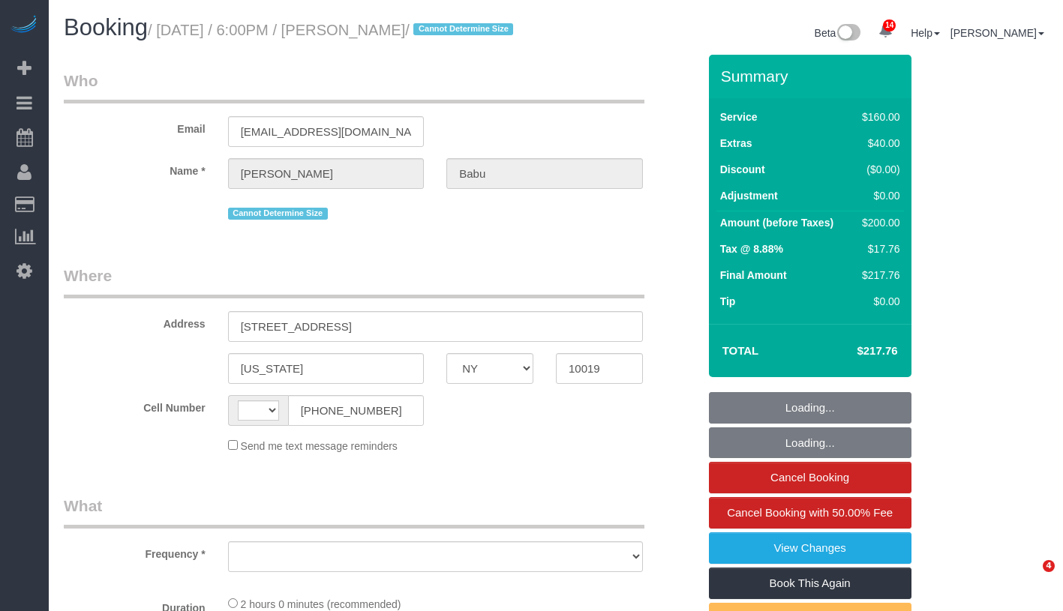
select select "NY"
select select "string:[GEOGRAPHIC_DATA]"
select select "object:750"
select select "string:stripe-pm_1S5WcS4VGloSiKo7DhcqWhyW"
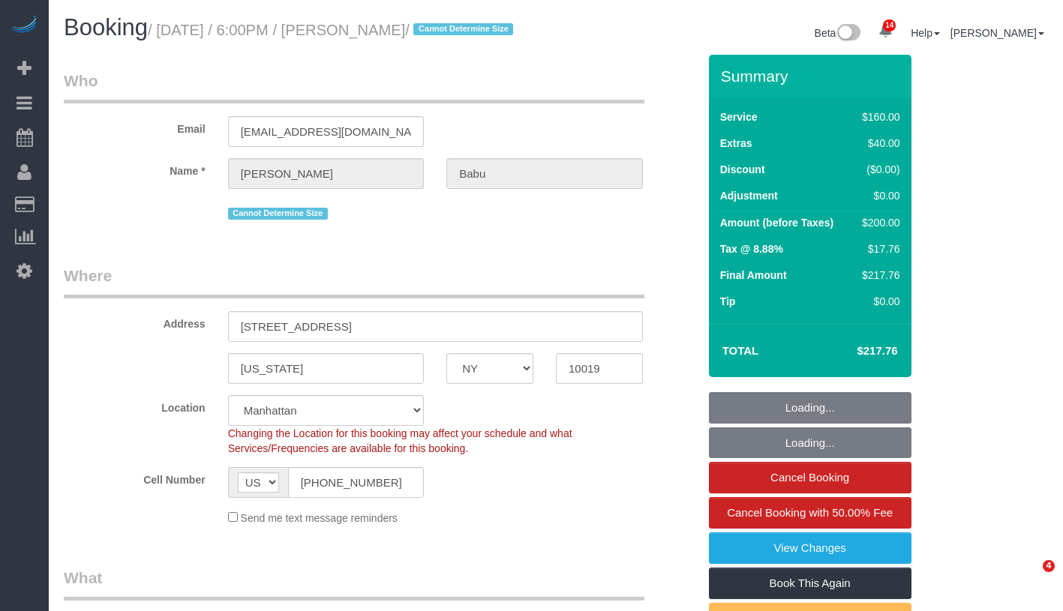
select select "spot1"
select select "number:89"
select select "number:90"
select select "number:15"
select select "number:5"
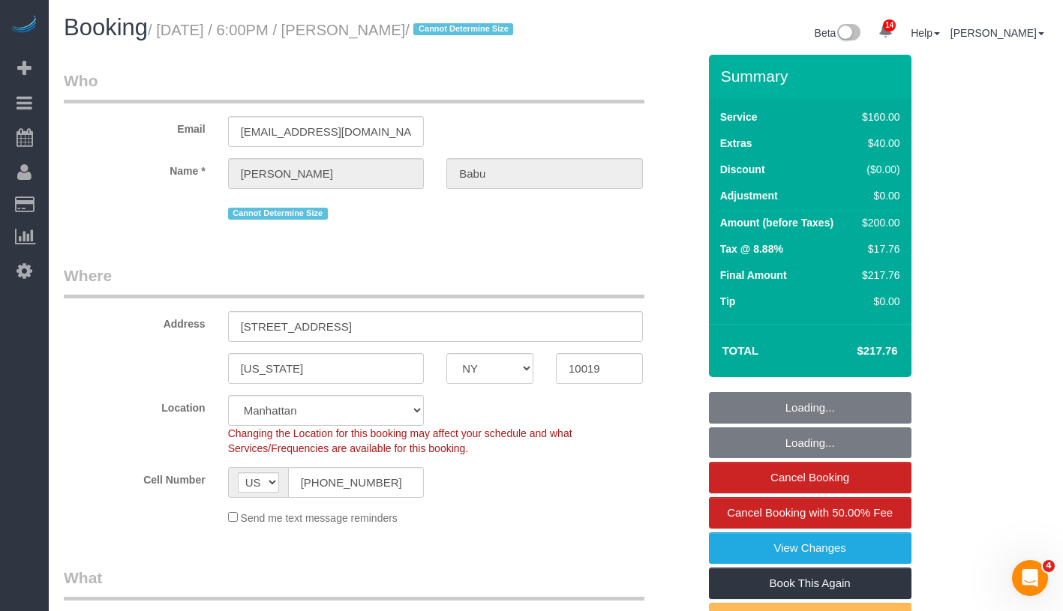
select select "object:1329"
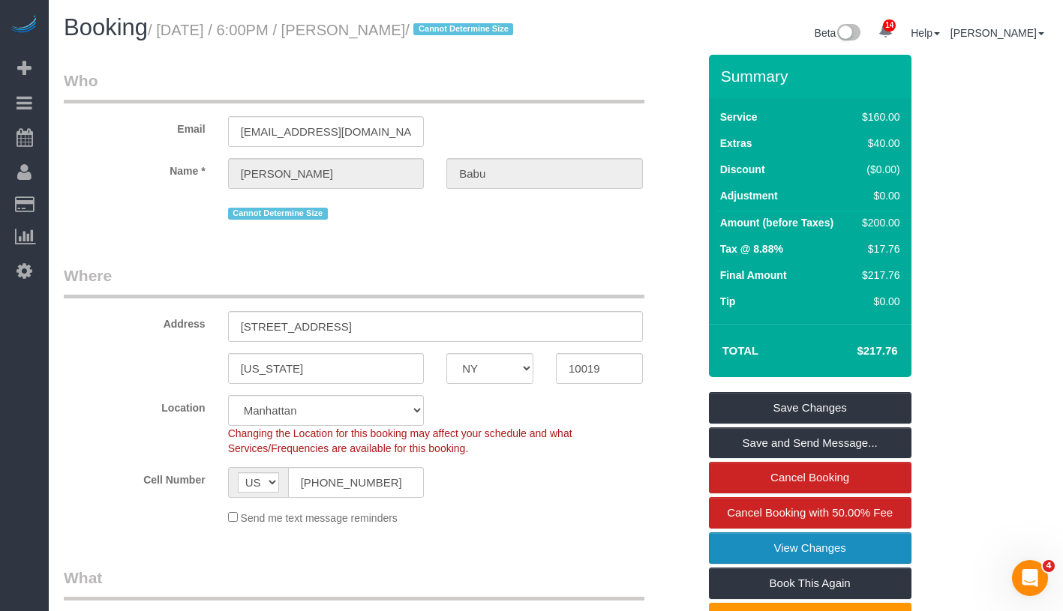
click at [871, 564] on link "View Changes" at bounding box center [810, 549] width 203 height 32
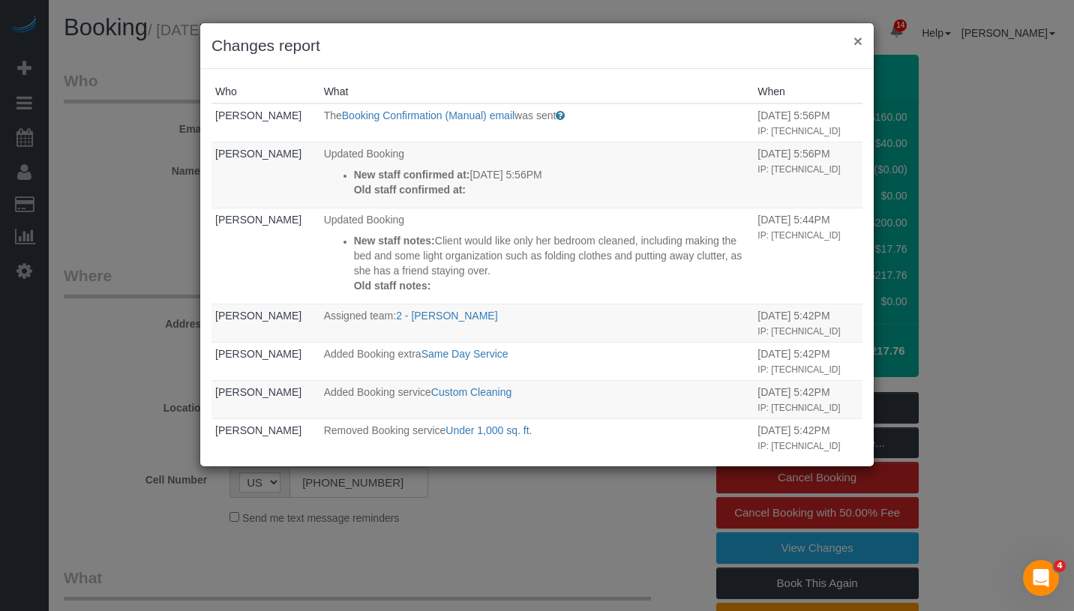
click at [856, 42] on button "×" at bounding box center [858, 41] width 9 height 16
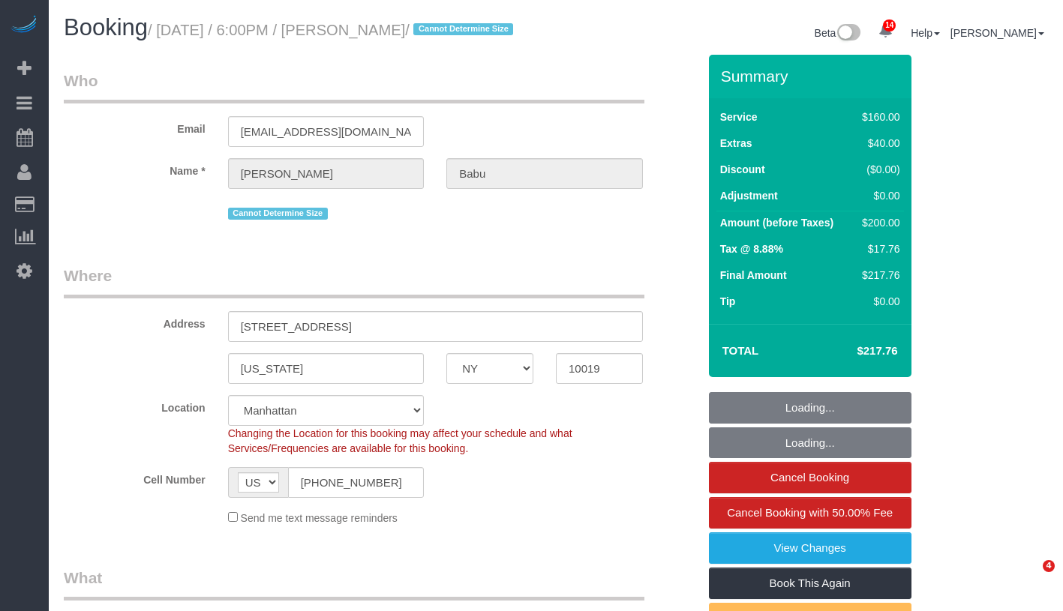
select select "NY"
select select "string:stripe-pm_1S5WcS4VGloSiKo7DhcqWhyW"
select select "object:1035"
select select "spot1"
select select "number:89"
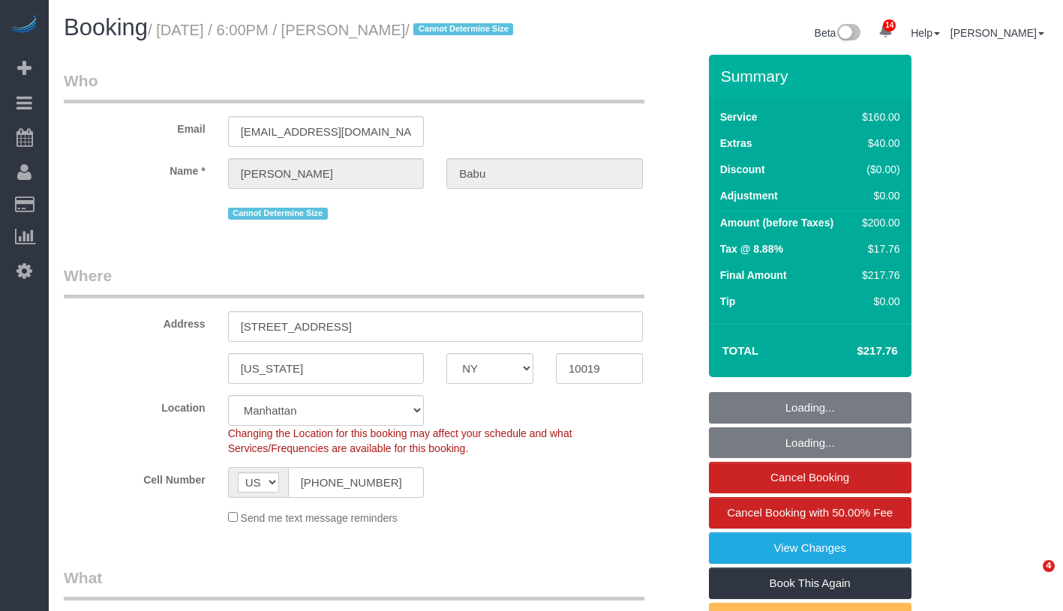
select select "number:90"
select select "number:15"
select select "number:5"
